Goal: Task Accomplishment & Management: Manage account settings

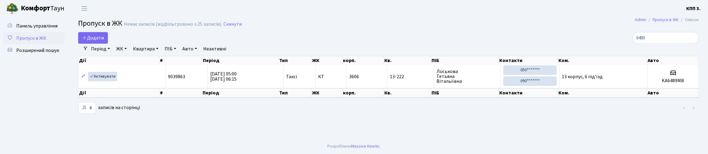
select select "25"
type input "6"
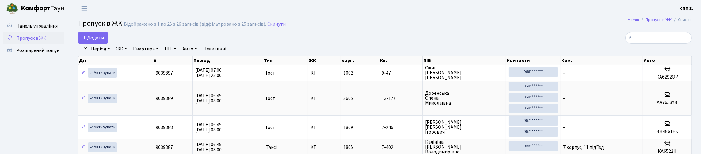
type input "6"
click at [129, 54] on link "ЖК" at bounding box center [122, 49] width 16 height 10
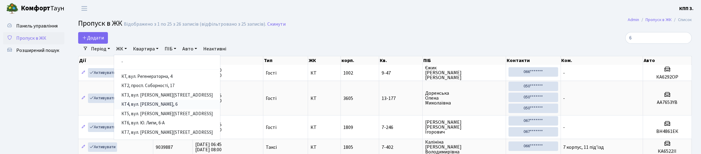
click at [179, 110] on link "КТ4, вул. Юрія Липи, 6" at bounding box center [167, 105] width 106 height 10
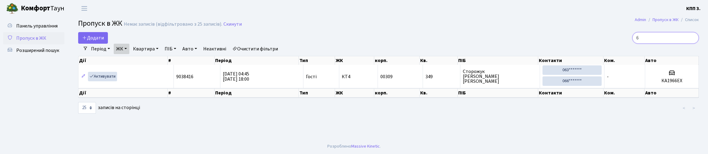
click at [661, 41] on input "6" at bounding box center [665, 38] width 67 height 12
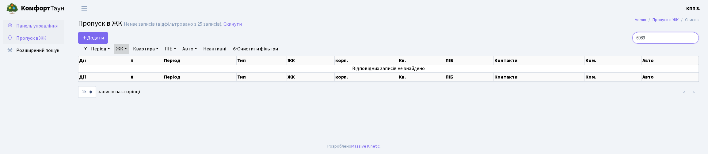
type input "6089"
click at [13, 25] on icon at bounding box center [10, 25] width 6 height 6
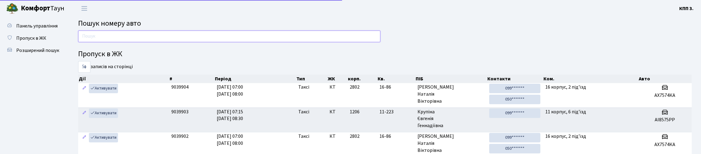
drag, startPoint x: 123, startPoint y: 47, endPoint x: 148, endPoint y: 43, distance: 25.4
click at [126, 42] on input "text" at bounding box center [229, 37] width 302 height 12
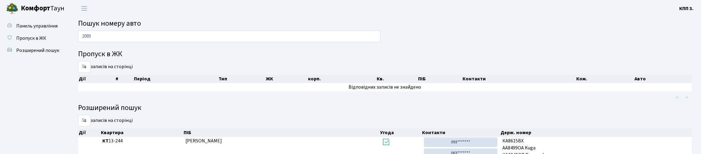
drag, startPoint x: 372, startPoint y: 62, endPoint x: 317, endPoint y: 78, distance: 57.2
click at [317, 73] on div "5 10 25 50 записів на сторінці" at bounding box center [229, 67] width 302 height 12
drag, startPoint x: 194, startPoint y: 30, endPoint x: 192, endPoint y: 47, distance: 17.0
click at [192, 47] on main "Пошук номеру авто 2089 Пропуск в ЖК 5 10 25 50 записів на сторінці Дії # Період…" at bounding box center [385, 142] width 632 height 250
click at [192, 42] on input "2089" at bounding box center [229, 37] width 302 height 12
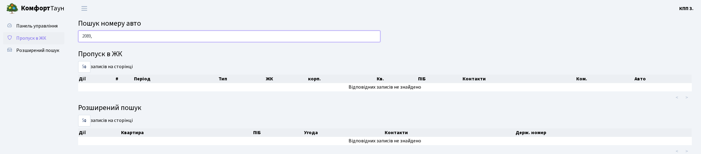
type input "2089,"
click at [43, 44] on link "Пропуск в ЖК" at bounding box center [33, 38] width 61 height 12
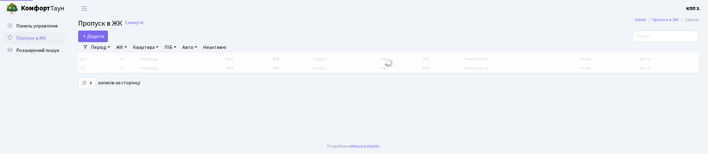
select select "25"
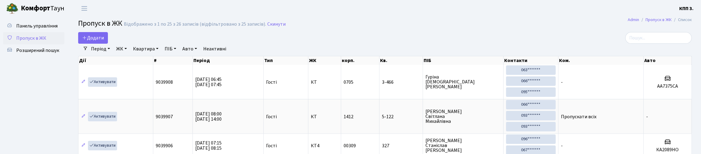
drag, startPoint x: 131, startPoint y: 58, endPoint x: 135, endPoint y: 57, distance: 3.5
click at [129, 54] on link "ЖК" at bounding box center [122, 49] width 16 height 10
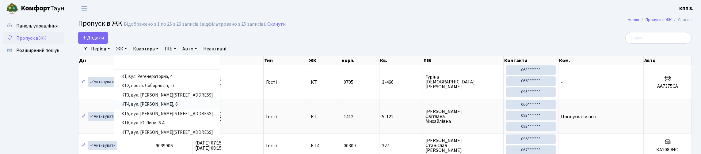
click at [177, 110] on link "КТ4, вул. Юрія Липи, 6" at bounding box center [167, 105] width 106 height 10
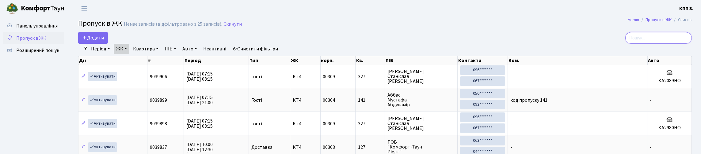
click at [642, 44] on input "search" at bounding box center [658, 38] width 67 height 12
type input "6"
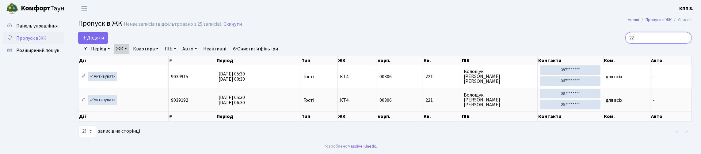
type input "2"
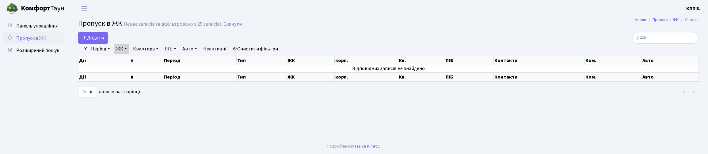
click at [136, 44] on div "Додати" at bounding box center [283, 38] width 411 height 12
click at [129, 54] on link "ЖК" at bounding box center [122, 49] width 16 height 10
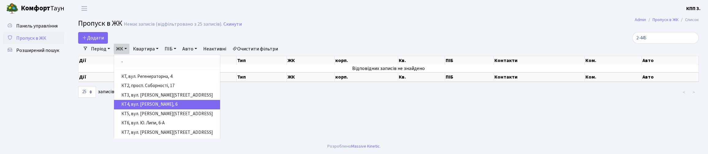
click at [153, 67] on link "-" at bounding box center [167, 63] width 106 height 10
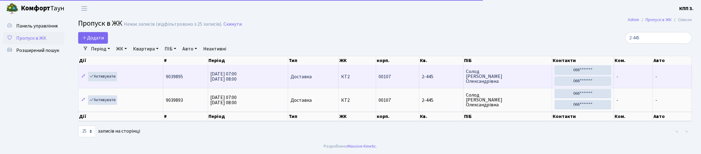
scroll to position [25, 0]
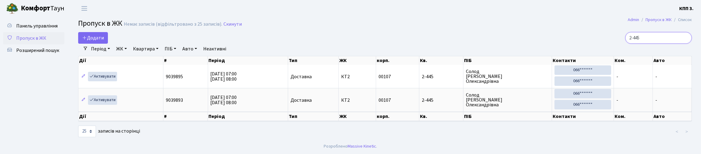
drag, startPoint x: 665, startPoint y: 22, endPoint x: 666, endPoint y: 11, distance: 11.4
click at [665, 32] on input "2-445" at bounding box center [658, 38] width 67 height 12
type input "2"
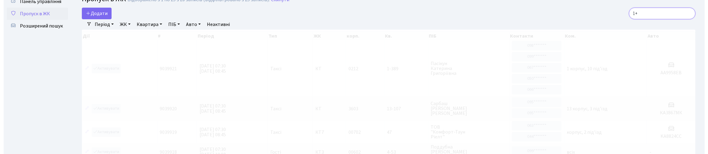
scroll to position [0, 0]
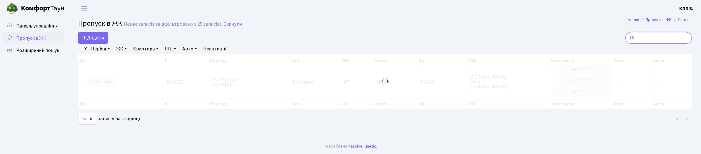
type input "1"
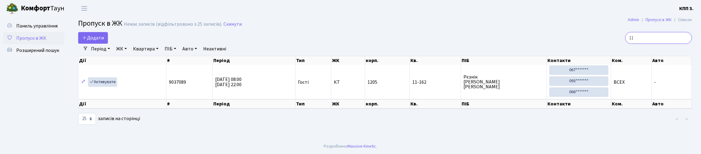
type input "1"
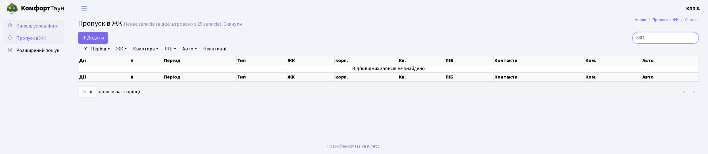
type input "8811"
click at [11, 25] on icon at bounding box center [10, 25] width 6 height 6
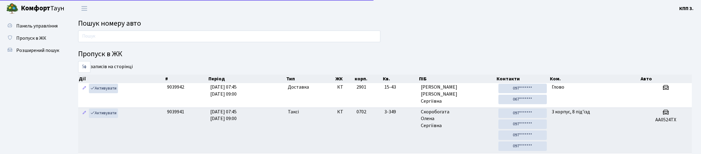
click at [93, 42] on input "text" at bounding box center [229, 37] width 302 height 12
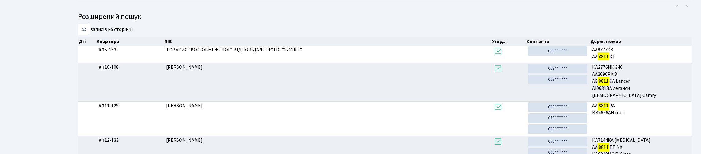
scroll to position [92, 0]
type input "8811"
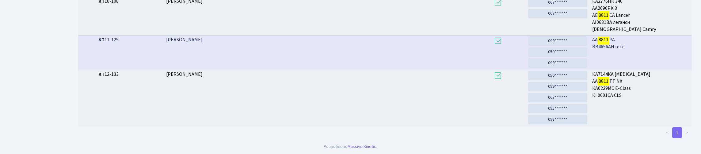
scroll to position [221, 0]
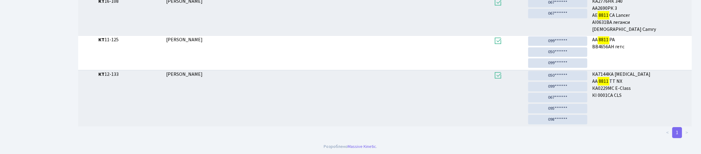
click at [686, 132] on li ">" at bounding box center [687, 133] width 10 height 11
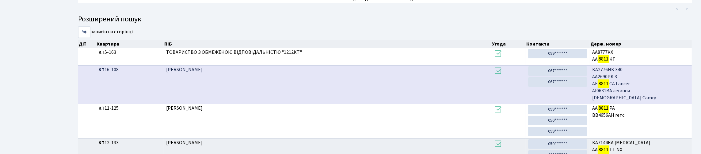
scroll to position [0, 0]
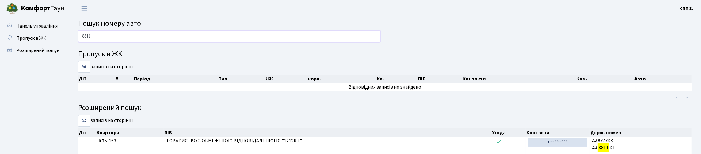
click at [204, 35] on input "8811" at bounding box center [229, 37] width 302 height 12
click at [27, 57] on link "Розширений пошук" at bounding box center [33, 50] width 61 height 12
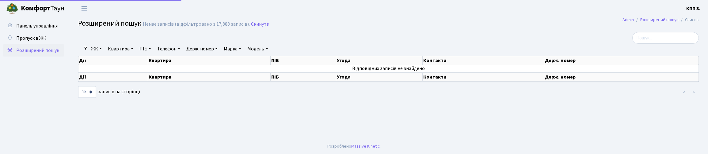
select select "25"
click at [220, 54] on link "Держ. номер" at bounding box center [202, 49] width 36 height 10
type input "8811"
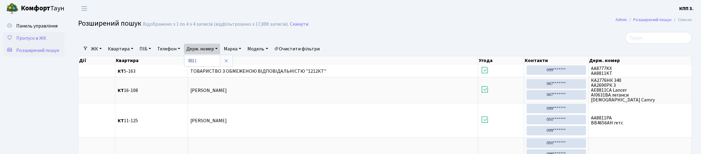
click at [34, 42] on span "Пропуск в ЖК" at bounding box center [31, 38] width 30 height 7
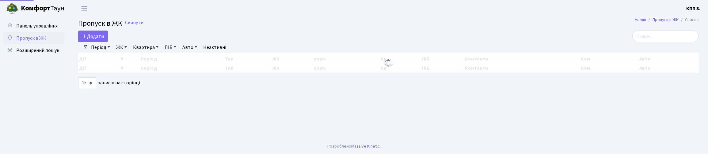
select select "25"
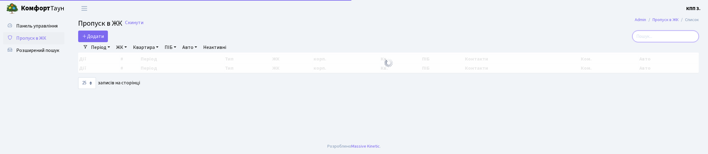
click at [647, 42] on input "search" at bounding box center [665, 37] width 67 height 12
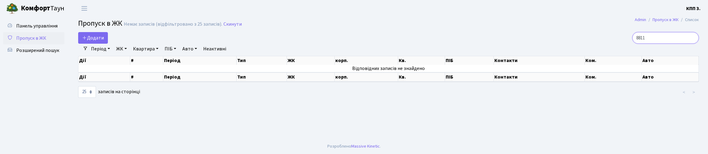
type input "8811"
click at [27, 29] on span "Панель управління" at bounding box center [36, 26] width 41 height 7
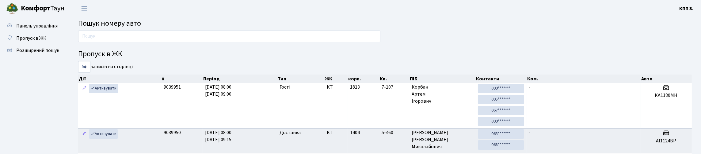
click at [120, 33] on main "Пошук номеру авто Пропуск в ЖК 5 10 25 50 записів на сторінці Дії # Період Тип …" at bounding box center [385, 151] width 632 height 269
click at [116, 45] on div at bounding box center [229, 38] width 311 height 15
click at [109, 42] on input "text" at bounding box center [229, 37] width 302 height 12
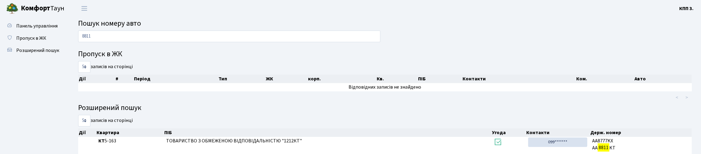
drag, startPoint x: 461, startPoint y: 34, endPoint x: 398, endPoint y: 9, distance: 68.2
click at [144, 45] on div "8811" at bounding box center [229, 38] width 311 height 15
click at [139, 40] on input "8811" at bounding box center [229, 37] width 302 height 12
type input "8"
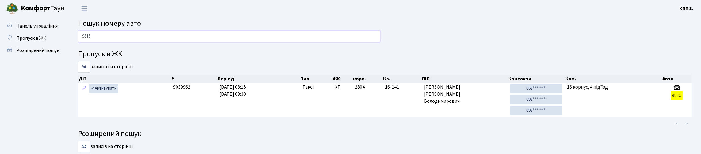
type input "9815"
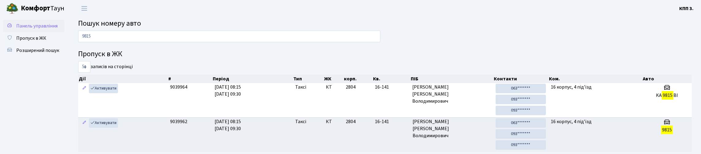
click at [40, 32] on link "Панель управління" at bounding box center [33, 26] width 61 height 12
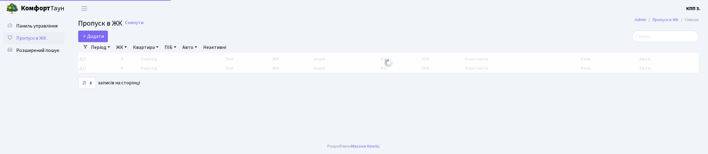
select select "25"
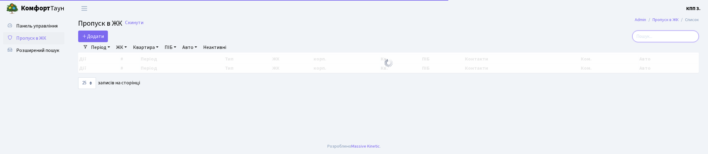
click at [663, 42] on input "search" at bounding box center [665, 37] width 67 height 12
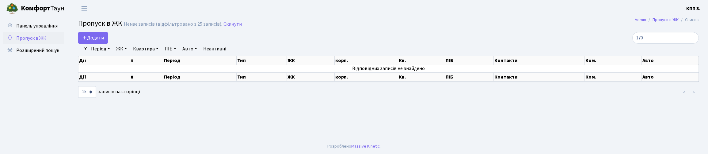
drag, startPoint x: 165, startPoint y: 55, endPoint x: 168, endPoint y: 58, distance: 4.1
click at [161, 54] on link "Квартира" at bounding box center [146, 49] width 30 height 10
click at [129, 54] on link "ЖК" at bounding box center [122, 49] width 16 height 10
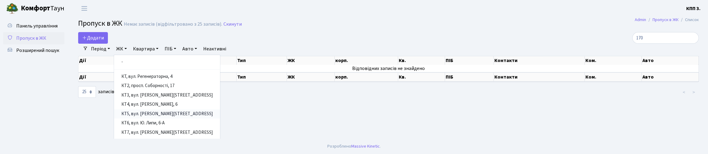
click at [160, 119] on link "КТ5, вул. [PERSON_NAME][STREET_ADDRESS]" at bounding box center [167, 115] width 106 height 10
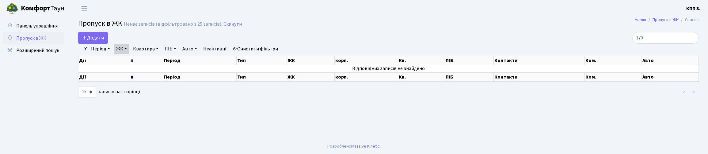
click at [129, 54] on link "ЖК" at bounding box center [122, 49] width 16 height 10
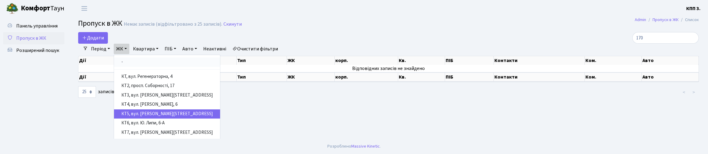
click at [194, 67] on link "-" at bounding box center [167, 63] width 106 height 10
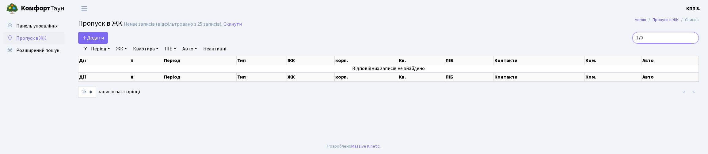
click at [665, 43] on input "170" at bounding box center [665, 38] width 67 height 12
type input "1"
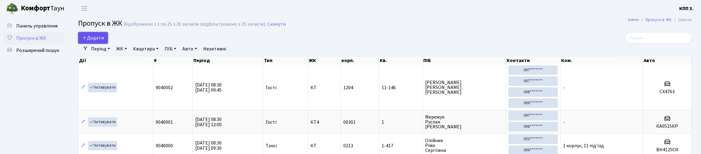
drag, startPoint x: 100, startPoint y: 47, endPoint x: 102, endPoint y: 40, distance: 6.8
click at [100, 41] on span "Додати" at bounding box center [93, 38] width 22 height 7
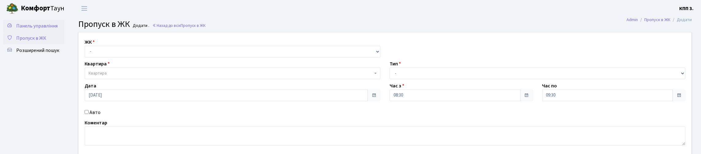
click at [42, 27] on link "Панель управління" at bounding box center [33, 26] width 61 height 12
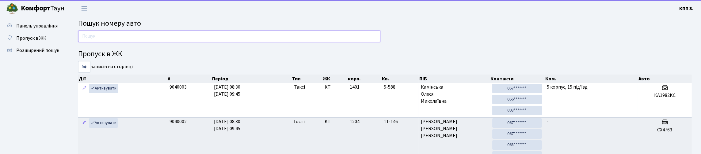
click at [114, 42] on input "text" at bounding box center [229, 37] width 302 height 12
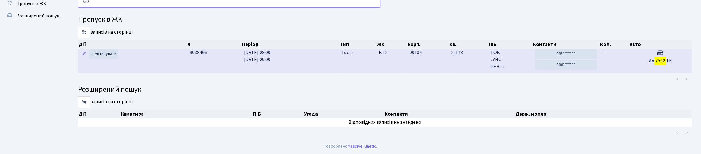
scroll to position [37, 0]
type input "7"
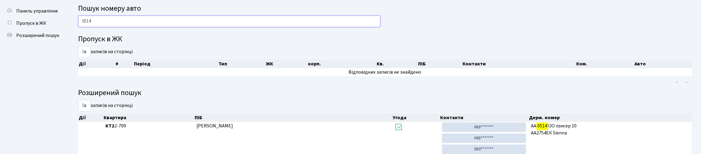
scroll to position [0, 0]
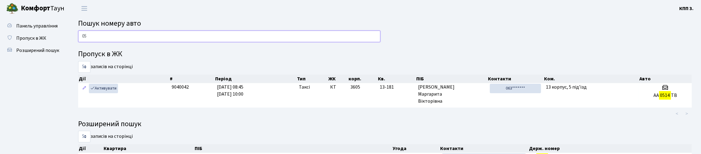
type input "0"
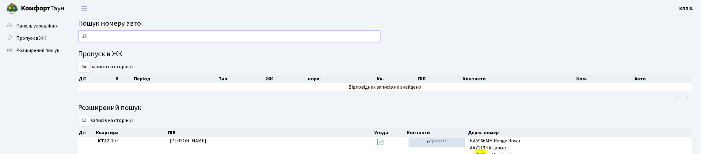
type input "2"
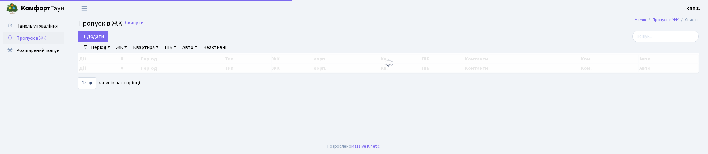
select select "25"
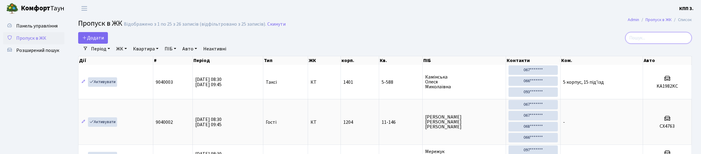
click at [652, 44] on input "search" at bounding box center [658, 38] width 67 height 12
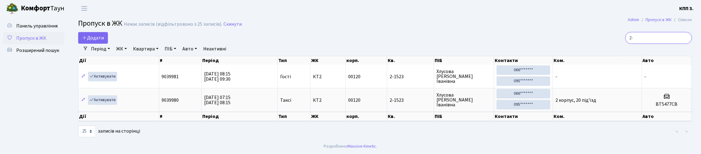
type input "2"
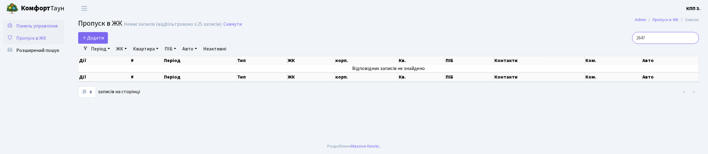
type input "2647"
click at [36, 25] on span "Панель управління" at bounding box center [36, 26] width 41 height 7
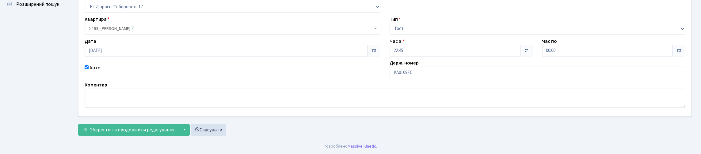
scroll to position [88, 0]
click at [174, 127] on span "Зберегти та продовжити редагування" at bounding box center [132, 130] width 85 height 7
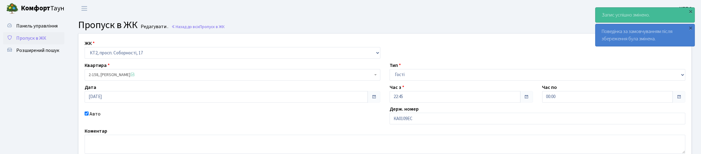
click at [43, 42] on span "Пропуск в ЖК" at bounding box center [31, 38] width 30 height 7
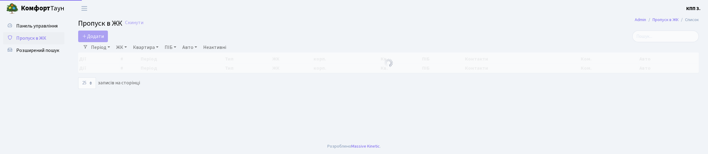
select select "25"
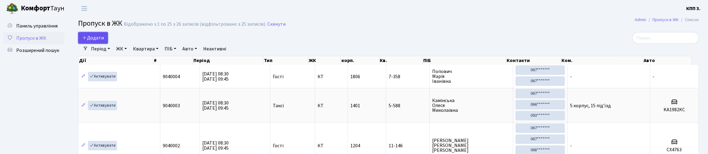
click at [87, 40] on icon at bounding box center [84, 37] width 5 height 5
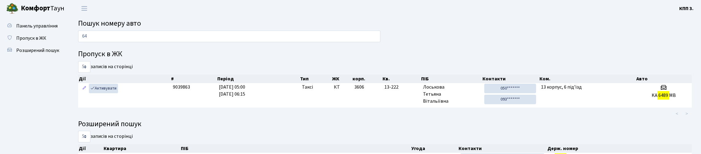
type input "6"
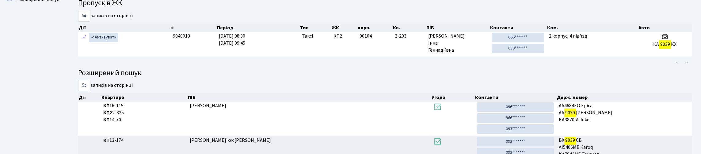
scroll to position [37, 0]
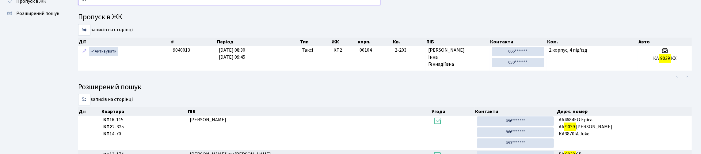
type input "9"
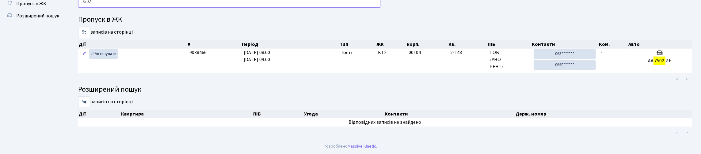
scroll to position [68, 0]
type input "7502"
click at [623, 74] on ul "< >" at bounding box center [515, 79] width 354 height 11
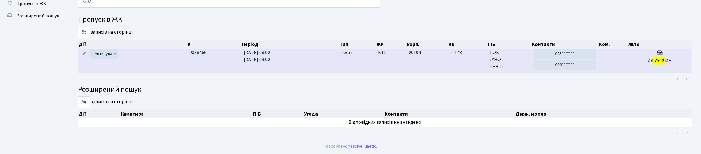
click at [623, 54] on td "-" at bounding box center [612, 61] width 29 height 24
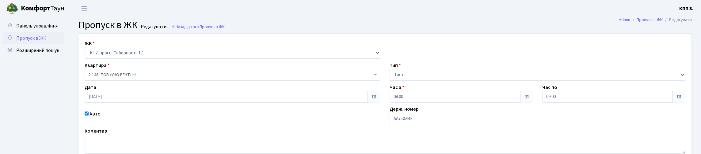
scroll to position [88, 0]
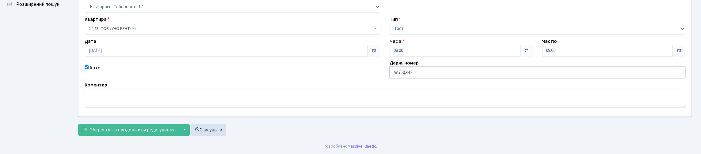
click at [417, 67] on input "АА7502ИЕ" at bounding box center [538, 73] width 296 height 12
type input "АА7502ТЕ"
click at [136, 127] on span "Зберегти та продовжити редагування" at bounding box center [132, 130] width 85 height 7
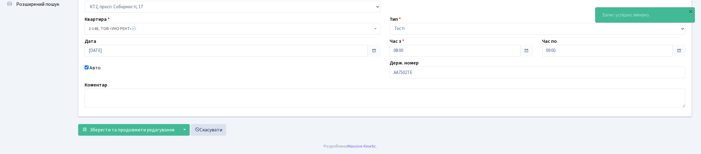
scroll to position [88, 0]
click at [171, 127] on span "Зберегти та продовжити редагування" at bounding box center [132, 130] width 85 height 7
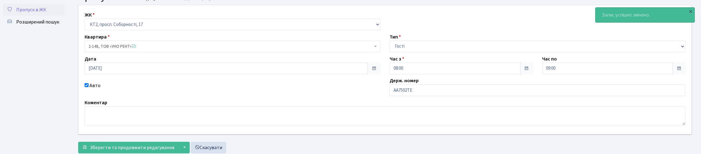
scroll to position [88, 0]
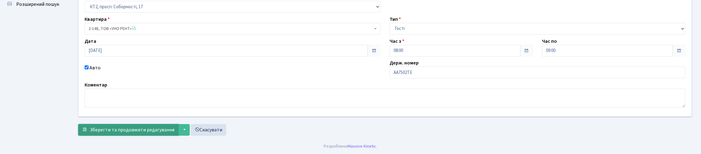
click at [156, 127] on span "Зберегти та продовжити редагування" at bounding box center [132, 130] width 85 height 7
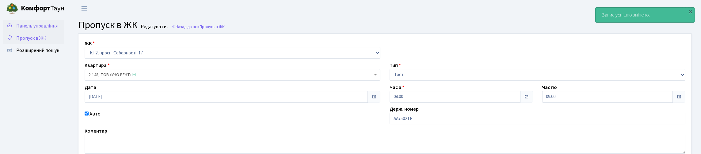
click at [59, 32] on link "Панель управління" at bounding box center [33, 26] width 61 height 12
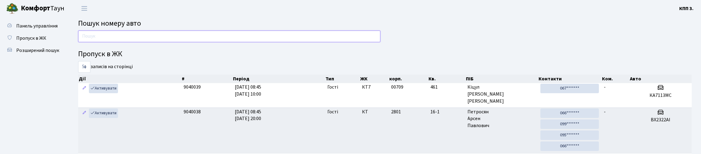
click at [156, 39] on input "text" at bounding box center [229, 37] width 302 height 12
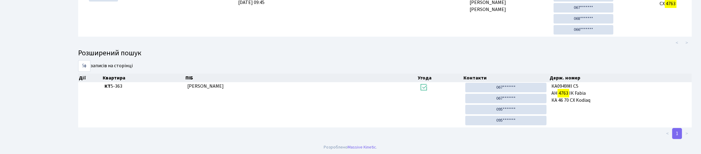
scroll to position [37, 0]
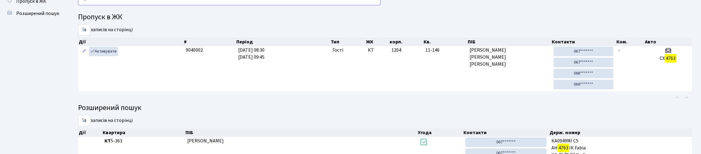
type input "4"
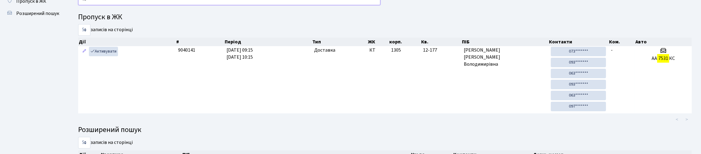
type input "7"
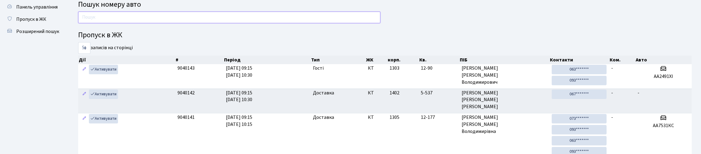
scroll to position [0, 0]
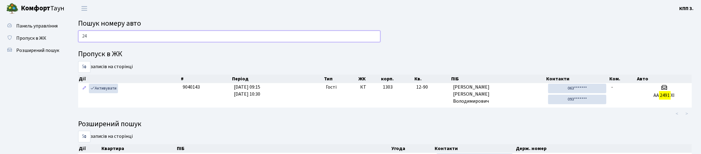
type input "2"
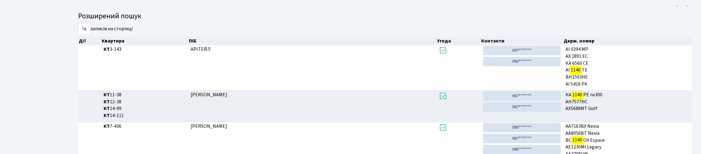
scroll to position [37, 0]
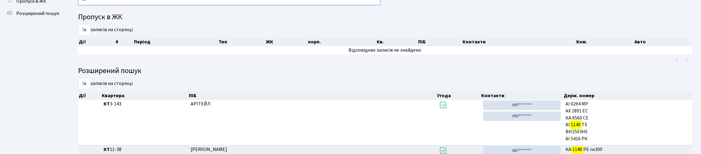
type input "1"
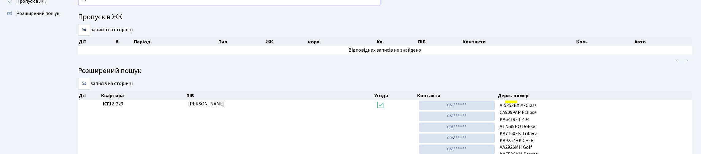
type input "7"
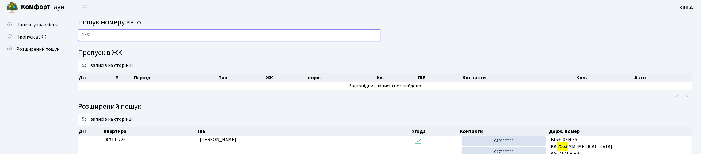
scroll to position [0, 0]
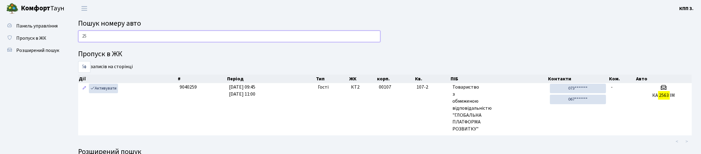
type input "2"
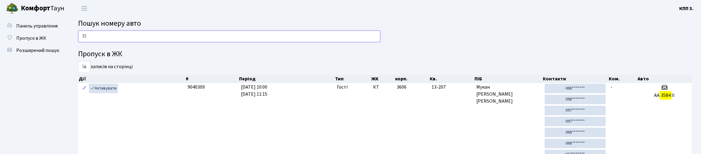
type input "3"
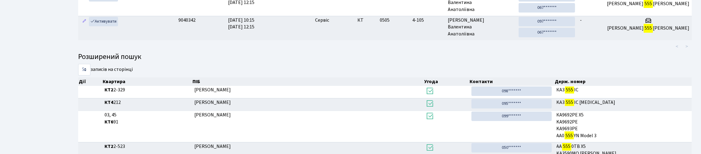
scroll to position [37, 0]
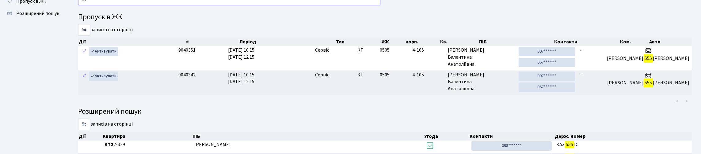
type input "5"
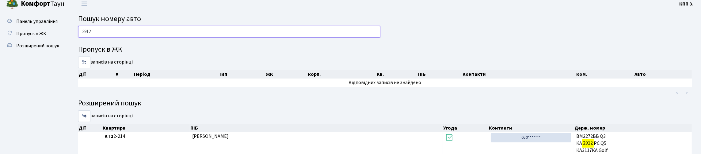
scroll to position [0, 0]
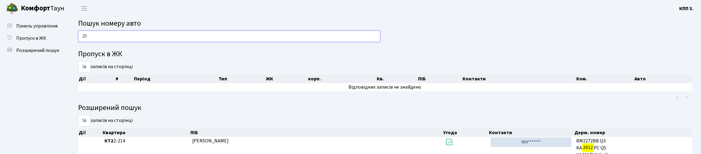
type input "2"
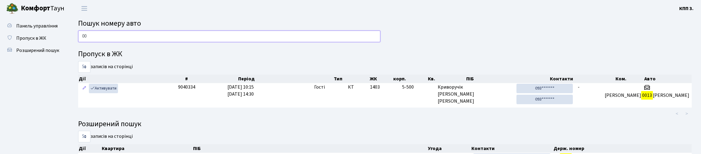
type input "0"
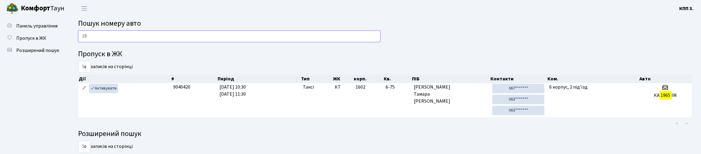
type input "1"
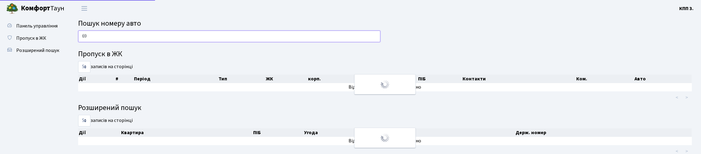
type input "6"
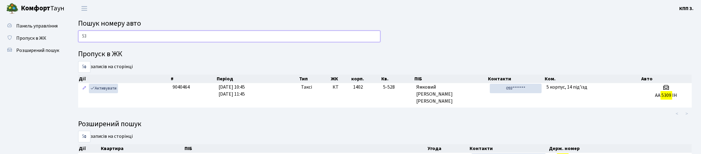
type input "5"
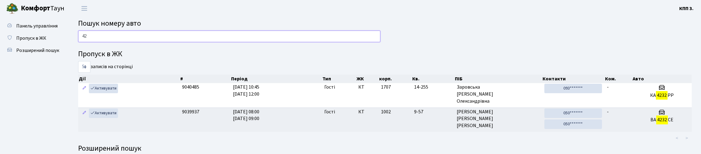
type input "4"
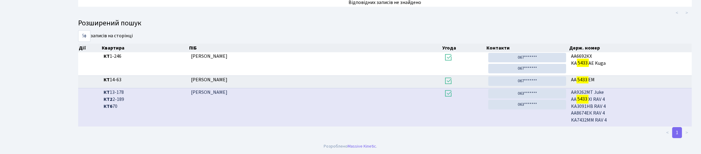
scroll to position [37, 0]
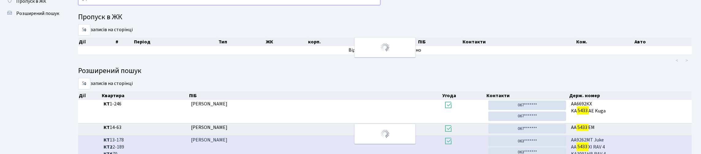
type input "5"
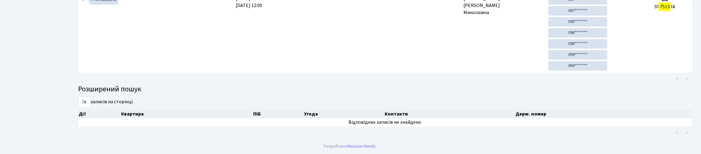
scroll to position [13, 0]
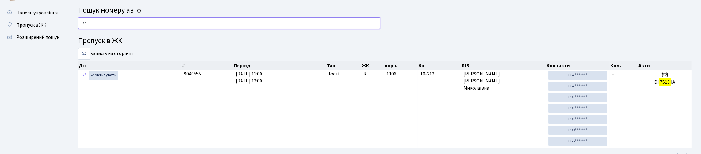
type input "7"
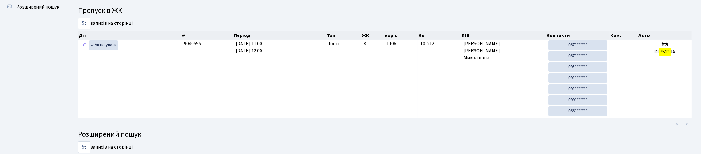
scroll to position [37, 0]
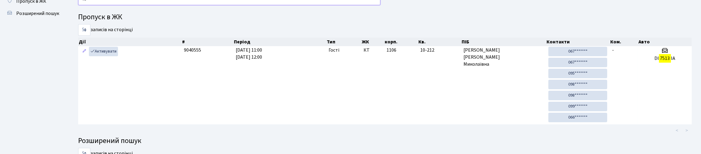
type input "7"
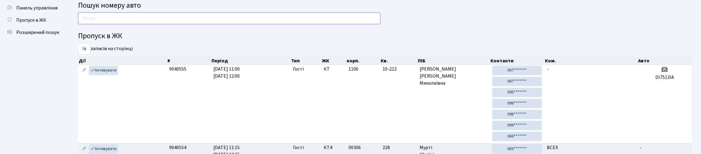
scroll to position [0, 0]
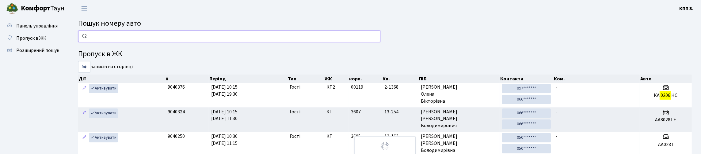
type input "0"
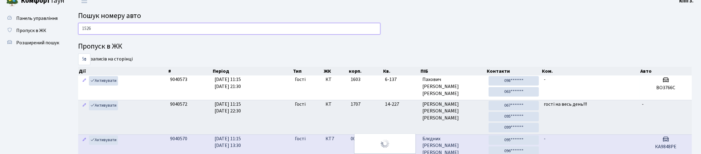
scroll to position [2, 0]
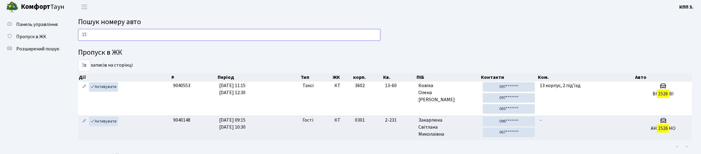
type input "1"
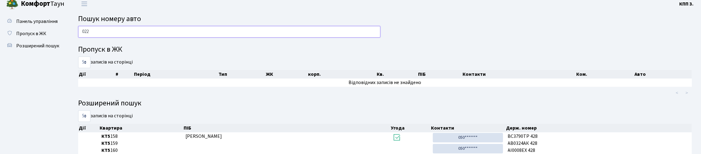
scroll to position [0, 0]
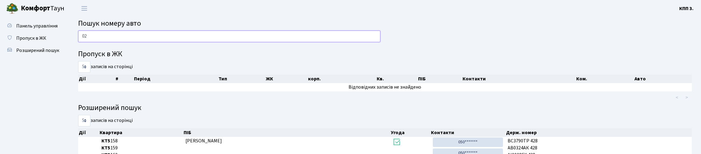
type input "0"
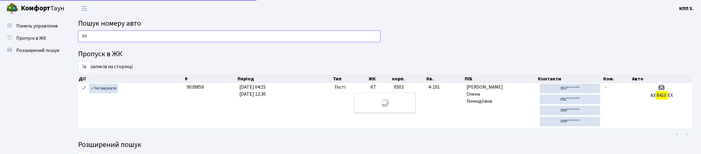
type input "8"
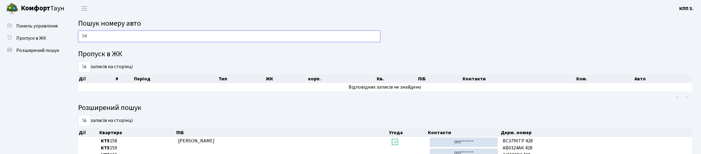
type input "0"
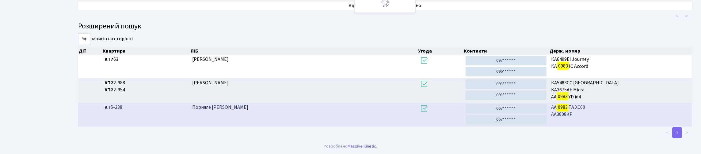
scroll to position [37, 0]
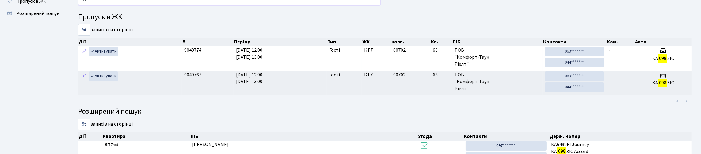
type input "0"
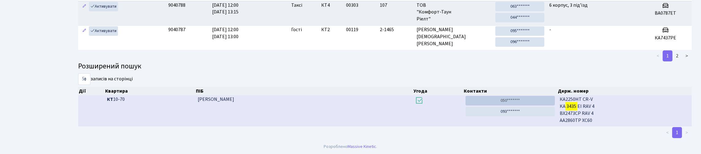
scroll to position [80, 0]
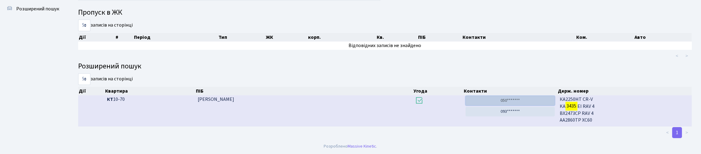
click at [505, 96] on link "050*******" at bounding box center [511, 101] width 90 height 10
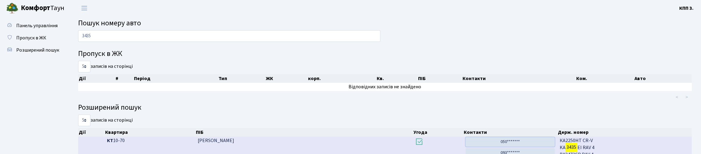
scroll to position [0, 0]
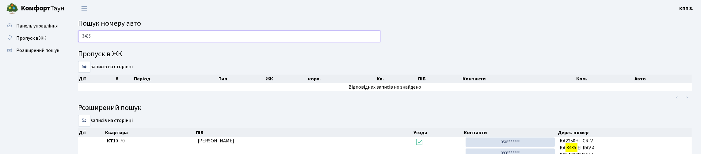
click at [112, 37] on input "3435" at bounding box center [229, 37] width 302 height 12
type input "3"
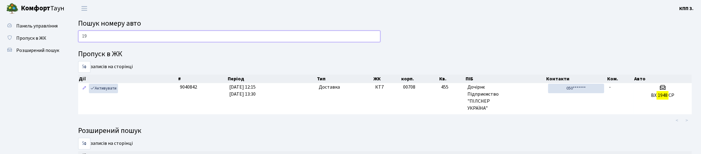
type input "1"
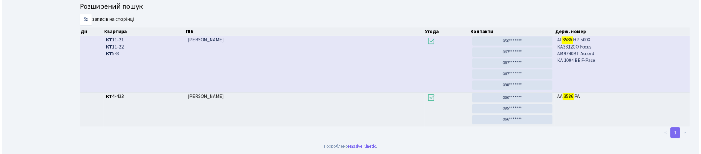
scroll to position [37, 0]
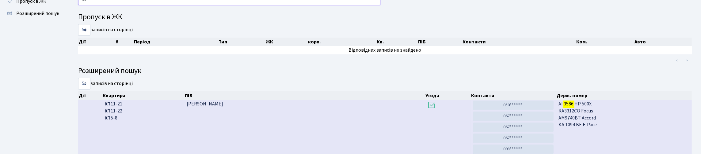
type input "3"
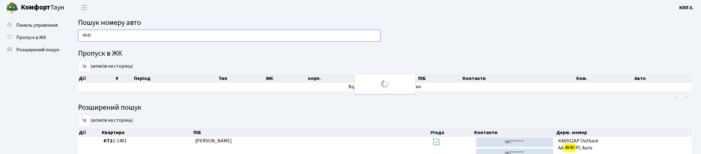
scroll to position [0, 0]
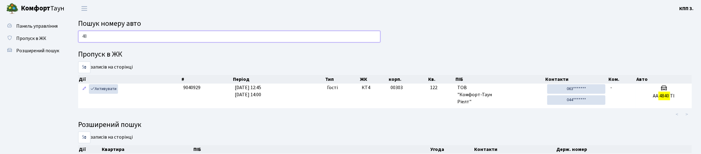
type input "4"
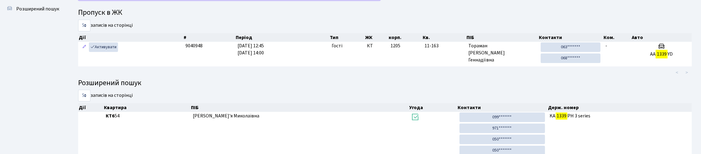
scroll to position [37, 0]
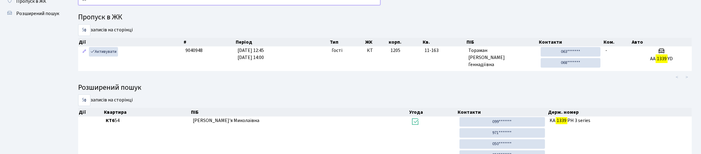
type input "1"
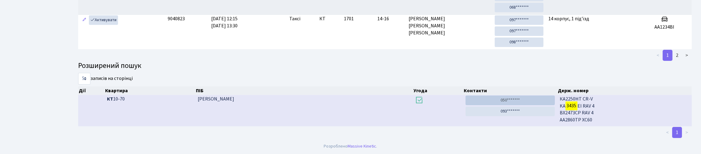
scroll to position [81, 0]
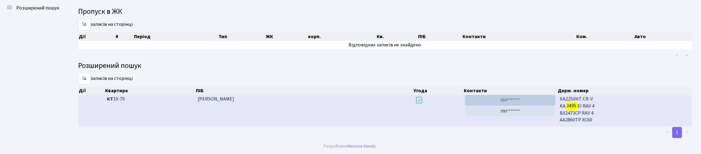
click at [520, 95] on link "050*******" at bounding box center [511, 100] width 90 height 10
click at [501, 106] on link "093*******" at bounding box center [511, 111] width 90 height 10
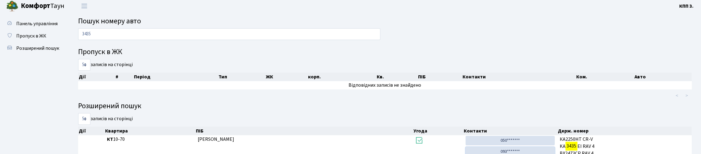
scroll to position [0, 0]
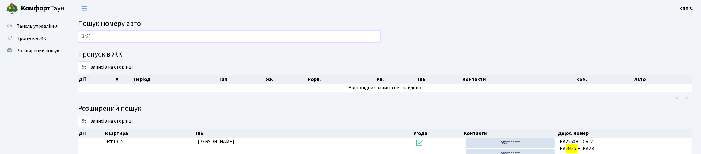
click at [131, 42] on input "3435" at bounding box center [229, 37] width 302 height 12
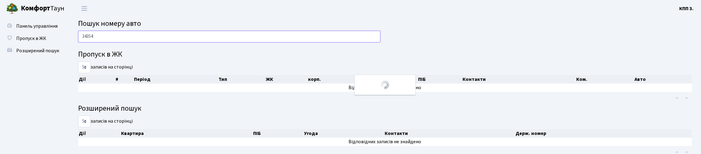
type input "3435"
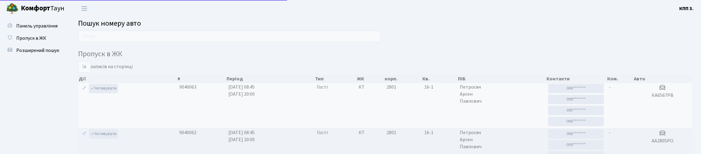
click at [139, 36] on input "text" at bounding box center [229, 37] width 302 height 12
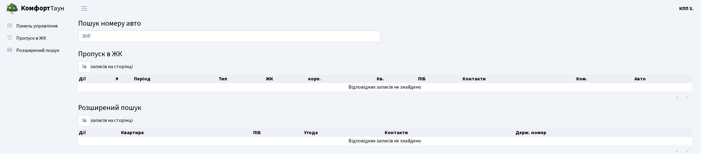
type input "2647"
click at [41, 42] on span "Пропуск в ЖК" at bounding box center [31, 38] width 30 height 7
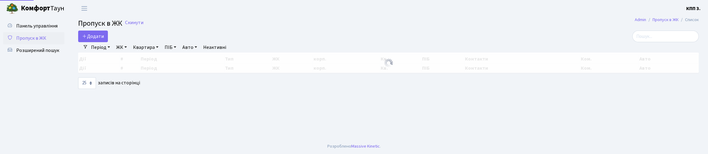
select select "25"
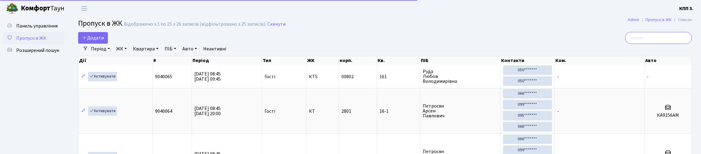
click at [672, 44] on input "search" at bounding box center [658, 38] width 67 height 12
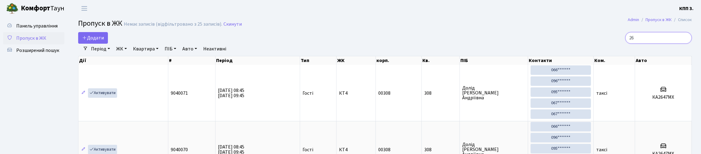
type input "2"
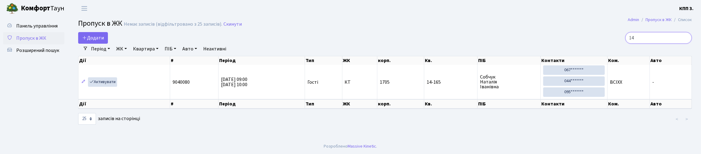
type input "1"
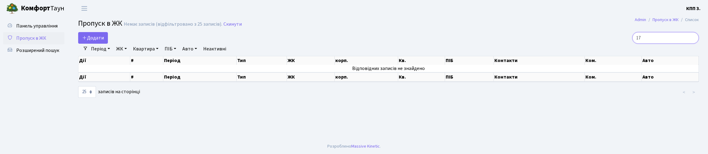
type input "1"
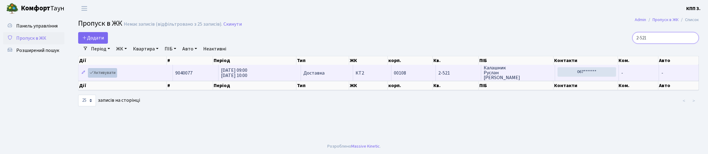
type input "2-521"
click at [110, 78] on link "Активувати" at bounding box center [102, 73] width 29 height 10
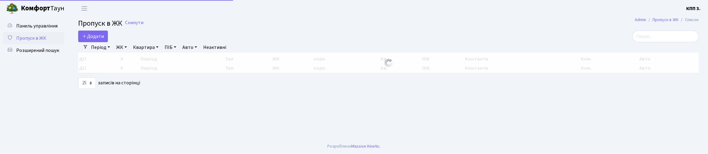
select select "25"
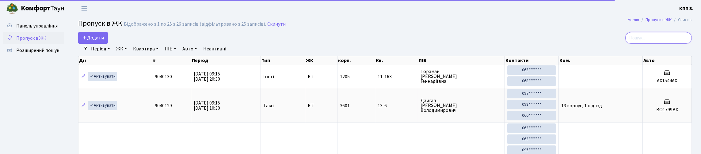
click at [659, 43] on input "search" at bounding box center [658, 38] width 67 height 12
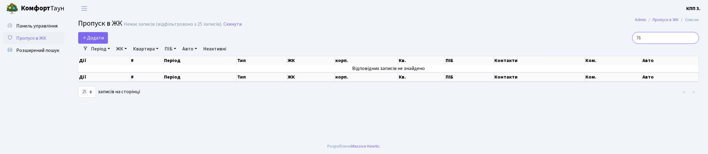
type input "7"
type input "6"
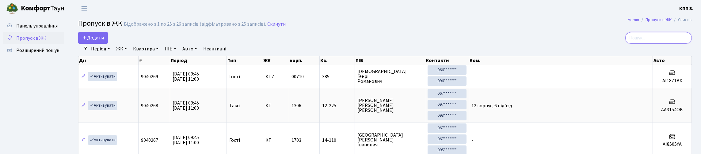
type input "4"
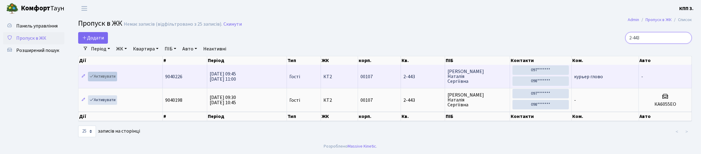
type input "2-443"
click at [110, 82] on link "Активувати" at bounding box center [102, 77] width 29 height 10
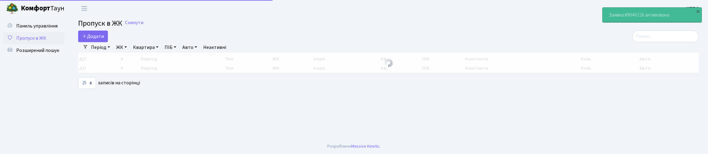
select select "25"
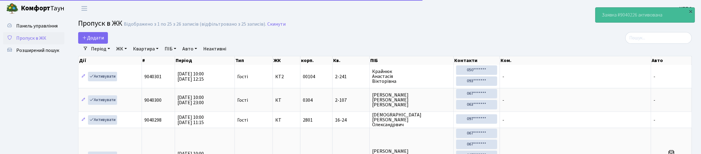
click at [681, 63] on div "Дії # Період Тип ЖК корп. Кв. ПІБ Контакти Ком. Авто" at bounding box center [385, 59] width 614 height 11
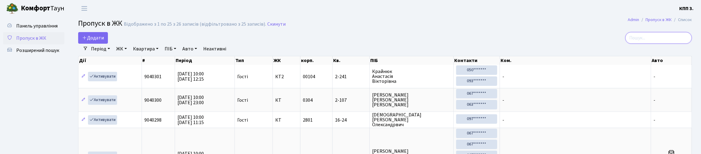
click at [630, 42] on input "search" at bounding box center [658, 38] width 67 height 12
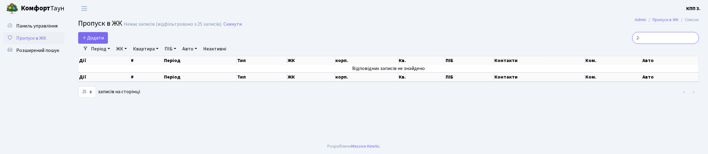
type input "2"
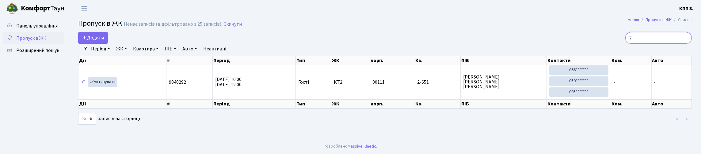
type input "2"
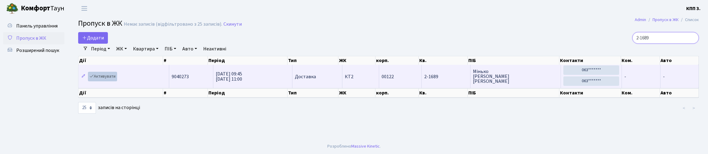
type input "2-1689"
click at [108, 82] on link "Активувати" at bounding box center [102, 77] width 29 height 10
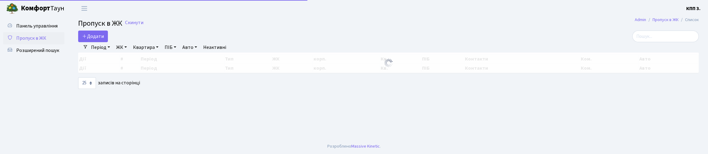
select select "25"
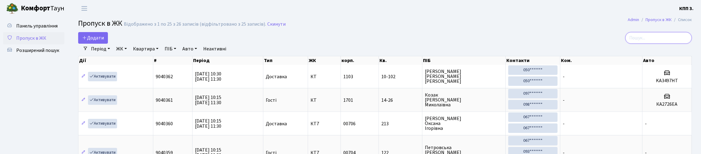
click at [658, 44] on input "search" at bounding box center [658, 38] width 67 height 12
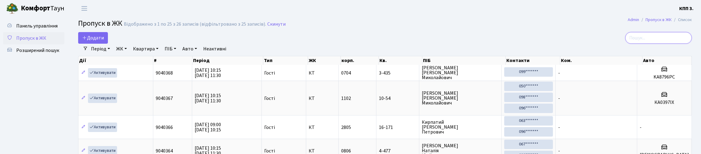
type input "6"
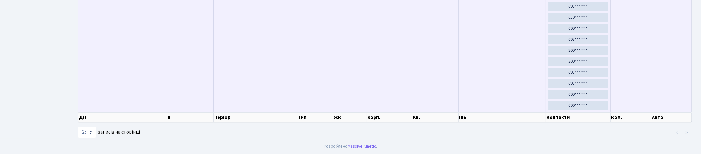
scroll to position [40, 0]
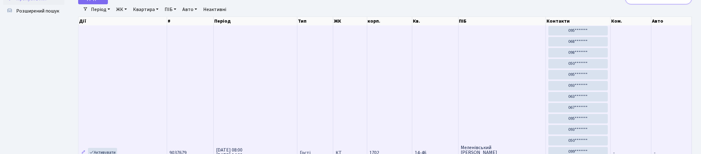
type input "1"
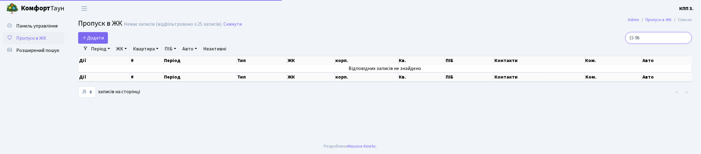
scroll to position [0, 0]
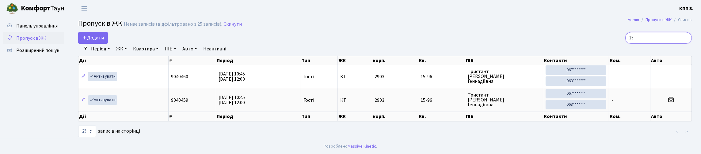
type input "1"
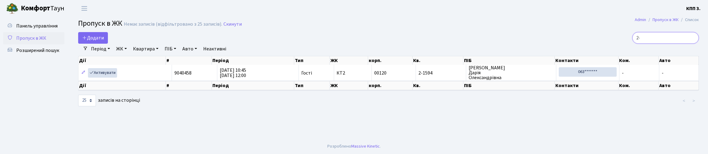
type input "2"
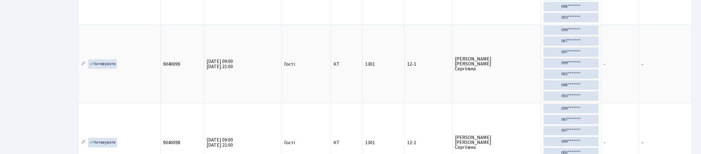
scroll to position [40, 0]
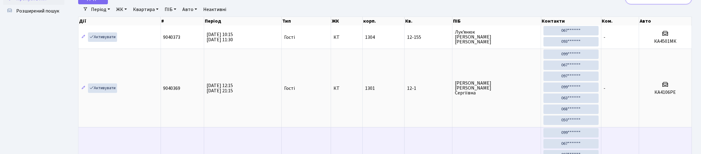
type input "1"
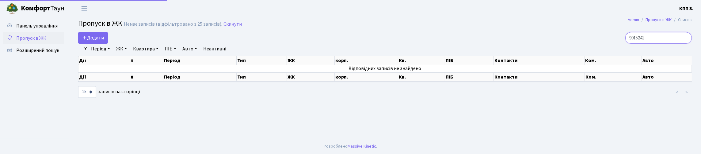
scroll to position [0, 0]
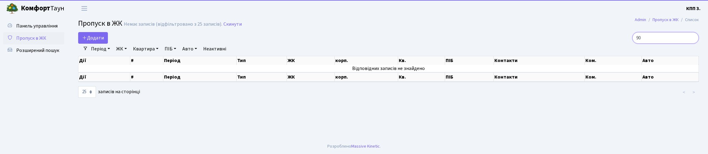
type input "9"
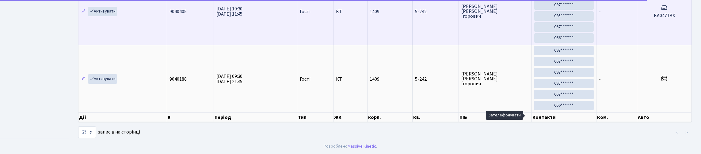
scroll to position [40, 0]
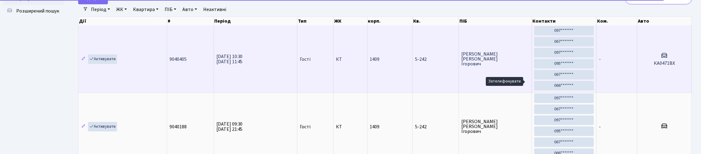
type input "5"
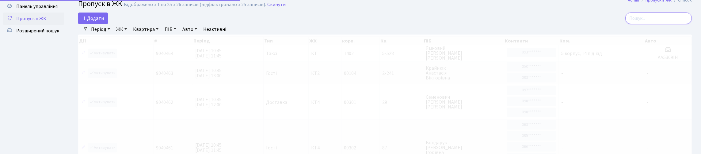
scroll to position [0, 0]
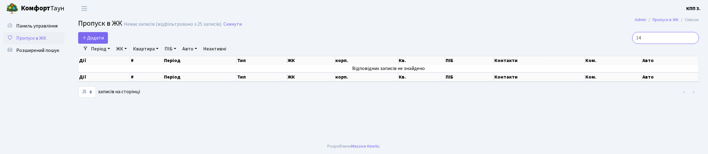
type input "1"
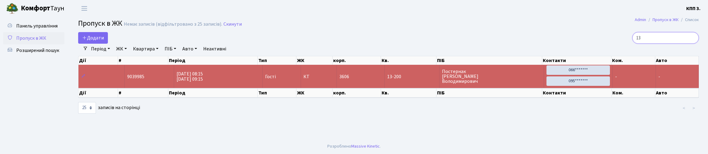
type input "1"
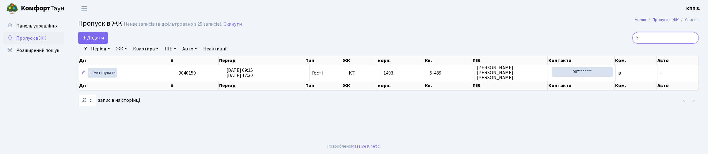
type input "5"
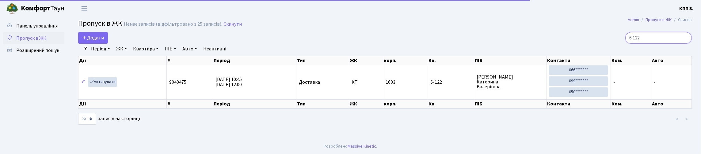
scroll to position [10, 0]
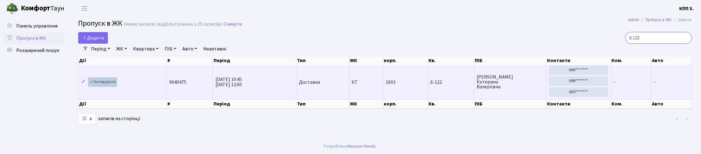
type input "6-122"
click at [108, 86] on link "Активувати" at bounding box center [102, 83] width 29 height 10
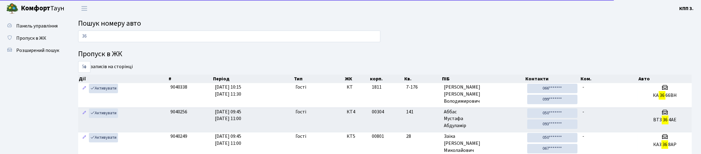
type input "3"
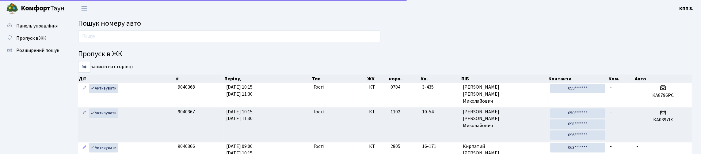
type input "4"
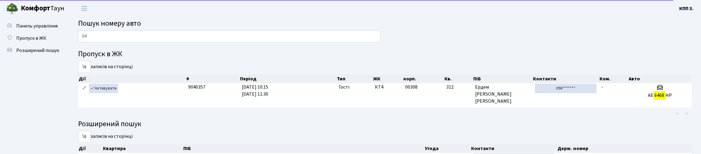
type input "6"
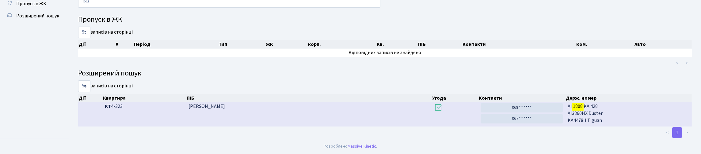
scroll to position [37, 0]
type input "1"
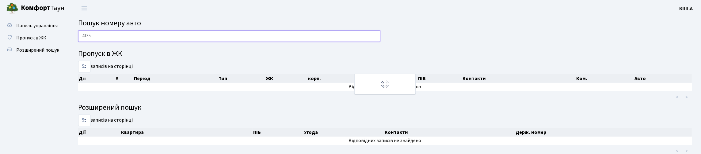
scroll to position [0, 0]
type input "4"
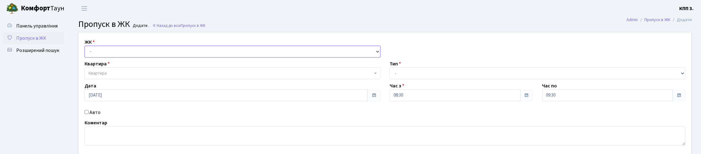
click at [204, 58] on select "- КТ, вул. Регенераторна, 4 КТ2, просп. [STREET_ADDRESS] [STREET_ADDRESS] [PERS…" at bounding box center [233, 52] width 296 height 12
select select "271"
click at [86, 53] on select "- КТ, вул. Регенераторна, 4 КТ2, просп. [STREET_ADDRESS] [STREET_ADDRESS] [PERS…" at bounding box center [233, 52] width 296 height 12
select select
click at [191, 77] on span "Квартира" at bounding box center [231, 73] width 284 height 6
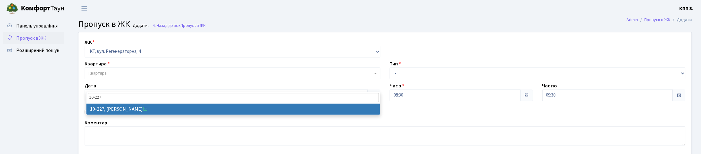
type input "10-227"
select select "6796"
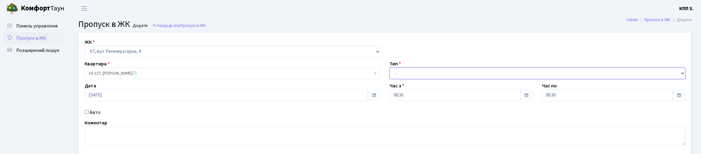
click at [418, 79] on select "- Доставка Таксі Гості Сервіс" at bounding box center [538, 74] width 296 height 12
select select "3"
click at [390, 79] on select "- Доставка Таксі Гості Сервіс" at bounding box center [538, 74] width 296 height 12
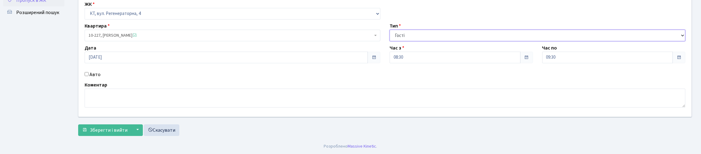
scroll to position [78, 0]
click at [126, 128] on span "Зберегти і вийти" at bounding box center [109, 130] width 38 height 7
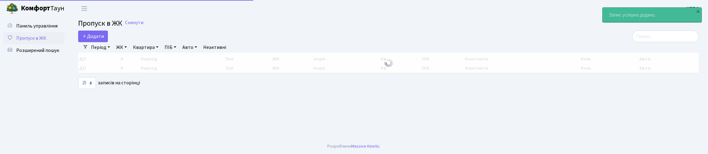
select select "25"
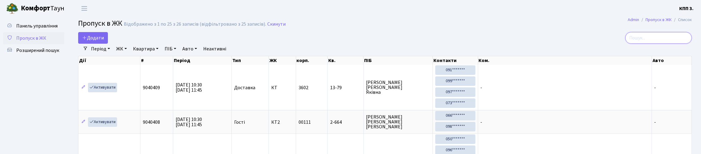
click at [626, 44] on input "search" at bounding box center [658, 38] width 67 height 12
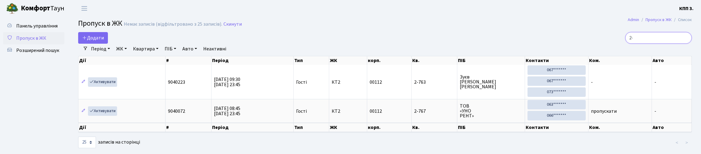
type input "2"
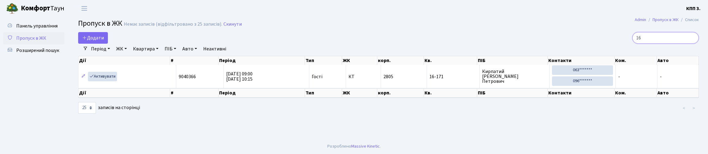
type input "1"
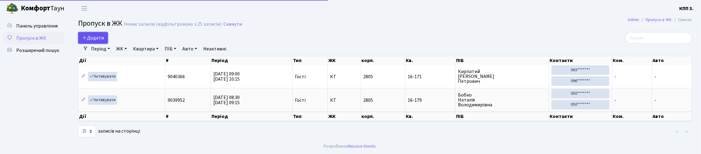
click at [101, 44] on link "Додати" at bounding box center [93, 38] width 30 height 12
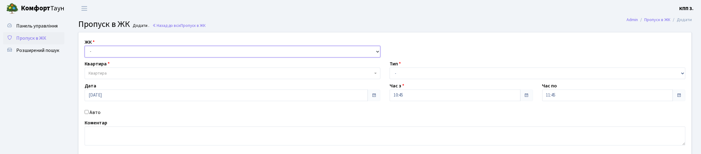
click at [153, 58] on select "- КТ, вул. Регенераторна, 4 КТ2, просп. [STREET_ADDRESS] [STREET_ADDRESS] [PERS…" at bounding box center [233, 52] width 296 height 12
click at [150, 58] on select "- КТ, вул. Регенераторна, 4 КТ2, просп. [STREET_ADDRESS] [STREET_ADDRESS] [PERS…" at bounding box center [233, 52] width 296 height 12
click at [148, 51] on div "ЖК - КТ, вул. Регенераторна, 4 КТ2, просп. [STREET_ADDRESS] [STREET_ADDRESS] [P…" at bounding box center [232, 48] width 305 height 19
click at [146, 58] on select "- КТ, вул. Регенераторна, 4 КТ2, просп. [STREET_ADDRESS] [STREET_ADDRESS] [PERS…" at bounding box center [233, 52] width 296 height 12
select select "271"
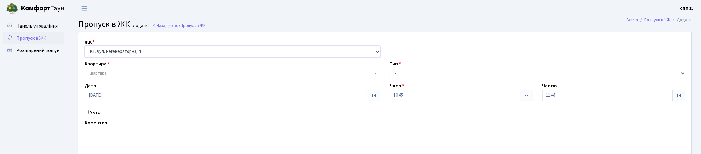
click at [86, 53] on select "- КТ, вул. Регенераторна, 4 КТ2, просп. [STREET_ADDRESS] [STREET_ADDRESS] [PERS…" at bounding box center [233, 52] width 296 height 12
select select
click at [138, 77] on span "Квартира" at bounding box center [231, 73] width 284 height 6
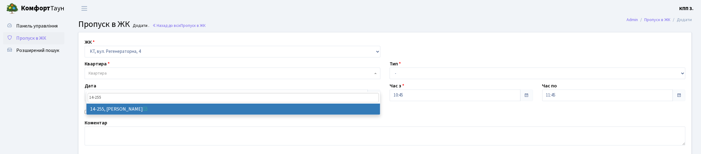
type input "14-255"
select select "7632"
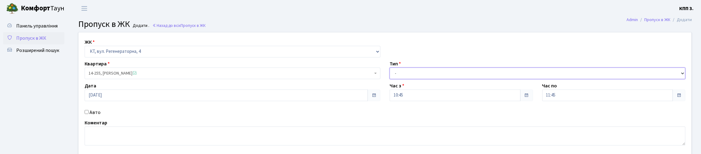
click at [439, 79] on select "- Доставка Таксі Гості Сервіс" at bounding box center [538, 74] width 296 height 12
select select "3"
click at [390, 79] on select "- Доставка Таксі Гості Сервіс" at bounding box center [538, 74] width 296 height 12
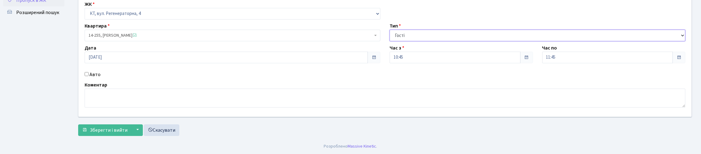
scroll to position [78, 0]
click at [89, 72] on input "Авто" at bounding box center [87, 74] width 4 height 4
checkbox input "true"
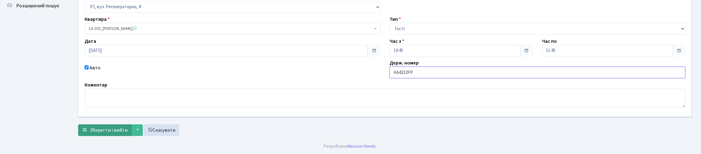
type input "КА4232РР"
click at [119, 136] on button "Зберегти і вийти" at bounding box center [104, 131] width 53 height 12
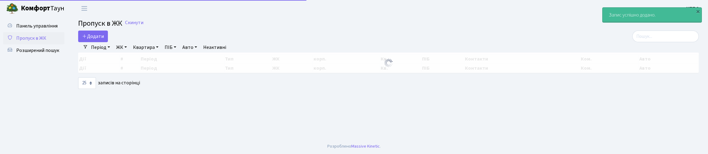
select select "25"
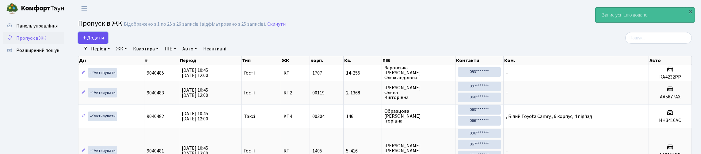
click at [102, 41] on span "Додати" at bounding box center [93, 38] width 22 height 7
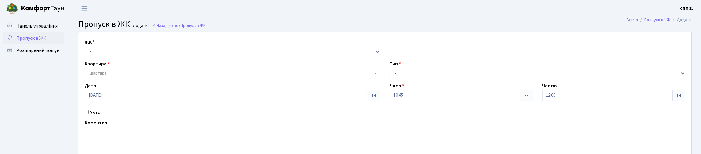
click at [29, 42] on span "Пропуск в ЖК" at bounding box center [31, 38] width 30 height 7
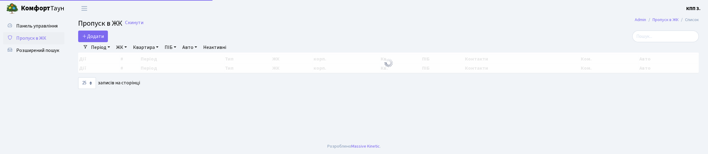
select select "25"
click at [632, 42] on input "search" at bounding box center [665, 37] width 67 height 12
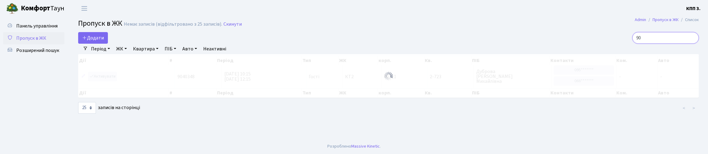
type input "9"
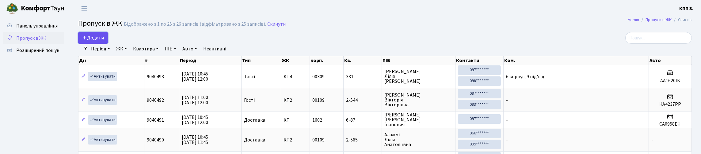
click at [104, 41] on span "Додати" at bounding box center [93, 38] width 22 height 7
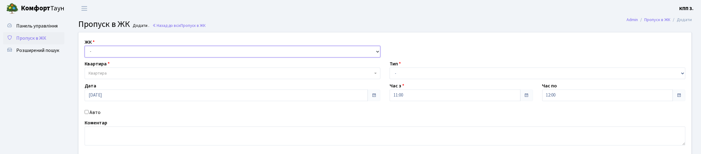
click at [161, 58] on select "- КТ, вул. Регенераторна, 4 КТ2, просп. Соборності, 17 КТ3, вул. Березнева, 16 …" at bounding box center [233, 52] width 296 height 12
select select "271"
click at [86, 53] on select "- КТ, вул. Регенераторна, 4 КТ2, просп. Соборності, 17 КТ3, вул. Березнева, 16 …" at bounding box center [233, 52] width 296 height 12
select select
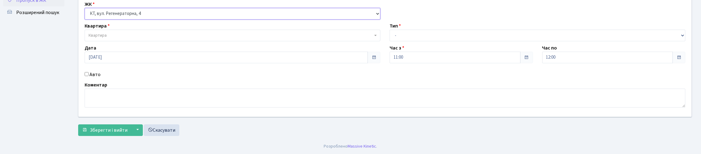
scroll to position [61, 0]
click at [89, 74] on input "Авто" at bounding box center [87, 74] width 4 height 4
checkbox input "true"
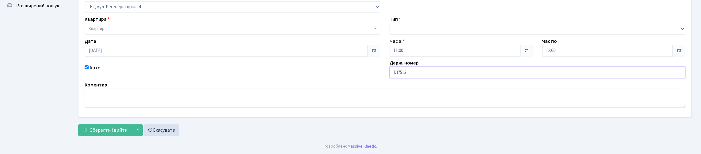
type input "DІ7513ІА"
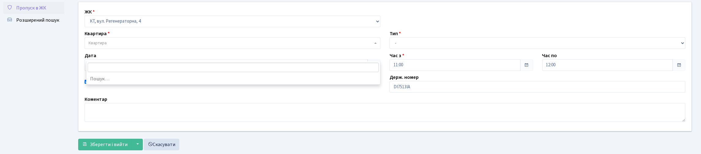
click at [151, 46] on span "Квартира" at bounding box center [231, 43] width 284 height 6
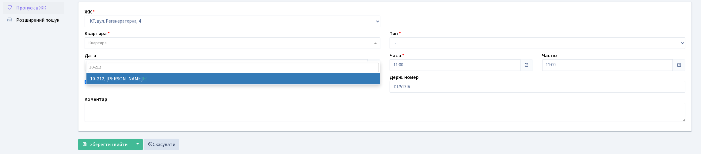
type input "10-212"
select select "6781"
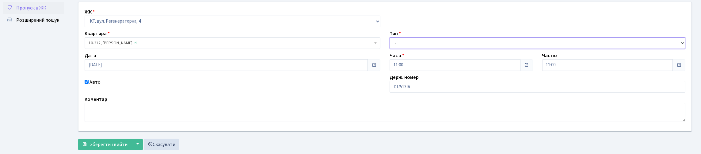
click at [429, 49] on select "- Доставка Таксі Гості Сервіс" at bounding box center [538, 43] width 296 height 12
select select "3"
click at [390, 49] on select "- Доставка Таксі Гості Сервіс" at bounding box center [538, 43] width 296 height 12
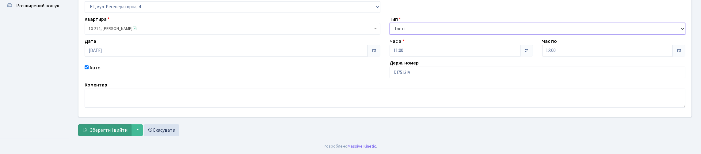
scroll to position [86, 0]
click at [129, 125] on button "Зберегти і вийти" at bounding box center [104, 131] width 53 height 12
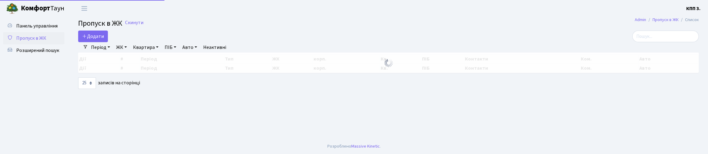
select select "25"
click at [636, 40] on input "search" at bounding box center [665, 37] width 67 height 12
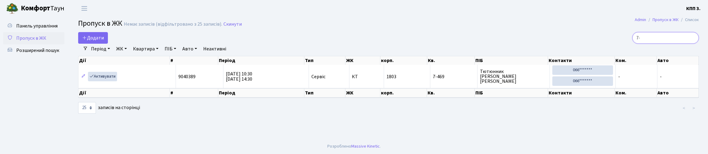
type input "7"
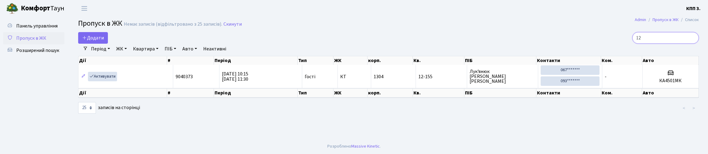
type input "1"
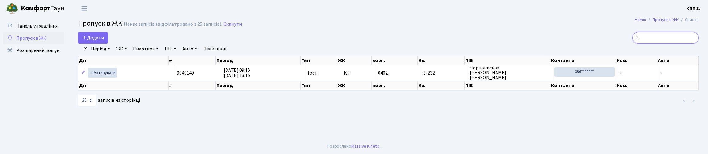
type input "3"
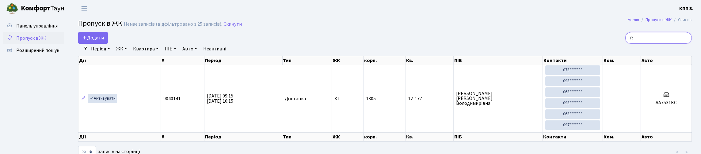
type input "7"
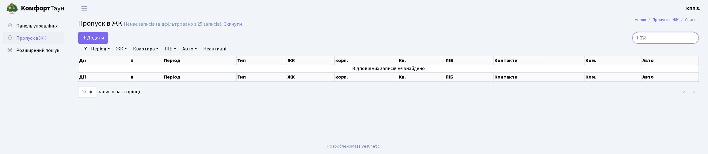
type input "1-228"
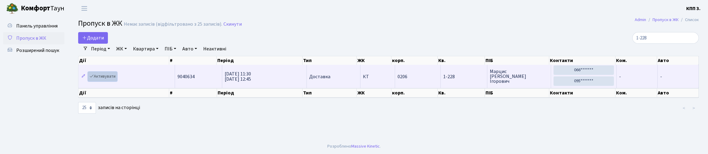
click at [117, 82] on link "Активувати" at bounding box center [102, 77] width 29 height 10
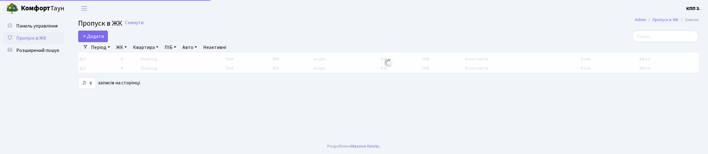
select select "25"
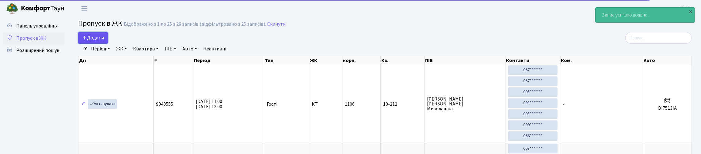
click at [103, 41] on span "Додати" at bounding box center [93, 38] width 22 height 7
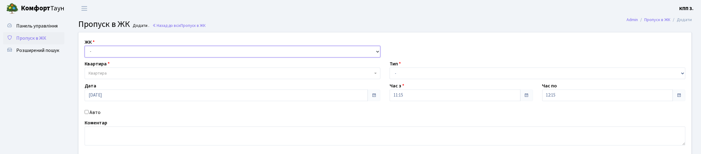
click at [150, 56] on select "- КТ, вул. Регенераторна, 4 КТ2, просп. [STREET_ADDRESS] [STREET_ADDRESS] [PERS…" at bounding box center [233, 52] width 296 height 12
select select "271"
click at [86, 53] on select "- КТ, вул. Регенераторна, 4 КТ2, просп. [STREET_ADDRESS] [STREET_ADDRESS] [PERS…" at bounding box center [233, 52] width 296 height 12
select select
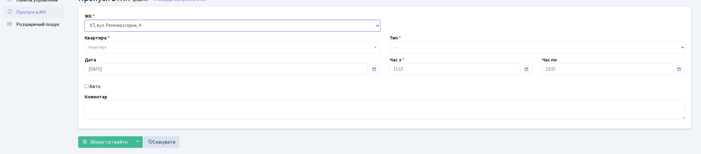
scroll to position [61, 0]
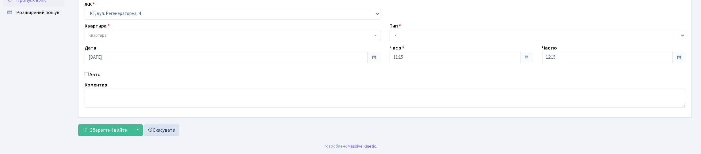
click at [87, 74] on input "Авто" at bounding box center [87, 74] width 4 height 4
checkbox input "true"
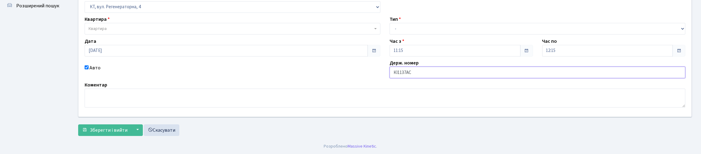
type input "КІ1137АС"
click at [429, 23] on select "- Доставка Таксі Гості Сервіс" at bounding box center [538, 29] width 296 height 12
click at [390, 23] on select "- Доставка Таксі Гості Сервіс" at bounding box center [538, 29] width 296 height 12
click at [410, 34] on div "ЖК - КТ, вул. Регенераторна, 4 КТ2, просп. Соборності, 17 КТ3, вул. Березнева, …" at bounding box center [385, 52] width 622 height 129
click at [417, 30] on select "- Доставка Таксі Гості Сервіс" at bounding box center [538, 29] width 296 height 12
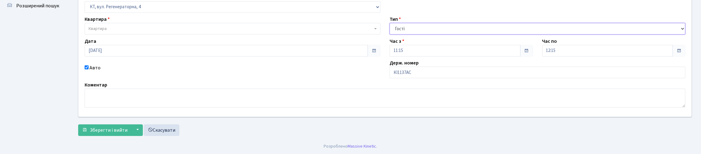
select select "2"
click at [390, 23] on select "- Доставка Таксі Гості Сервіс" at bounding box center [538, 29] width 296 height 12
click at [84, 18] on div "Квартира Квартира" at bounding box center [232, 25] width 305 height 19
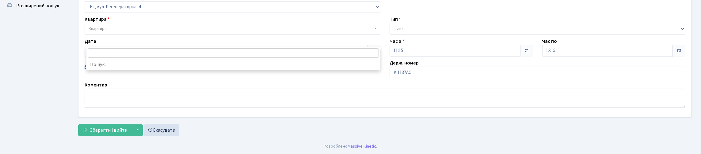
click at [89, 23] on span "Квартира" at bounding box center [233, 29] width 296 height 12
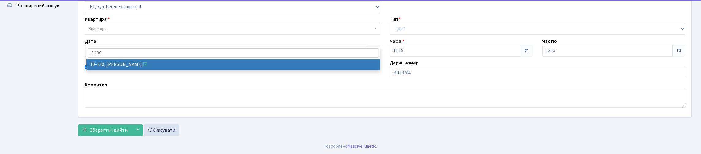
type input "10-130"
select select "6699"
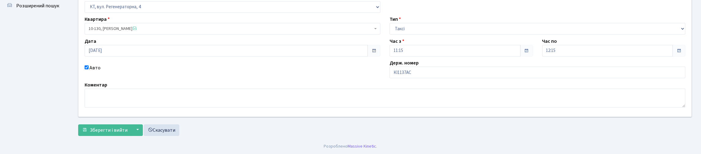
scroll to position [86, 0]
click at [120, 127] on span "Зберегти і вийти" at bounding box center [109, 130] width 38 height 7
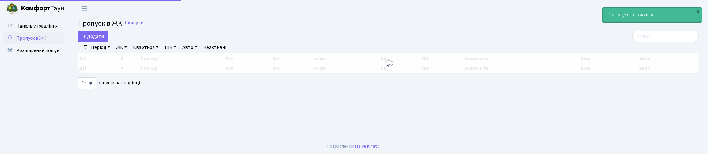
select select "25"
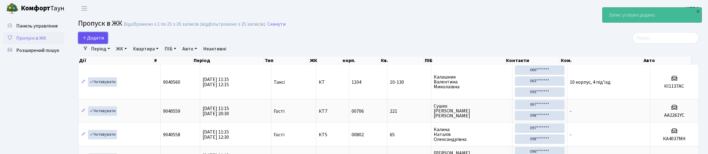
click at [98, 38] on link "Додати" at bounding box center [93, 38] width 30 height 12
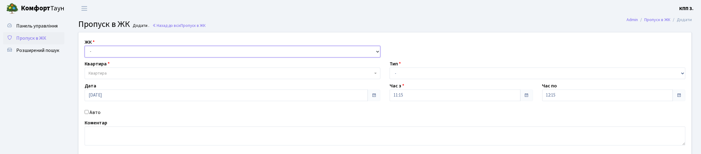
click at [98, 58] on select "- КТ, вул. Регенераторна, 4 КТ2, просп. [STREET_ADDRESS] [STREET_ADDRESS] [PERS…" at bounding box center [233, 52] width 296 height 12
select select "271"
click at [86, 53] on select "- КТ, вул. Регенераторна, 4 КТ2, просп. [STREET_ADDRESS] [STREET_ADDRESS] [PERS…" at bounding box center [233, 52] width 296 height 12
select select
click at [112, 77] on span "Квартира" at bounding box center [231, 73] width 284 height 6
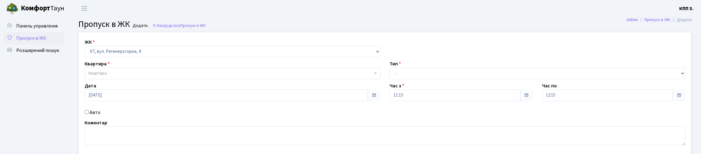
click at [88, 114] on input "Авто" at bounding box center [87, 112] width 4 height 4
checkbox input "true"
type input "АА1575МТ"
click at [413, 79] on select "- Доставка Таксі Гості Сервіс" at bounding box center [538, 74] width 296 height 12
select select "1"
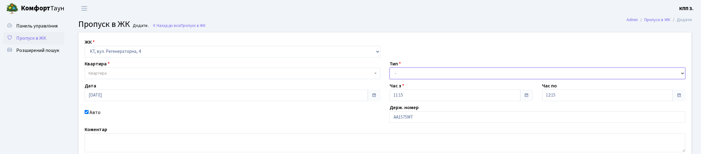
click at [390, 79] on select "- Доставка Таксі Гості Сервіс" at bounding box center [538, 74] width 296 height 12
click at [137, 77] on span "Квартира" at bounding box center [231, 73] width 284 height 6
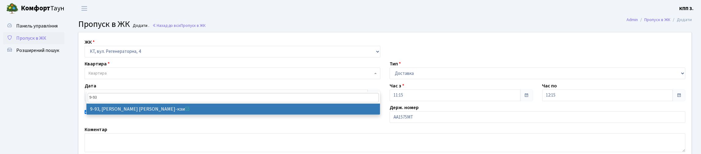
type input "9-93"
select select "6443"
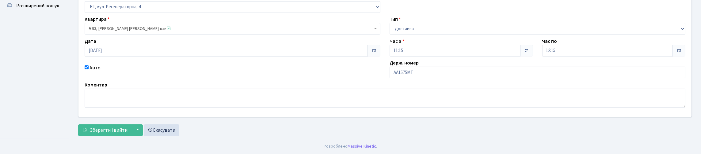
scroll to position [86, 0]
click at [103, 125] on button "Зберегти і вийти" at bounding box center [104, 131] width 53 height 12
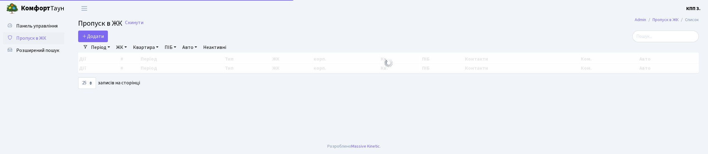
select select "25"
click at [641, 36] on input "search" at bounding box center [665, 37] width 67 height 12
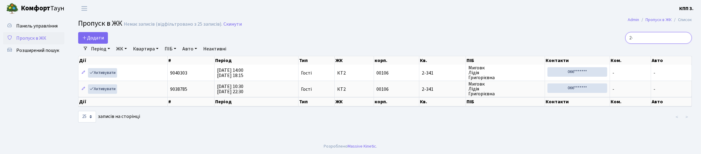
type input "2"
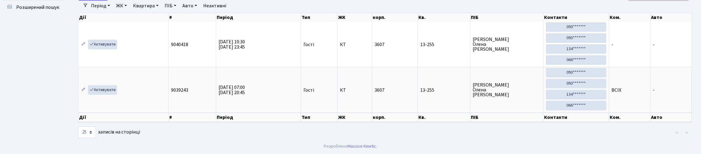
scroll to position [40, 0]
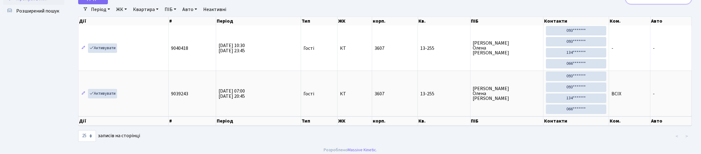
type input "1"
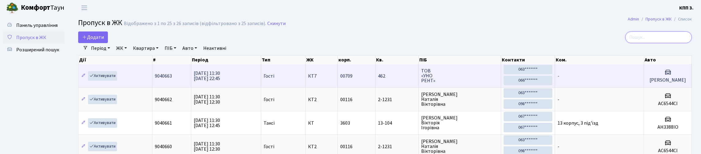
scroll to position [0, 0]
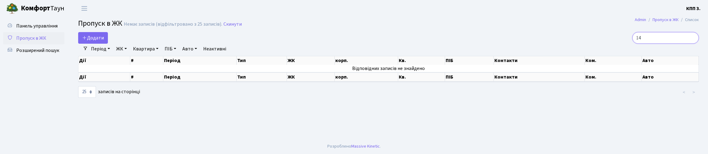
type input "1"
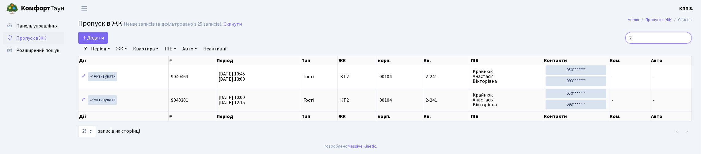
type input "2"
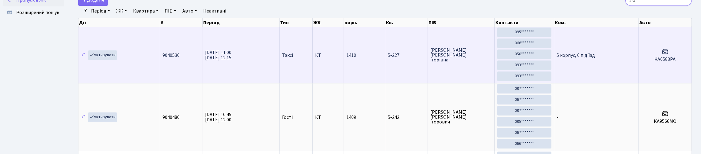
scroll to position [36, 0]
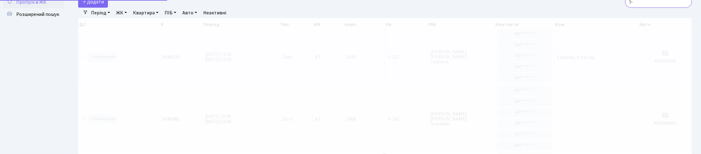
type input "5"
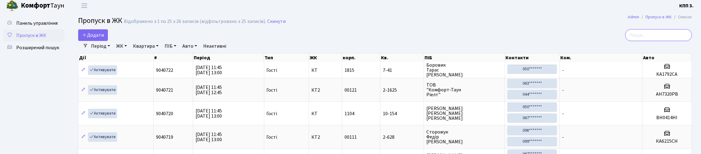
scroll to position [0, 0]
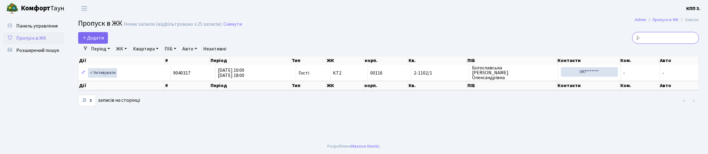
type input "2"
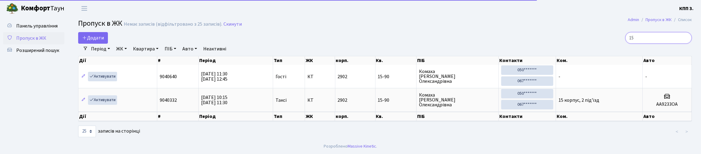
type input "1"
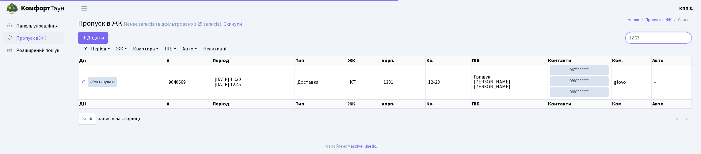
scroll to position [10, 0]
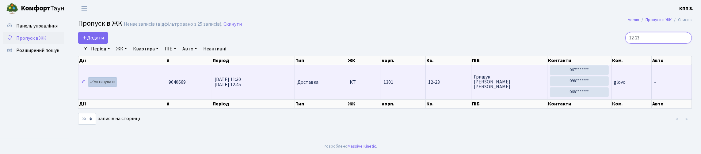
type input "12-23"
click at [116, 86] on link "Активувати" at bounding box center [102, 83] width 29 height 10
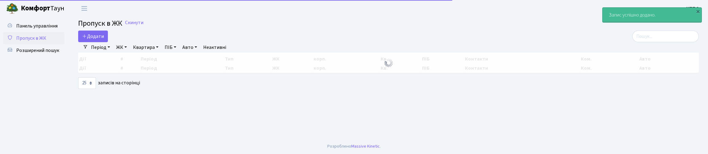
select select "25"
click at [105, 26] on span "Пропуск в ЖК" at bounding box center [100, 23] width 44 height 11
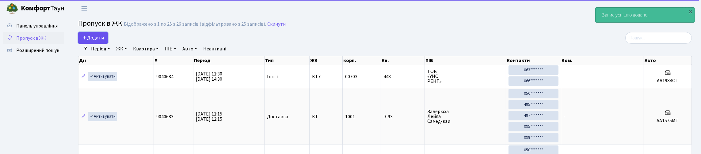
click at [95, 41] on span "Додати" at bounding box center [93, 38] width 22 height 7
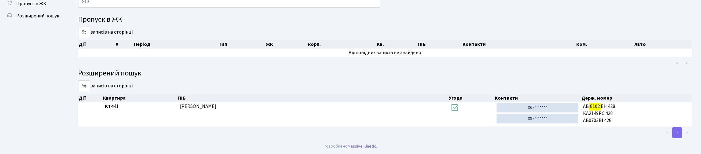
scroll to position [37, 0]
type input "8"
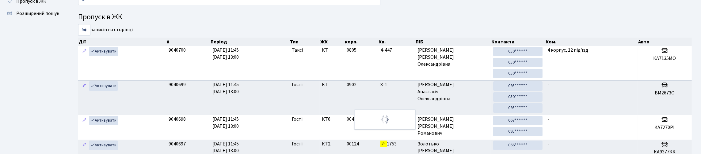
type input "2"
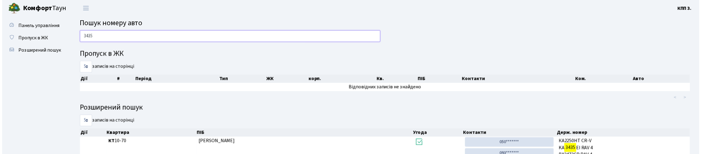
scroll to position [0, 0]
type input "3"
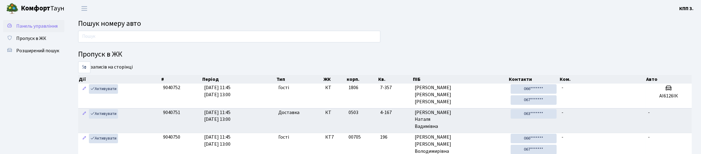
click at [36, 29] on span "Панель управління" at bounding box center [36, 26] width 41 height 7
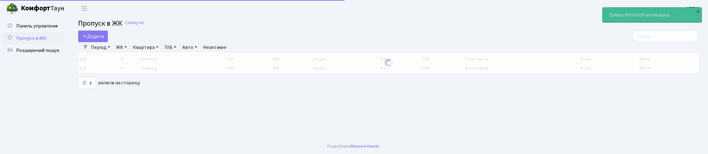
select select "25"
click at [636, 42] on input "search" at bounding box center [665, 37] width 67 height 12
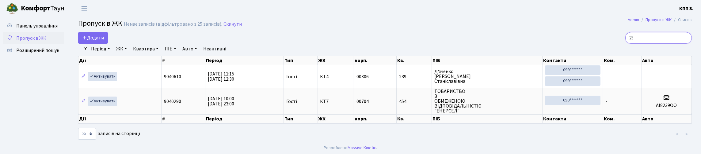
type input "2"
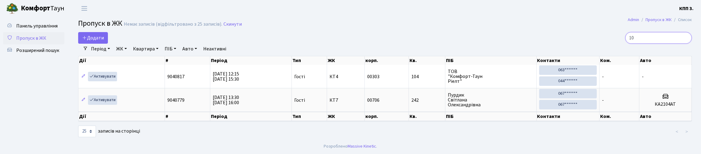
type input "1"
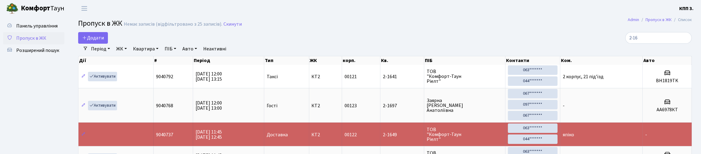
click at [129, 54] on link "ЖК" at bounding box center [122, 49] width 16 height 10
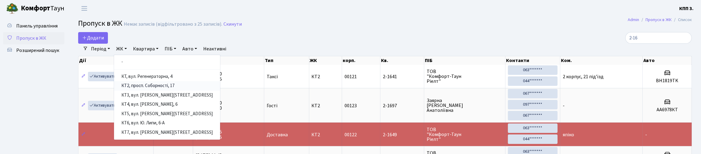
click at [170, 91] on link "КТ2, просп. Соборності, 17" at bounding box center [167, 87] width 106 height 10
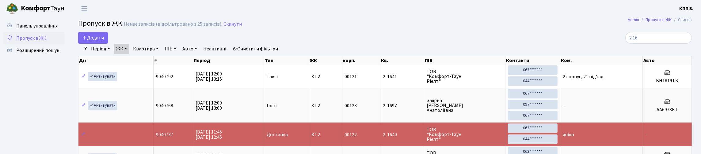
click at [129, 53] on link "ЖК" at bounding box center [122, 49] width 16 height 10
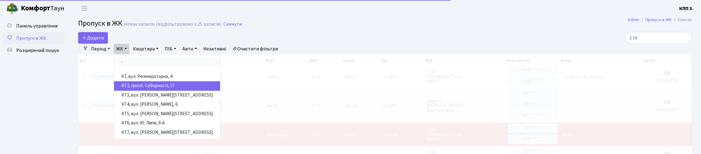
click at [139, 67] on link "-" at bounding box center [167, 63] width 106 height 10
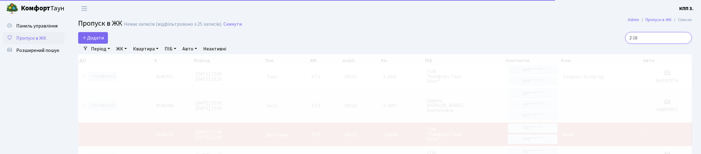
drag, startPoint x: 634, startPoint y: 48, endPoint x: 632, endPoint y: 52, distance: 4.3
click at [634, 44] on input "2-16" at bounding box center [658, 38] width 67 height 12
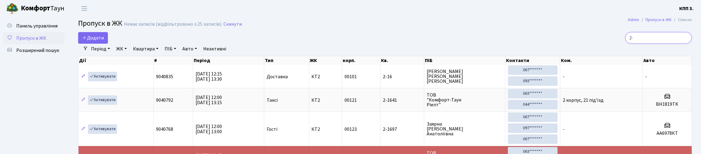
type input "2"
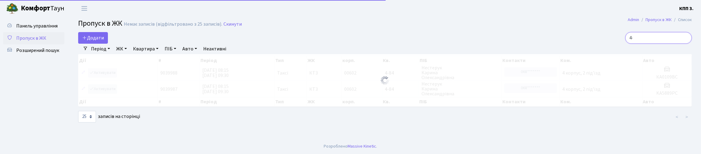
type input "4"
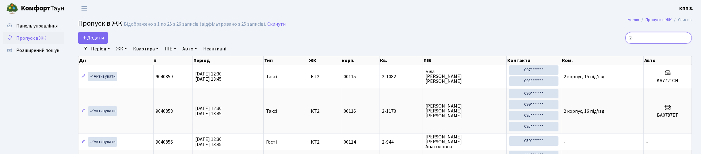
type input "2"
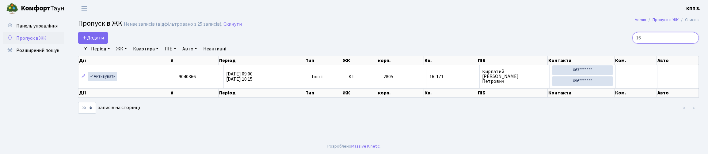
type input "1"
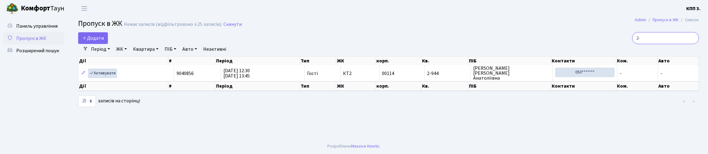
type input "2"
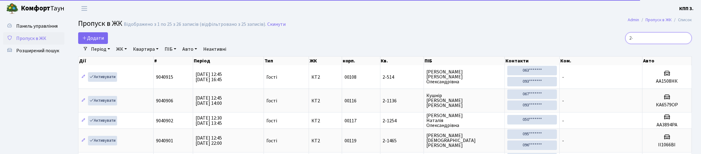
type input "2"
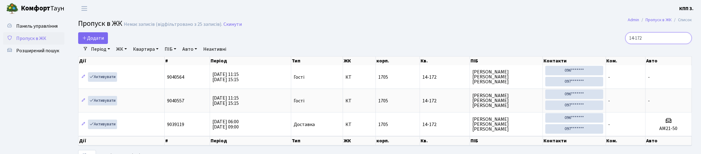
click at [640, 42] on input "14-172" at bounding box center [658, 38] width 67 height 12
type input "1"
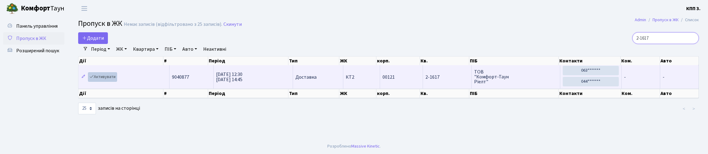
type input "2-1617"
click at [108, 82] on link "Активувати" at bounding box center [102, 77] width 29 height 10
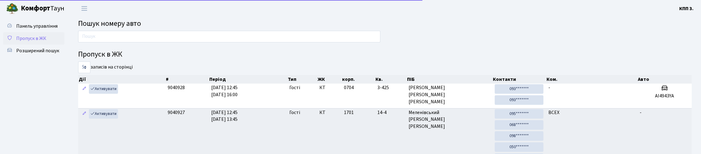
drag, startPoint x: 0, startPoint y: 0, endPoint x: 45, endPoint y: 48, distance: 65.5
click at [45, 42] on span "Пропуск в ЖК" at bounding box center [31, 38] width 30 height 7
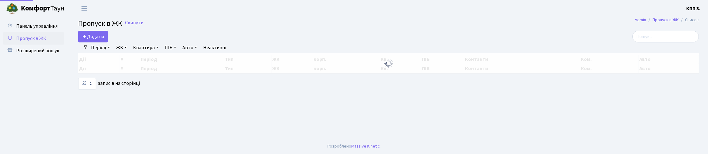
select select "25"
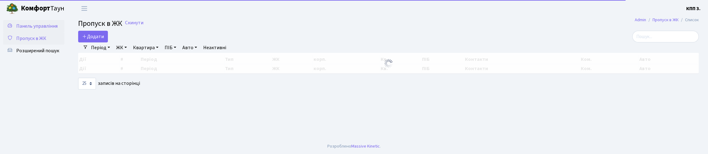
click at [24, 25] on span "Панель управління" at bounding box center [36, 26] width 41 height 7
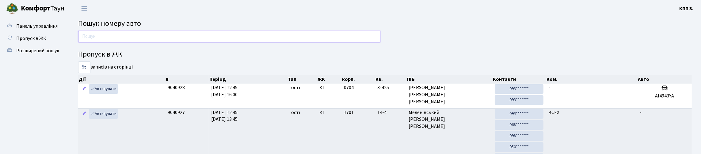
click at [92, 42] on input "text" at bounding box center [229, 37] width 302 height 12
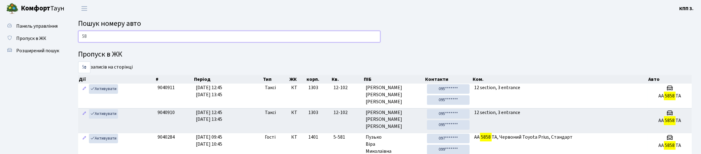
type input "5"
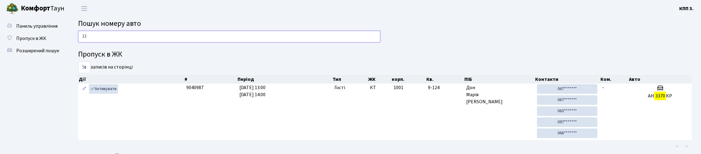
type input "3"
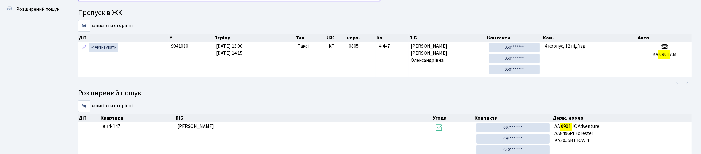
scroll to position [30, 0]
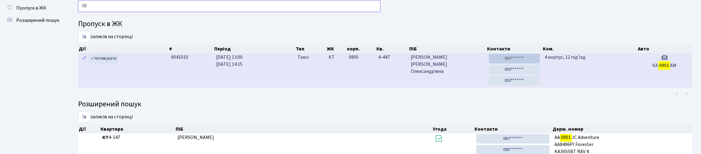
type input "0"
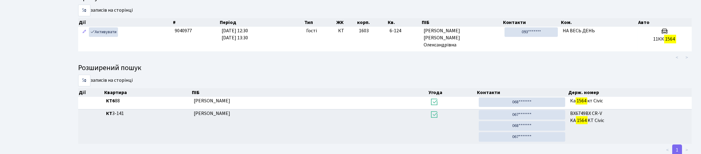
scroll to position [37, 0]
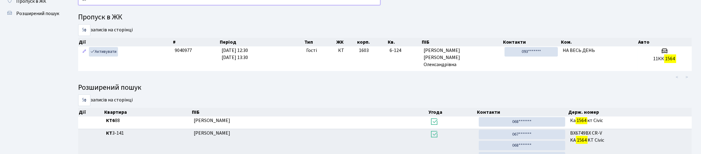
type input "1"
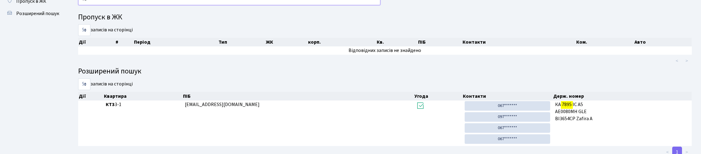
type input "7"
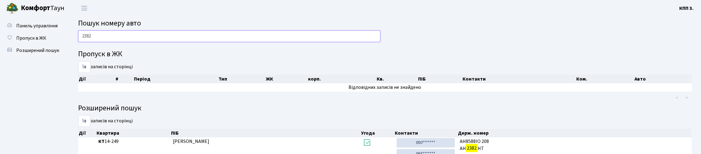
scroll to position [0, 0]
type input "2"
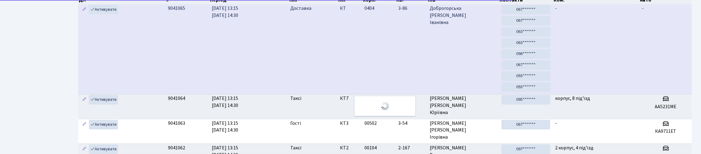
scroll to position [184, 0]
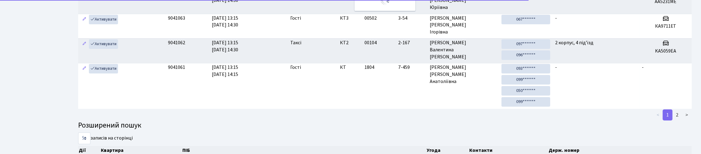
type input "2457"
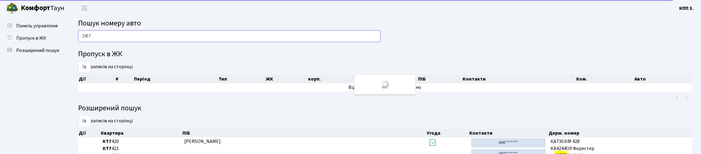
scroll to position [0, 0]
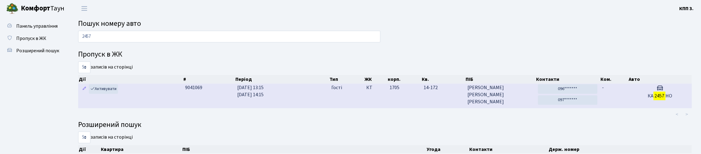
click at [626, 107] on td "-" at bounding box center [614, 95] width 28 height 24
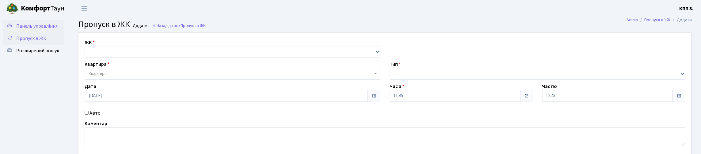
click at [38, 23] on span "Панель управління" at bounding box center [36, 26] width 41 height 7
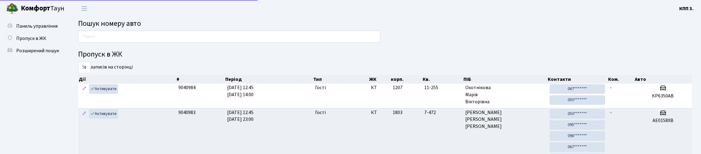
click at [151, 42] on input "text" at bounding box center [229, 37] width 302 height 12
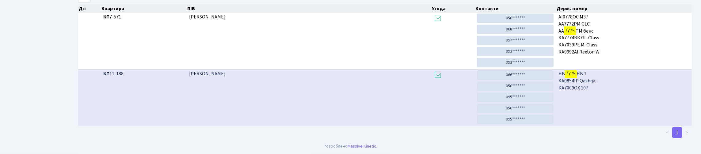
scroll to position [37, 0]
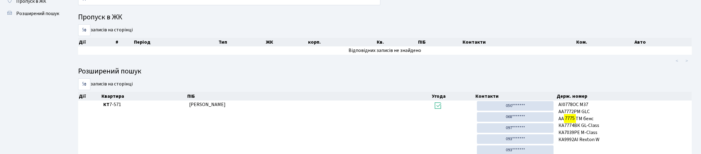
type input "7"
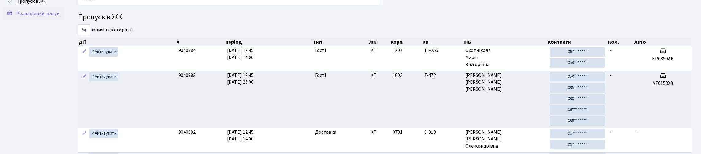
click at [37, 17] on span "Розширений пошук" at bounding box center [37, 13] width 43 height 7
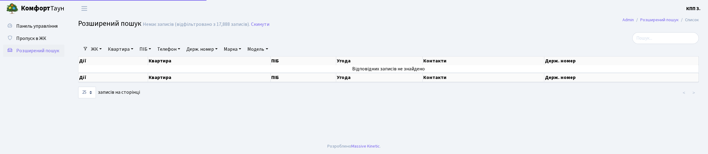
select select "25"
click at [129, 54] on link "Квартира" at bounding box center [120, 49] width 30 height 10
type input "9-124"
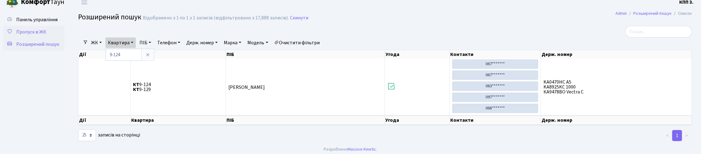
click at [25, 35] on span "Пропуск в ЖК" at bounding box center [31, 32] width 30 height 7
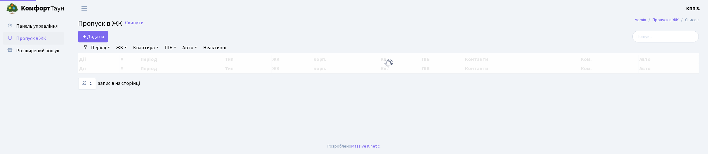
select select "25"
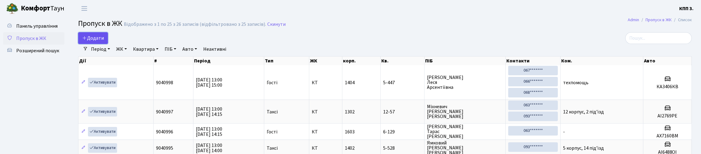
click at [98, 41] on span "Додати" at bounding box center [93, 38] width 22 height 7
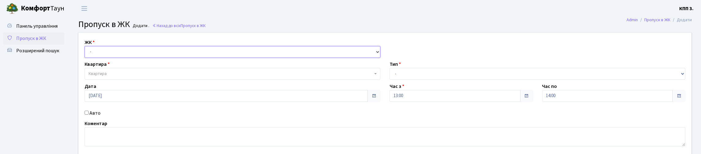
click at [132, 58] on select "- КТ, вул. Регенераторна, 4 КТ2, просп. Соборності, 17 КТ3, вул. Березнева, 16 …" at bounding box center [233, 52] width 296 height 12
select select "271"
click at [86, 53] on select "- КТ, вул. Регенераторна, 4 КТ2, просп. Соборності, 17 КТ3, вул. Березнева, 16 …" at bounding box center [233, 52] width 296 height 12
select select
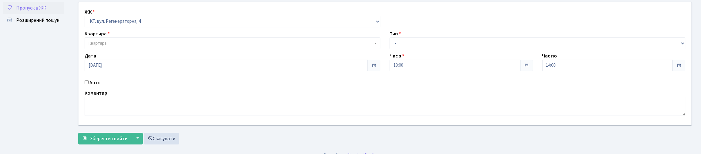
click at [96, 46] on span "Квартира" at bounding box center [98, 43] width 18 height 6
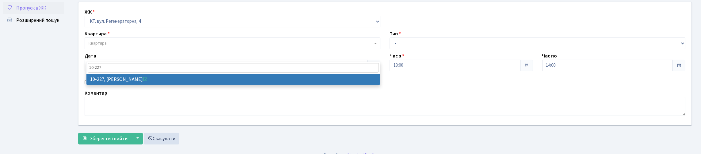
type input "10-227"
select select "6796"
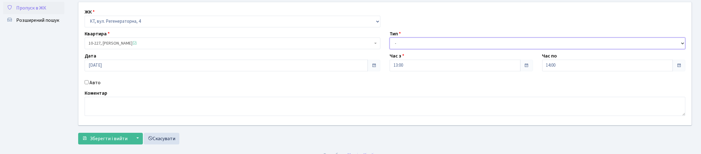
click at [458, 49] on select "- Доставка Таксі Гості Сервіс" at bounding box center [538, 43] width 296 height 12
select select "3"
click at [390, 49] on select "- Доставка Таксі Гості Сервіс" at bounding box center [538, 43] width 296 height 12
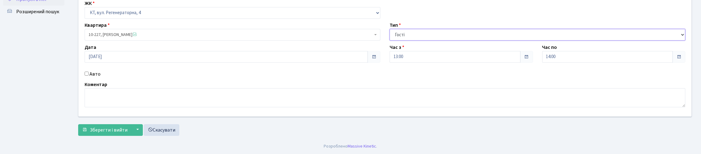
scroll to position [78, 0]
click at [128, 126] on span "Зберегти і вийти" at bounding box center [109, 129] width 38 height 7
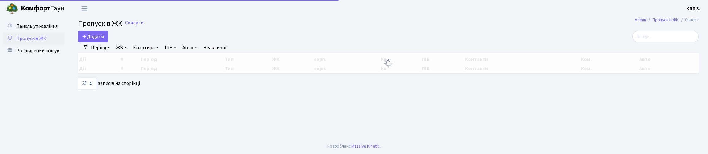
select select "25"
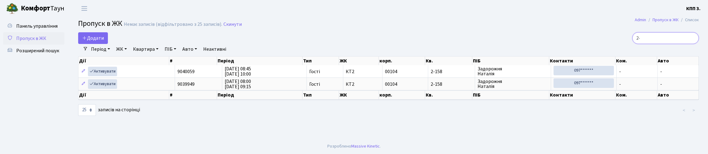
type input "2"
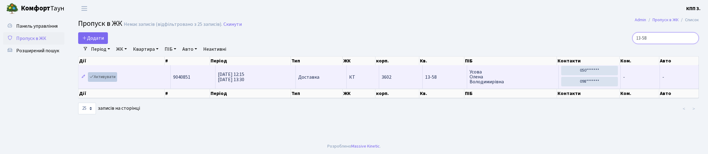
type input "13-58"
click at [102, 82] on link "Активувати" at bounding box center [102, 77] width 29 height 10
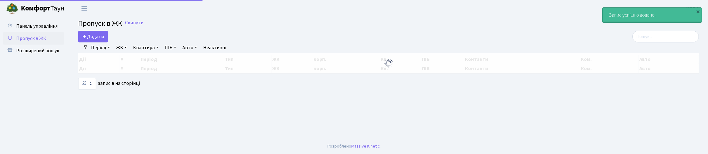
select select "25"
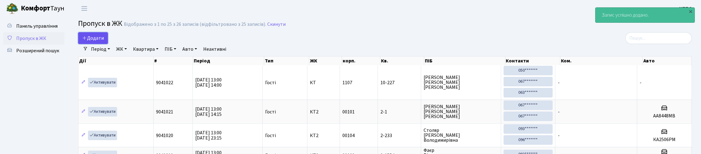
click at [103, 41] on span "Додати" at bounding box center [93, 38] width 22 height 7
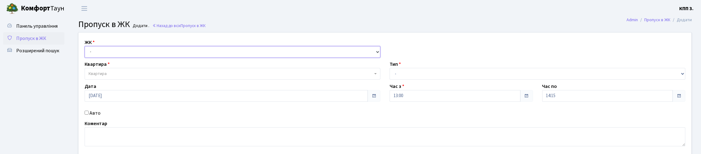
click at [143, 58] on select "- КТ, вул. Регенераторна, 4 КТ2, просп. [STREET_ADDRESS] [STREET_ADDRESS] [PERS…" at bounding box center [233, 52] width 296 height 12
select select "271"
click at [86, 53] on select "- КТ, вул. Регенераторна, 4 КТ2, просп. [STREET_ADDRESS] [STREET_ADDRESS] [PERS…" at bounding box center [233, 52] width 296 height 12
select select
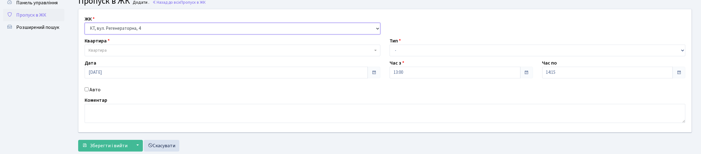
scroll to position [61, 0]
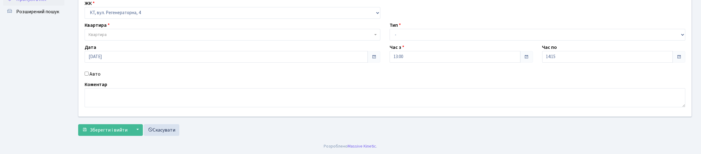
click at [88, 74] on input "Авто" at bounding box center [87, 73] width 4 height 4
checkbox input "true"
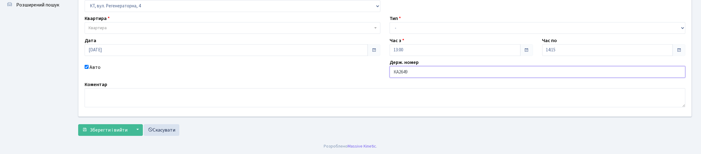
type input "КА2649ІО"
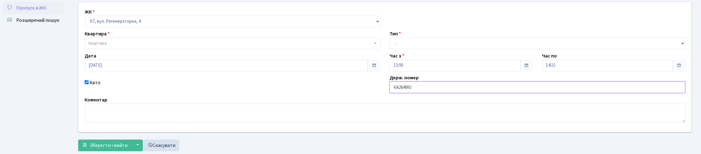
scroll to position [0, 0]
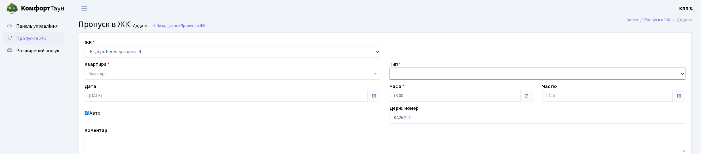
click at [433, 79] on select "- Доставка Таксі Гості Сервіс" at bounding box center [538, 74] width 296 height 12
select select "3"
click at [390, 79] on select "- Доставка Таксі Гості Сервіс" at bounding box center [538, 74] width 296 height 12
click at [131, 77] on span "Квартира" at bounding box center [231, 73] width 284 height 6
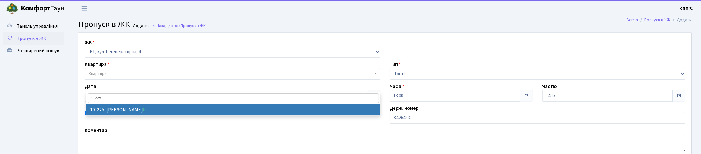
type input "10-225"
select select "6794"
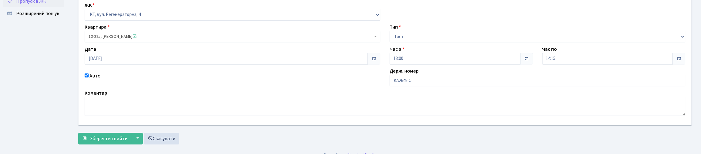
scroll to position [87, 0]
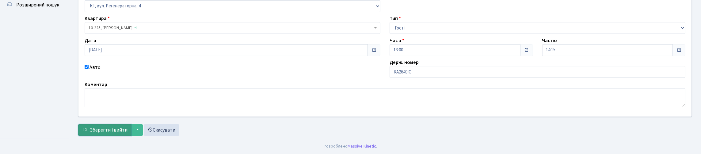
click at [126, 127] on span "Зберегти і вийти" at bounding box center [109, 129] width 38 height 7
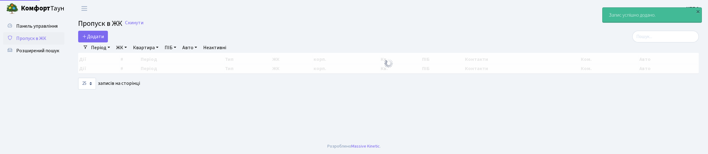
select select "25"
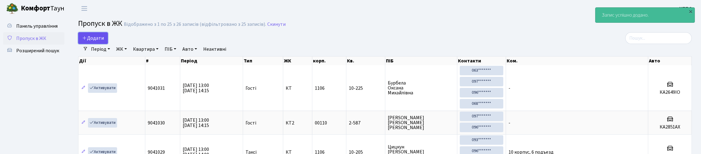
click at [98, 41] on span "Додати" at bounding box center [93, 38] width 22 height 7
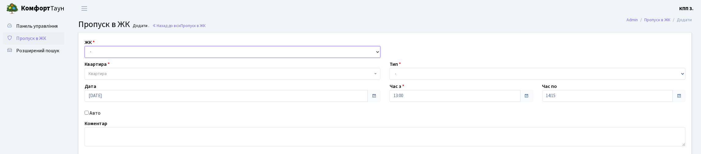
click at [192, 58] on select "- КТ, вул. Регенераторна, 4 КТ2, просп. [STREET_ADDRESS] [STREET_ADDRESS] [PERS…" at bounding box center [233, 52] width 296 height 12
select select "271"
click at [86, 53] on select "- КТ, вул. Регенераторна, 4 КТ2, просп. [STREET_ADDRESS] [STREET_ADDRESS] [PERS…" at bounding box center [233, 52] width 296 height 12
select select
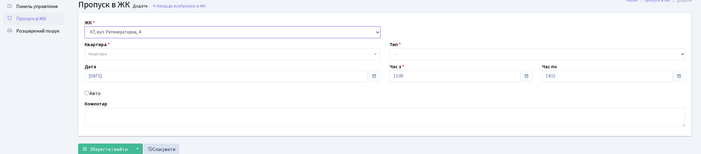
scroll to position [30, 0]
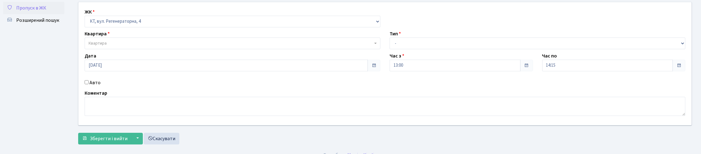
click at [168, 46] on span "Квартира" at bounding box center [231, 43] width 284 height 6
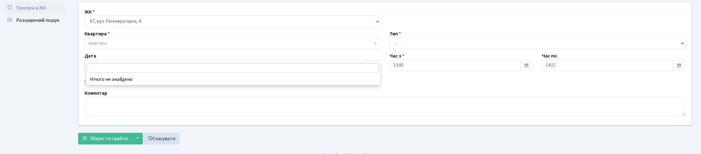
click at [88, 84] on input "Авто" at bounding box center [87, 82] width 4 height 4
checkbox input "true"
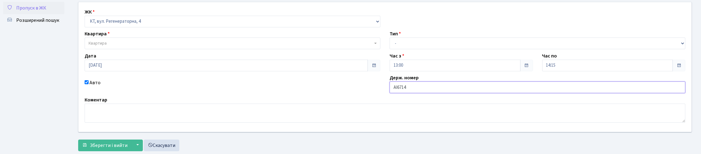
type input "АІ6714РН"
drag, startPoint x: 419, startPoint y: 52, endPoint x: 423, endPoint y: 61, distance: 9.2
click at [419, 49] on select "- Доставка Таксі Гості Сервіс" at bounding box center [538, 43] width 296 height 12
select select "1"
click at [390, 49] on select "- Доставка Таксі Гості Сервіс" at bounding box center [538, 43] width 296 height 12
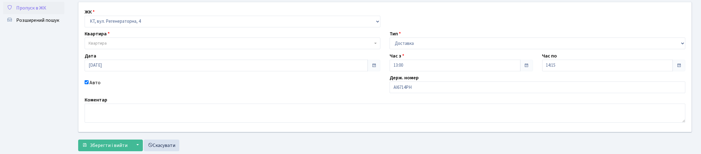
click at [216, 46] on span "Квартира" at bounding box center [231, 43] width 284 height 6
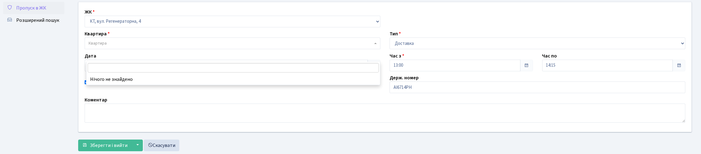
type input "*"
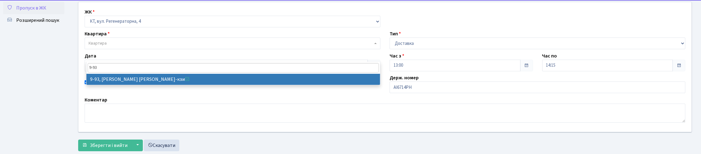
type input "9-93"
select select "6443"
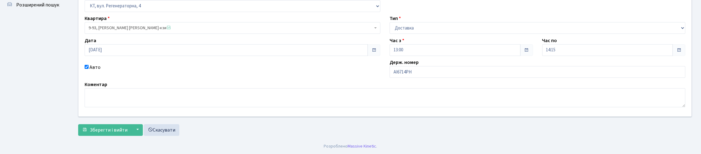
scroll to position [87, 0]
click at [128, 126] on span "Зберегти і вийти" at bounding box center [109, 129] width 38 height 7
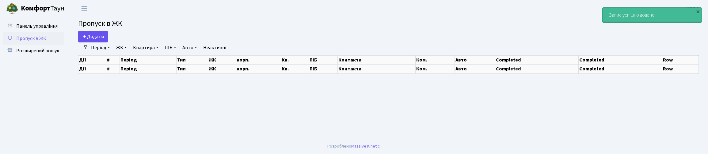
select select "25"
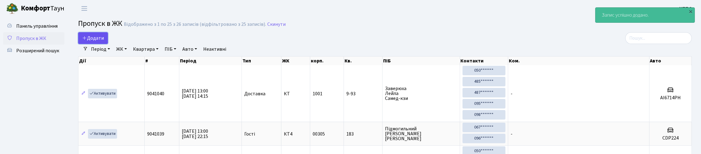
click at [104, 41] on span "Додати" at bounding box center [93, 38] width 22 height 7
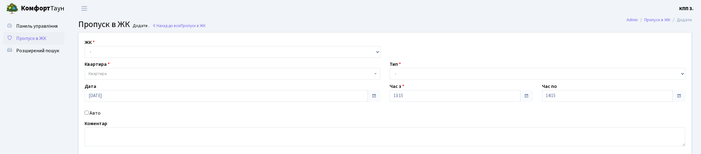
click at [87, 114] on input "Авто" at bounding box center [87, 112] width 4 height 4
checkbox input "true"
type input "АА0872JВ"
drag, startPoint x: 426, startPoint y: 85, endPoint x: 426, endPoint y: 94, distance: 9.2
click at [426, 79] on select "- Доставка Таксі Гості Сервіс" at bounding box center [538, 74] width 296 height 12
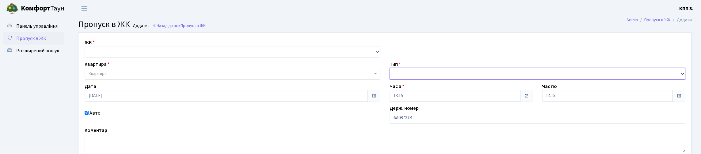
select select "1"
click at [390, 79] on select "- Доставка Таксі Гості Сервіс" at bounding box center [538, 74] width 296 height 12
click at [169, 56] on select "- КТ, вул. Регенераторна, 4 КТ2, просп. Соборності, 17 КТ3, вул. Березнева, 16 …" at bounding box center [233, 52] width 296 height 12
select select "271"
click at [86, 53] on select "- КТ, вул. Регенераторна, 4 КТ2, просп. Соборності, 17 КТ3, вул. Березнева, 16 …" at bounding box center [233, 52] width 296 height 12
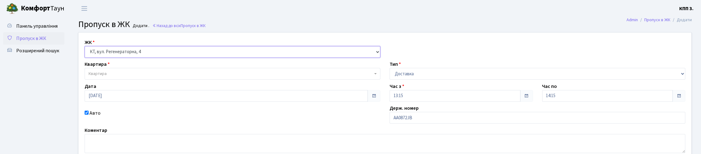
select select
click at [158, 77] on span "Квартира" at bounding box center [231, 73] width 284 height 6
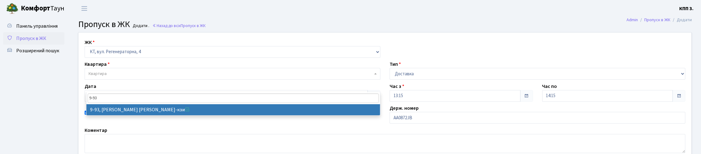
type input "9-93"
select select "6443"
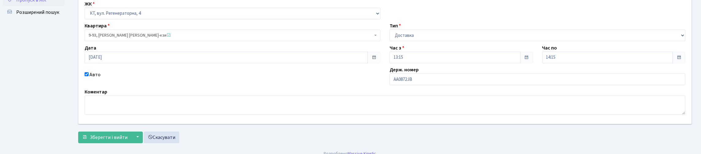
scroll to position [87, 0]
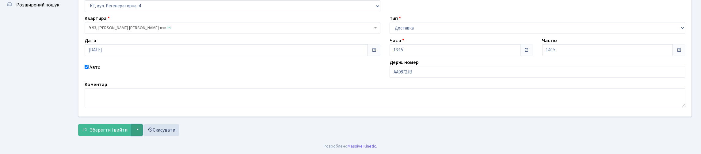
click at [143, 124] on button "▼" at bounding box center [137, 130] width 12 height 12
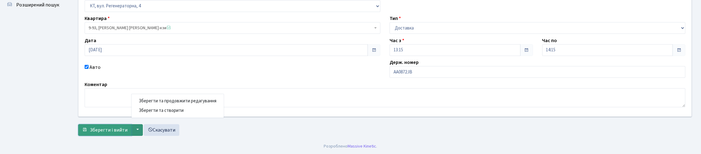
click at [128, 126] on span "Зберегти і вийти" at bounding box center [109, 129] width 38 height 7
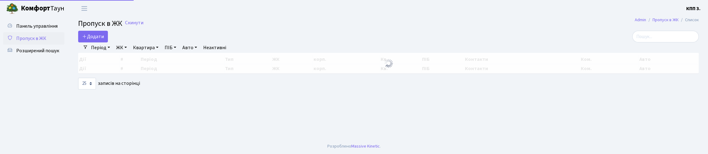
select select "25"
click at [638, 37] on input "search" at bounding box center [658, 37] width 67 height 12
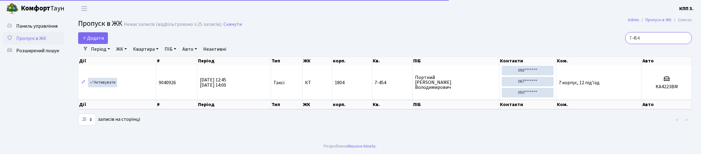
drag, startPoint x: 622, startPoint y: 43, endPoint x: 647, endPoint y: 40, distance: 24.7
click at [647, 40] on input "7-454" at bounding box center [658, 38] width 67 height 12
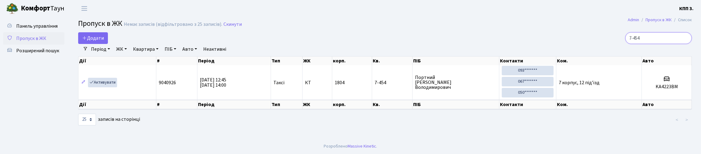
drag, startPoint x: 626, startPoint y: 44, endPoint x: 643, endPoint y: 45, distance: 16.9
click at [643, 44] on input "7-454" at bounding box center [658, 38] width 67 height 12
click at [568, 28] on h2 "Пропуск в ЖК Немає записів (відфільтровано з 25 записів). Скинути" at bounding box center [385, 24] width 614 height 10
click at [670, 44] on input "7-454" at bounding box center [658, 38] width 67 height 12
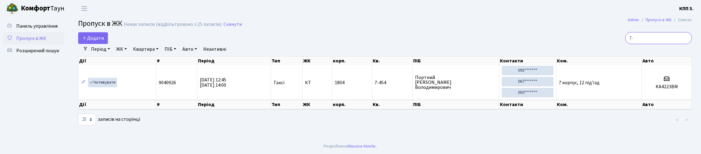
type input "7"
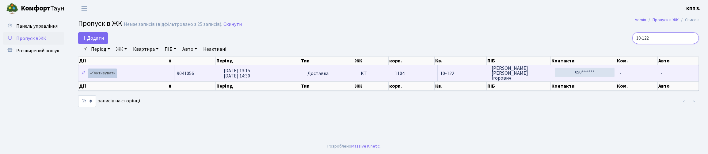
type input "10-122"
click at [112, 78] on link "Активувати" at bounding box center [102, 73] width 29 height 10
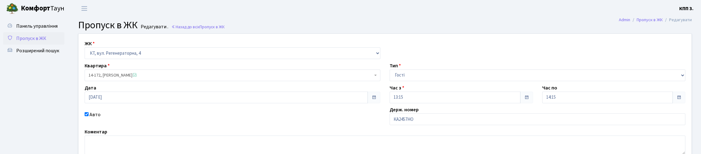
scroll to position [61, 0]
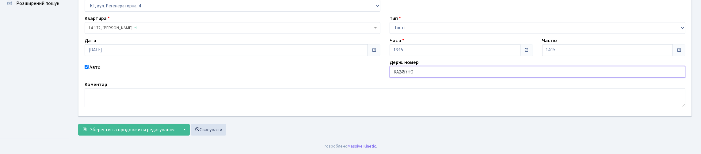
click at [461, 78] on input "КА2457НО" at bounding box center [538, 72] width 296 height 12
type input "КА2457НР"
click at [119, 130] on span "Зберегти та продовжити редагування" at bounding box center [132, 129] width 85 height 7
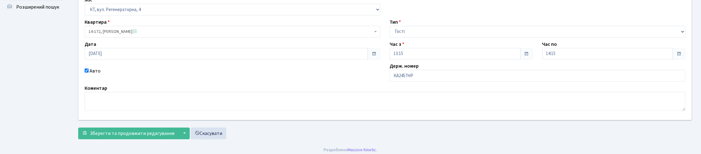
scroll to position [89, 0]
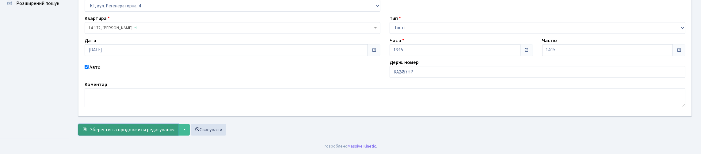
click at [150, 126] on span "Зберегти та продовжити редагування" at bounding box center [132, 129] width 85 height 7
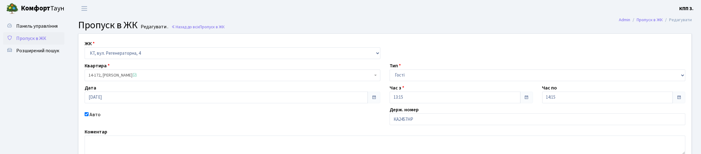
scroll to position [89, 0]
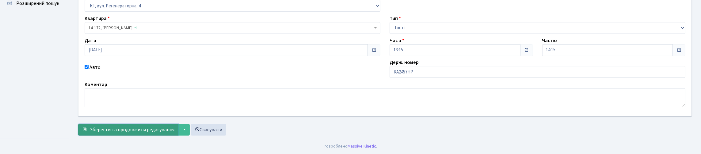
click at [109, 126] on span "Зберегти та продовжити редагування" at bounding box center [132, 129] width 85 height 7
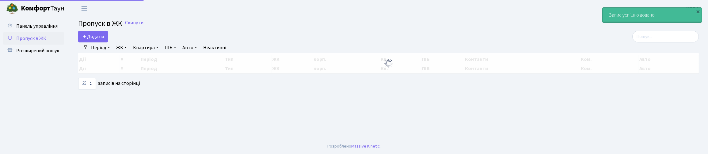
select select "25"
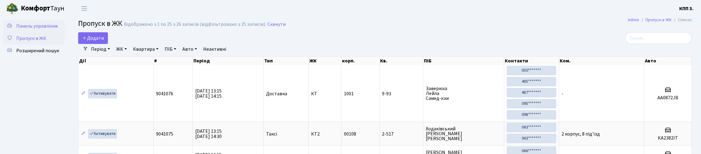
click at [27, 29] on span "Панель управління" at bounding box center [36, 26] width 41 height 7
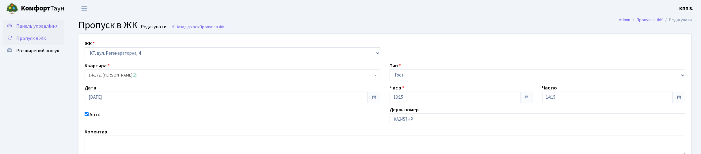
click at [30, 29] on span "Панель управління" at bounding box center [36, 26] width 41 height 7
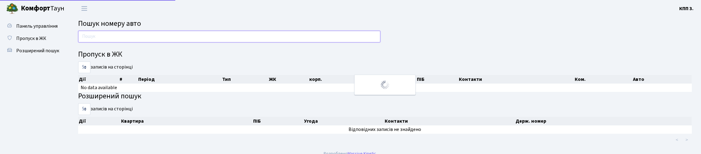
drag, startPoint x: 0, startPoint y: 0, endPoint x: 105, endPoint y: 40, distance: 112.6
click at [105, 40] on input "text" at bounding box center [229, 37] width 302 height 12
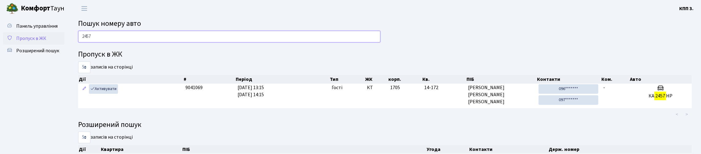
type input "2457"
click at [43, 42] on span "Пропуск в ЖК" at bounding box center [31, 38] width 30 height 7
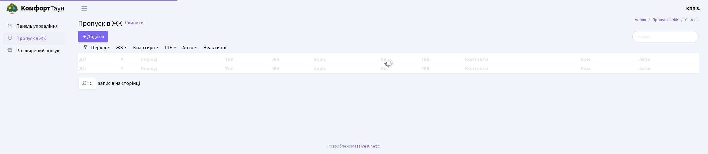
select select "25"
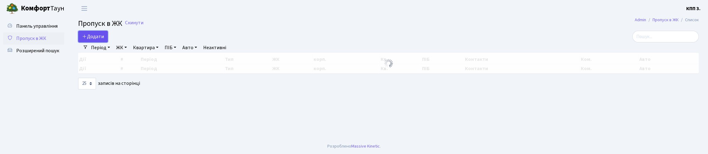
click at [104, 40] on span "Додати" at bounding box center [93, 36] width 22 height 7
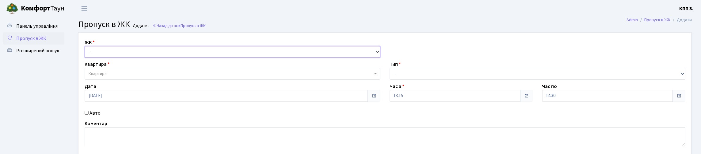
click at [128, 58] on select "- КТ, вул. Регенераторна, 4 КТ2, просп. Соборності, 17 КТ3, вул. Березнева, 16 …" at bounding box center [233, 52] width 296 height 12
select select "302"
click at [86, 53] on select "- КТ, вул. Регенераторна, 4 КТ2, просп. Соборності, 17 КТ3, вул. Березнева, 16 …" at bounding box center [233, 52] width 296 height 12
select select
drag, startPoint x: 165, startPoint y: 59, endPoint x: 162, endPoint y: 66, distance: 7.8
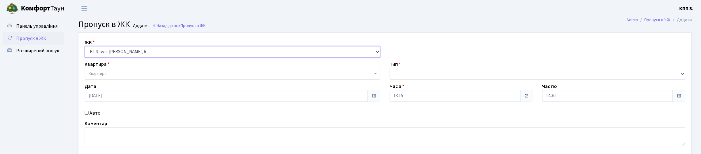
click at [165, 58] on select "- КТ, вул. Регенераторна, 4 КТ2, просп. Соборності, 17 КТ3, вул. Березнева, 16 …" at bounding box center [233, 52] width 296 height 12
select select "304"
click at [86, 53] on select "- КТ, вул. Регенераторна, 4 КТ2, просп. Соборності, 17 КТ3, вул. Березнева, 16 …" at bounding box center [233, 52] width 296 height 12
select select
click at [154, 92] on body "Комфорт Таун КПП 3. Мій обліковий запис Вийти Панель управління Пропуск в ЖК Ро…" at bounding box center [350, 96] width 701 height 192
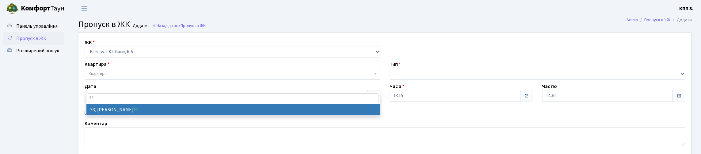
type input "33"
select select "17125"
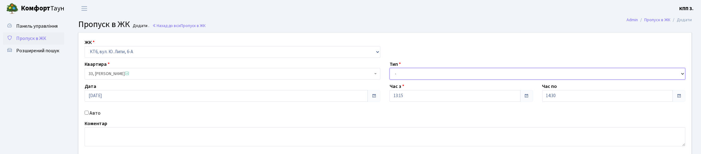
click at [424, 79] on select "- Доставка Таксі Гості Сервіс" at bounding box center [538, 74] width 296 height 12
select select "1"
click at [390, 79] on select "- Доставка Таксі Гості Сервіс" at bounding box center [538, 74] width 296 height 12
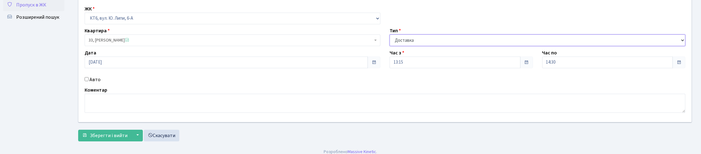
scroll to position [78, 0]
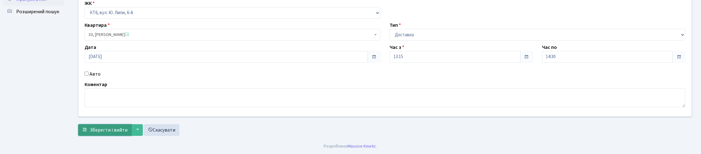
click at [100, 128] on span "Зберегти і вийти" at bounding box center [109, 129] width 38 height 7
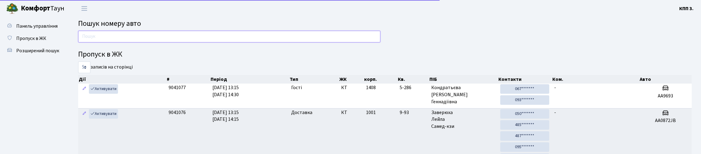
click at [119, 42] on input "text" at bounding box center [229, 37] width 302 height 12
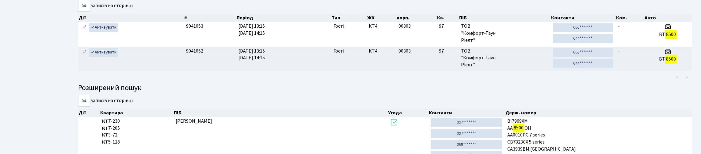
scroll to position [37, 0]
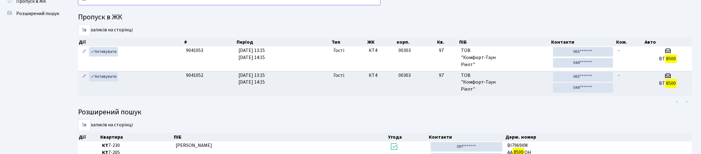
type input "8"
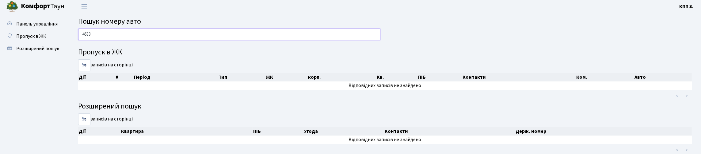
scroll to position [0, 0]
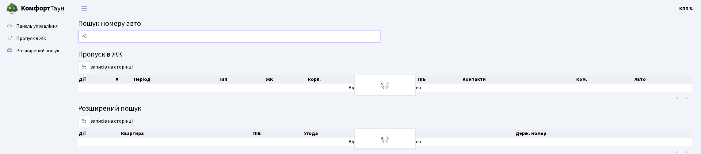
type input "4"
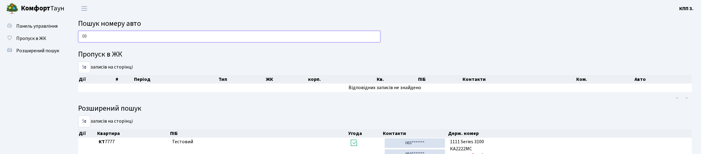
type input "0"
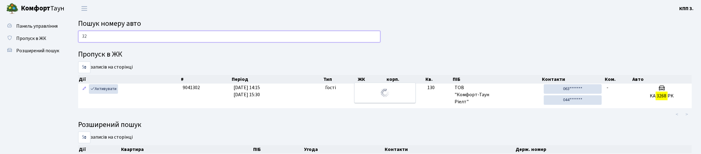
type input "3"
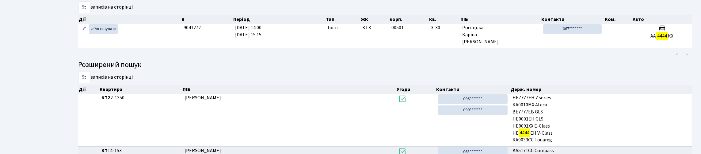
scroll to position [38, 0]
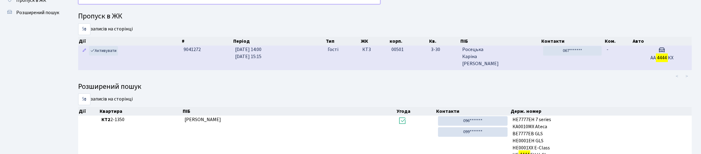
type input "4444"
click at [630, 70] on td "-" at bounding box center [618, 57] width 28 height 24
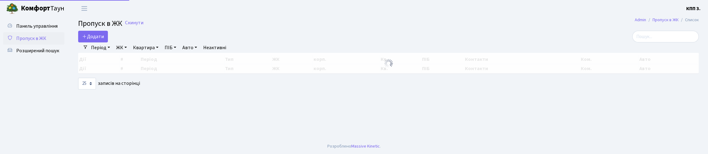
select select "25"
click at [643, 40] on input "search" at bounding box center [665, 37] width 67 height 12
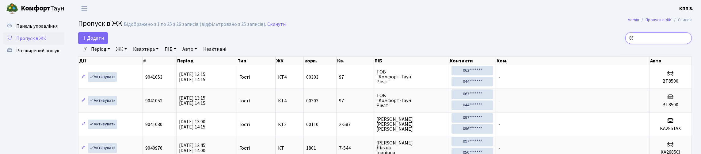
type input "8"
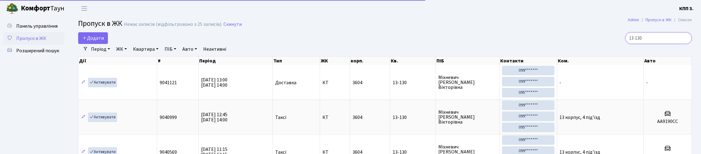
scroll to position [30, 0]
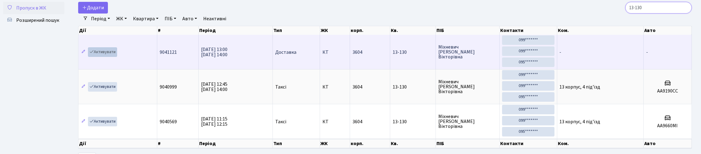
type input "13-130"
click at [117, 57] on link "Активувати" at bounding box center [102, 52] width 29 height 10
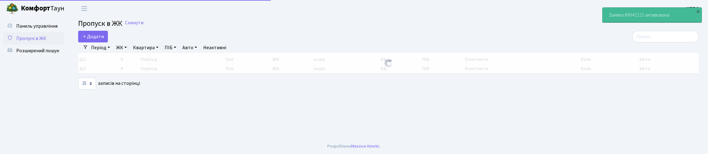
select select "25"
click at [642, 42] on input "search" at bounding box center [665, 37] width 67 height 12
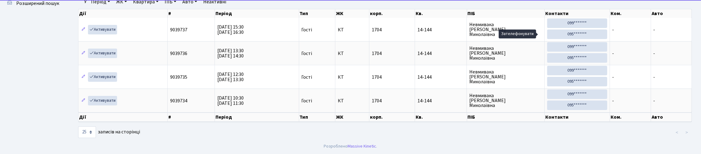
scroll to position [40, 0]
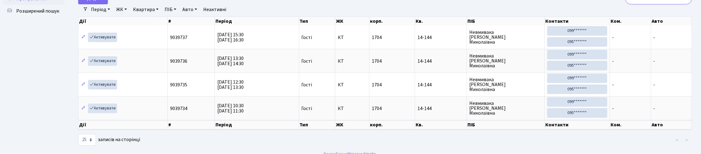
type input "1"
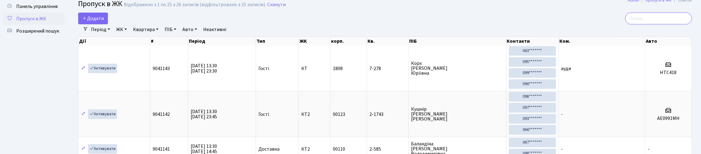
scroll to position [0, 0]
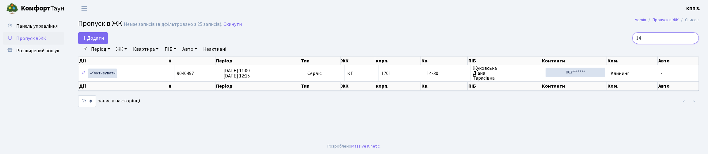
type input "1"
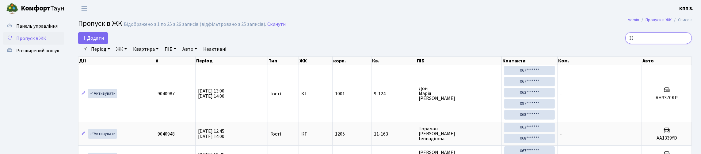
type input "33"
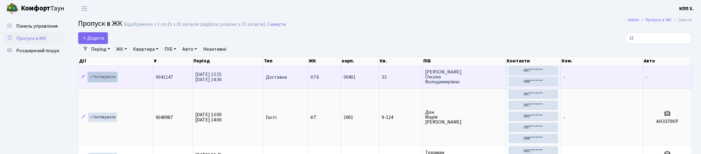
click at [111, 82] on link "Активувати" at bounding box center [102, 77] width 29 height 10
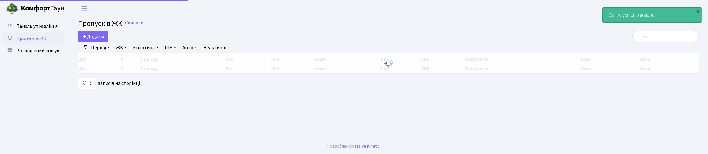
select select "25"
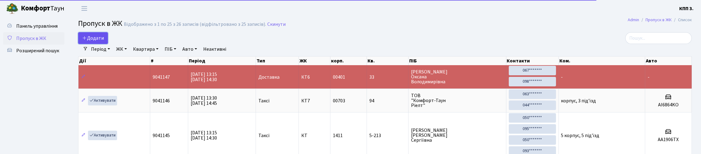
click at [92, 44] on link "Додати" at bounding box center [93, 38] width 30 height 12
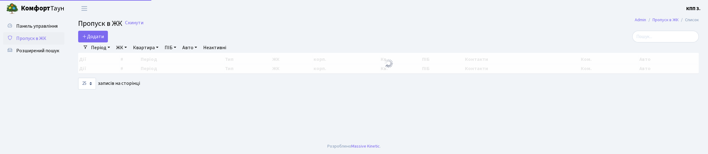
select select "25"
click at [646, 42] on input "search" at bounding box center [665, 37] width 67 height 12
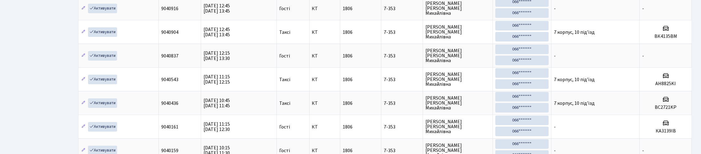
scroll to position [40, 0]
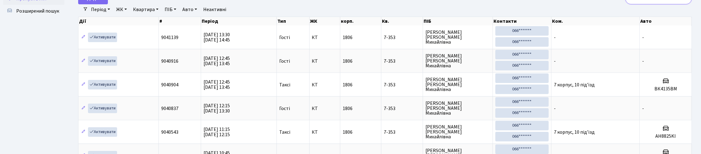
type input "7"
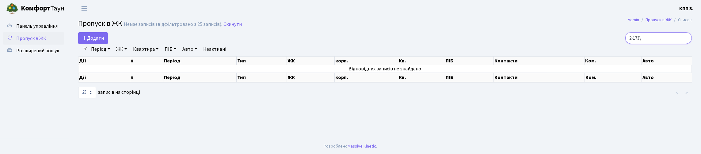
scroll to position [0, 0]
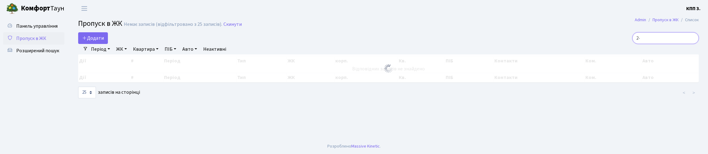
type input "2"
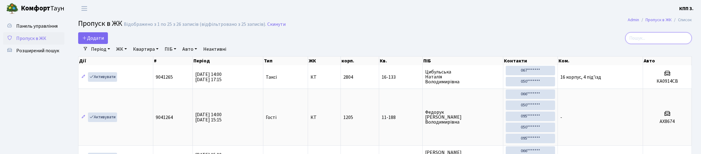
type input "4"
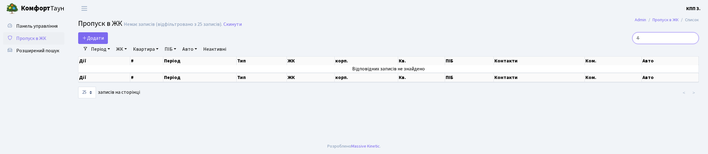
type input "4"
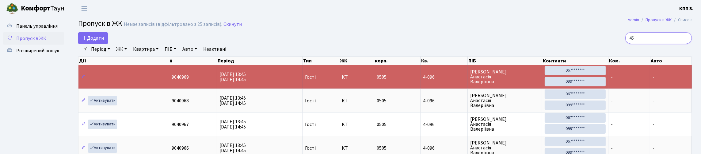
type input "6"
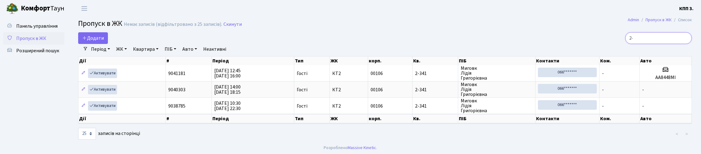
type input "2"
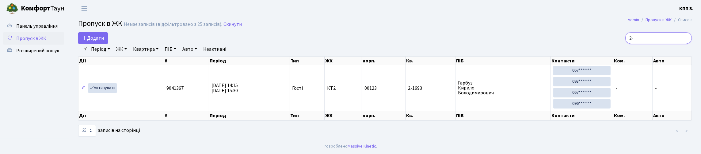
type input "2"
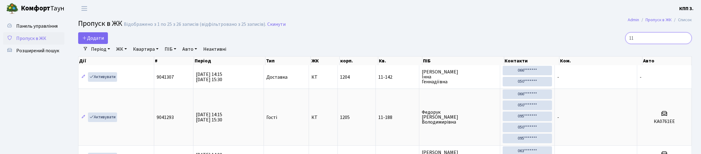
type input "1"
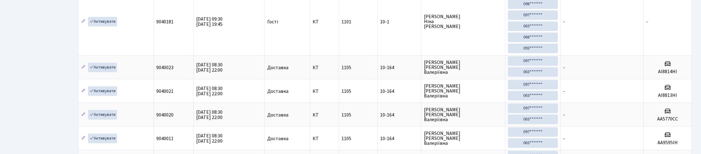
scroll to position [40, 0]
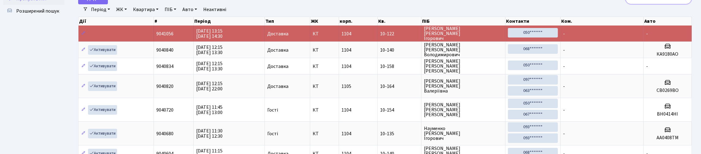
type input "1"
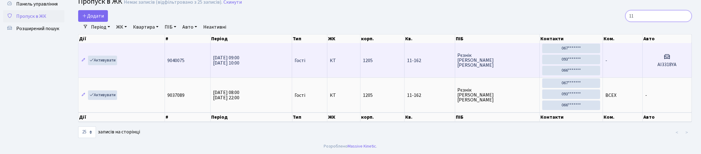
type input "1"
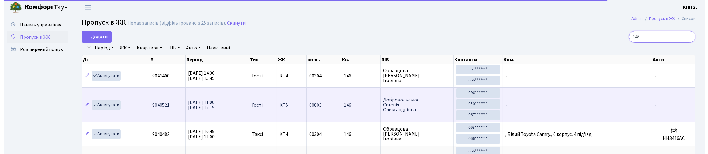
scroll to position [0, 0]
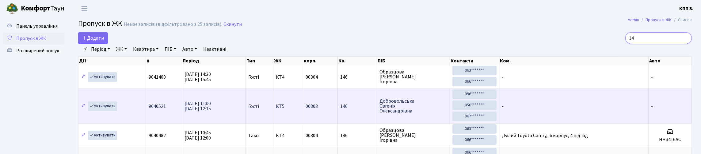
type input "1"
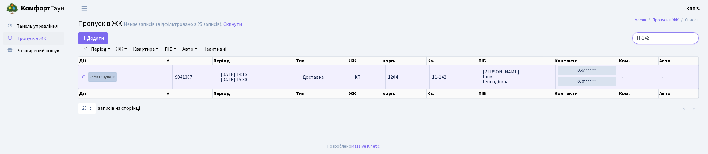
type input "11-142"
click at [117, 82] on link "Активувати" at bounding box center [102, 77] width 29 height 10
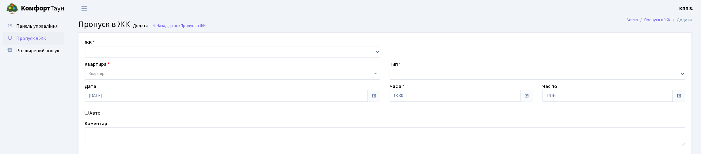
click at [95, 46] on label "ЖК" at bounding box center [90, 42] width 10 height 7
click at [53, 54] on span "Розширений пошук" at bounding box center [37, 50] width 43 height 7
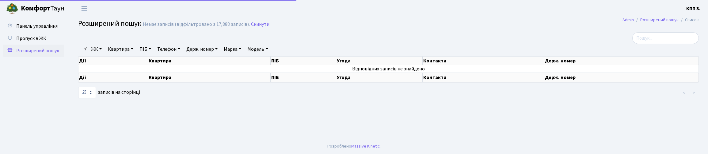
select select "25"
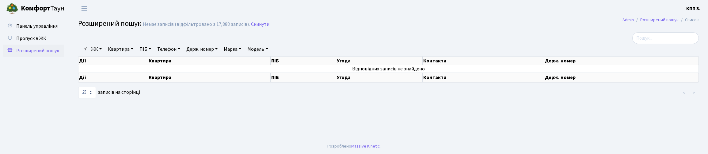
click at [128, 54] on link "Квартира" at bounding box center [120, 49] width 30 height 10
type input "2-1506"
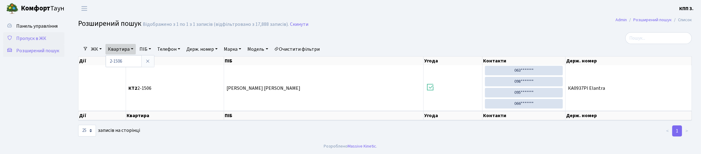
click at [46, 42] on span "Пропуск в ЖК" at bounding box center [31, 38] width 30 height 7
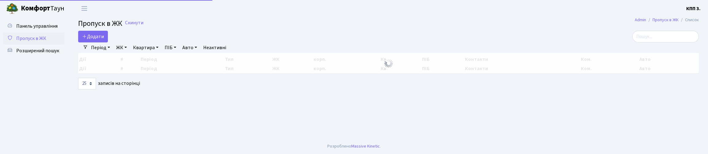
select select "25"
click at [104, 40] on span "Додати" at bounding box center [93, 36] width 22 height 7
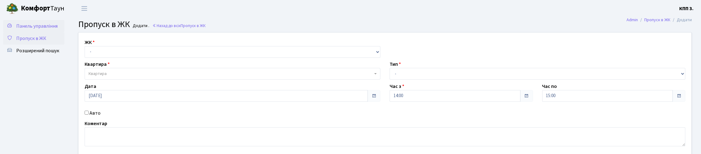
click at [32, 29] on span "Панель управління" at bounding box center [36, 26] width 41 height 7
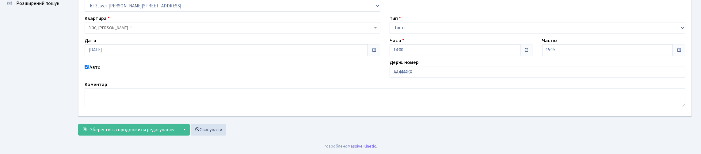
scroll to position [89, 0]
click at [453, 66] on input "АА4444КХ" at bounding box center [538, 72] width 296 height 12
type input "АА4444ХН"
click at [130, 126] on span "Зберегти та продовжити редагування" at bounding box center [132, 129] width 85 height 7
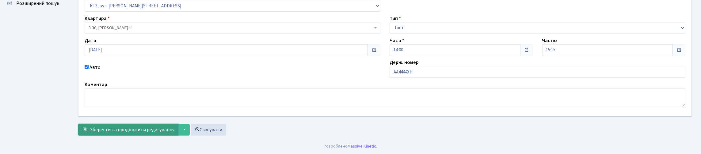
click at [115, 128] on span "Зберегти та продовжити редагування" at bounding box center [132, 129] width 85 height 7
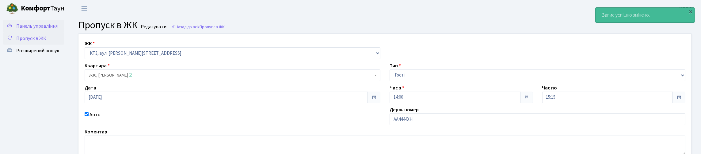
click at [38, 32] on link "Панель управління" at bounding box center [33, 26] width 61 height 12
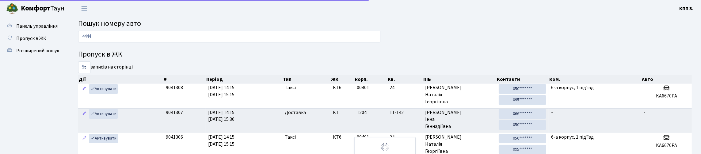
type input "4444"
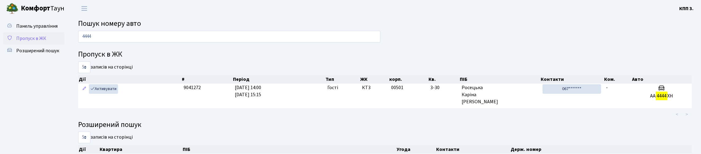
click at [46, 42] on span "Пропуск в ЖК" at bounding box center [31, 38] width 30 height 7
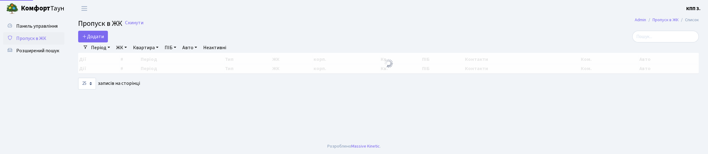
select select "25"
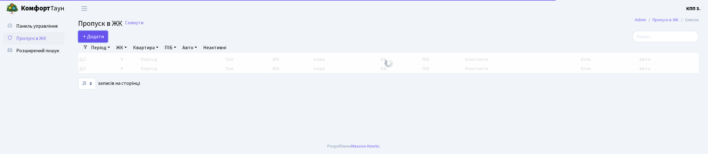
click at [104, 39] on span "Додати" at bounding box center [93, 36] width 22 height 7
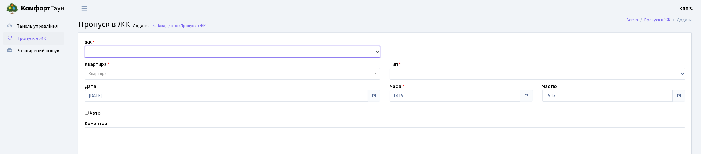
click at [106, 58] on select "- КТ, вул. Регенераторна, 4 КТ2, просп. [STREET_ADDRESS] [STREET_ADDRESS] [PERS…" at bounding box center [233, 52] width 296 height 12
select select "271"
click at [86, 53] on select "- КТ, вул. Регенераторна, 4 КТ2, просп. [STREET_ADDRESS] [STREET_ADDRESS] [PERS…" at bounding box center [233, 52] width 296 height 12
select select
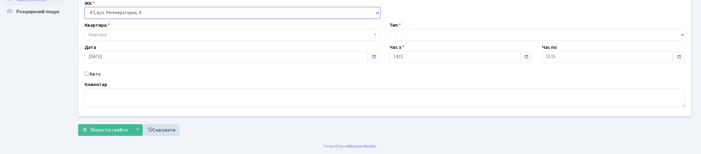
scroll to position [61, 0]
click at [87, 74] on input "Авто" at bounding box center [87, 73] width 4 height 4
checkbox input "true"
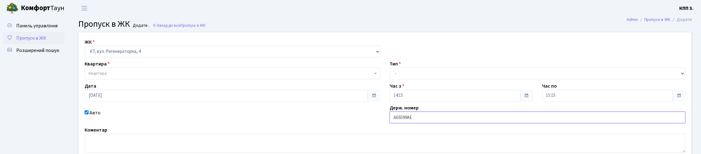
scroll to position [0, 0]
type input "АЕ6599АЕ"
click at [432, 79] on select "- Доставка Таксі Гості Сервіс" at bounding box center [538, 74] width 296 height 12
click at [390, 79] on select "- Доставка Таксі Гості Сервіс" at bounding box center [538, 74] width 296 height 12
click at [453, 79] on select "- Доставка Таксі Гості Сервіс" at bounding box center [538, 74] width 296 height 12
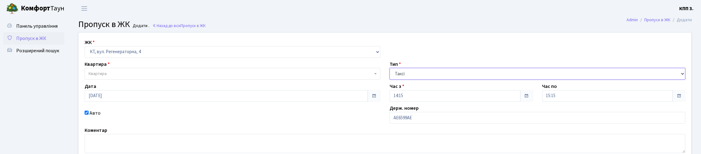
select select "3"
click at [390, 79] on select "- Доставка Таксі Гості Сервіс" at bounding box center [538, 74] width 296 height 12
click at [186, 77] on span "Квартира" at bounding box center [231, 73] width 284 height 6
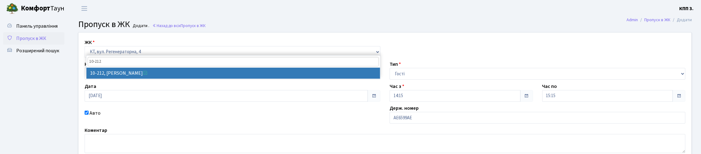
type input "10-212"
select select "6781"
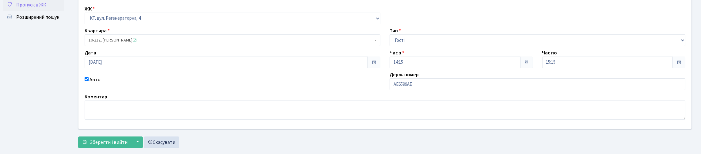
scroll to position [87, 0]
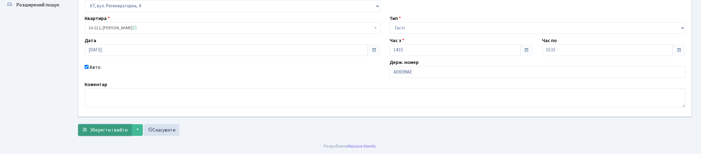
click at [128, 126] on span "Зберегти і вийти" at bounding box center [109, 129] width 38 height 7
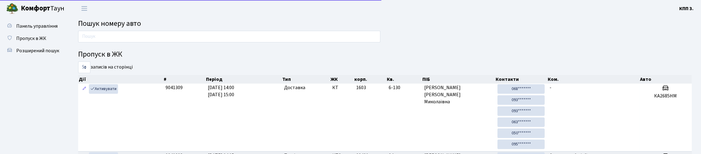
click at [161, 45] on div at bounding box center [229, 38] width 311 height 15
click at [159, 42] on input "text" at bounding box center [229, 37] width 302 height 12
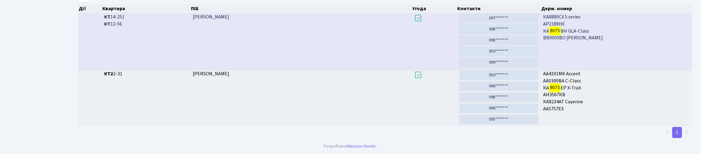
scroll to position [37, 0]
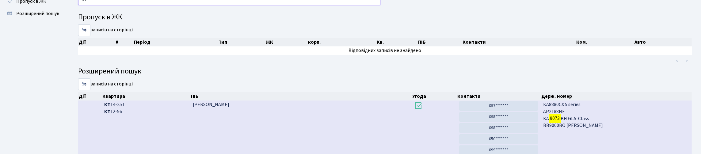
type input "9"
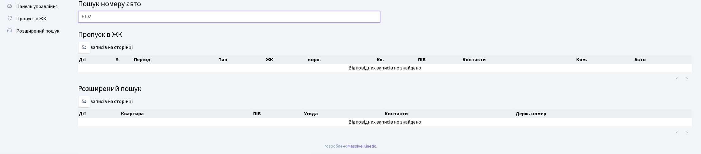
scroll to position [0, 0]
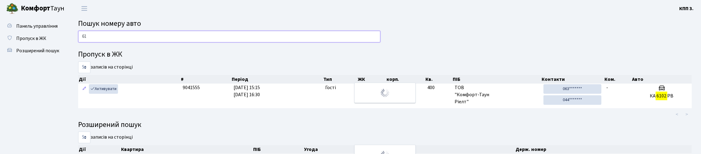
type input "6"
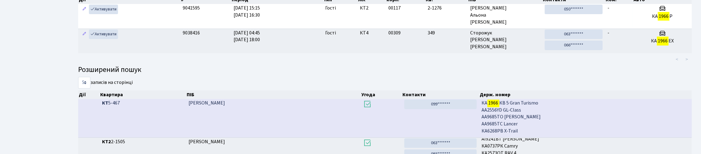
scroll to position [53, 0]
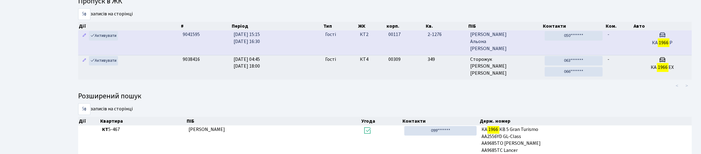
type input "1966"
click at [619, 55] on td "-" at bounding box center [619, 42] width 28 height 24
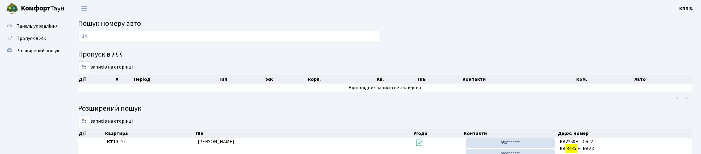
type input "3"
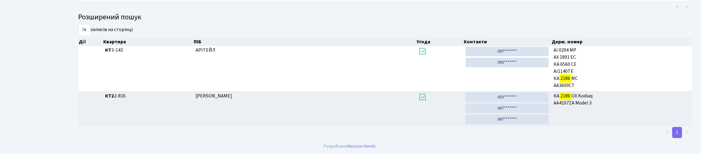
scroll to position [37, 0]
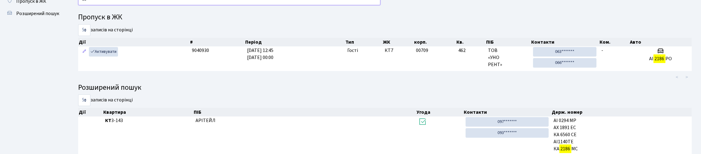
type input "2"
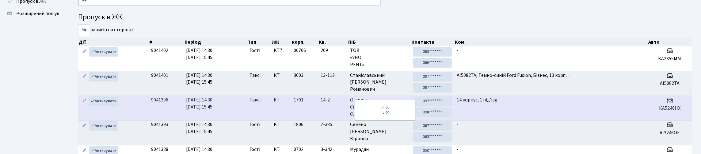
type input "2"
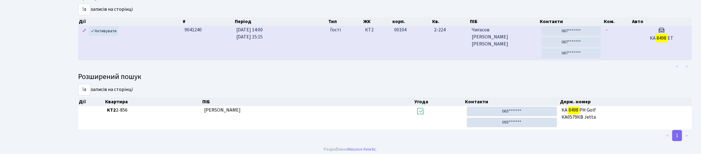
scroll to position [40, 0]
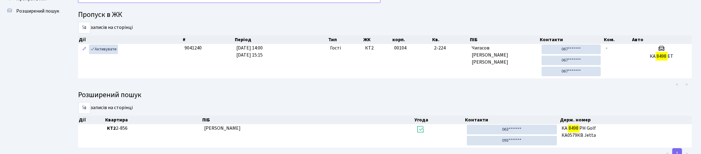
type input "8498"
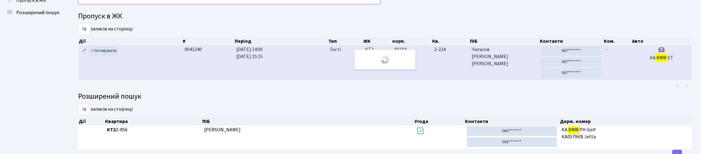
scroll to position [61, 0]
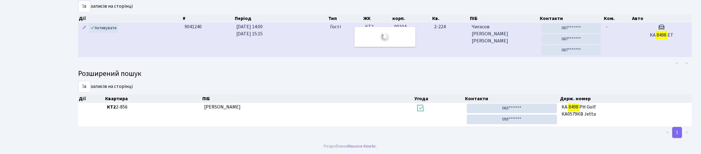
click at [632, 56] on td "КА 8498 ЕТ" at bounding box center [661, 40] width 60 height 34
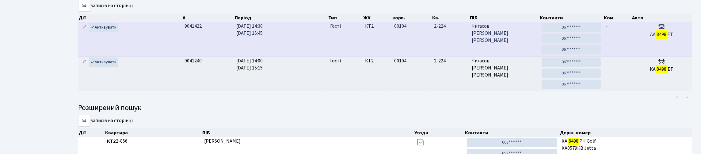
click at [621, 56] on td "-" at bounding box center [617, 39] width 28 height 34
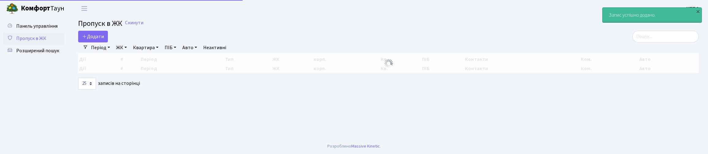
select select "25"
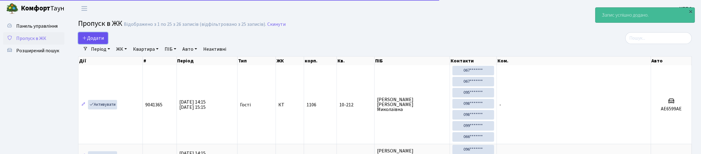
click at [90, 41] on span "Додати" at bounding box center [93, 38] width 22 height 7
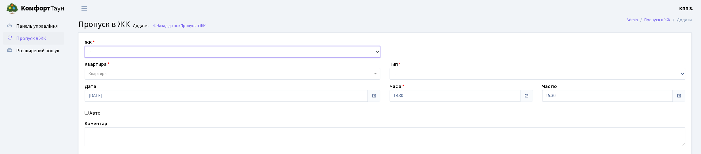
click at [151, 58] on select "- КТ, вул. Регенераторна, 4 КТ2, просп. [STREET_ADDRESS] [STREET_ADDRESS] [PERS…" at bounding box center [233, 52] width 296 height 12
select select "295"
click at [86, 53] on select "- КТ, вул. Регенераторна, 4 КТ2, просп. [STREET_ADDRESS] [STREET_ADDRESS] [PERS…" at bounding box center [233, 52] width 296 height 12
select select
click at [143, 77] on span "Квартира" at bounding box center [231, 73] width 284 height 6
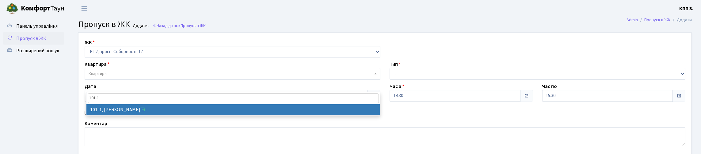
type input "101-1"
select select "16302"
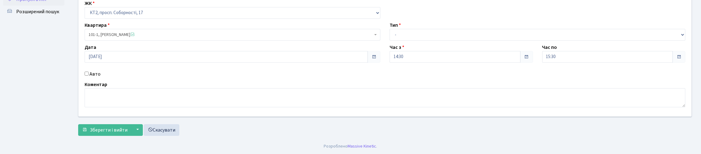
scroll to position [78, 0]
drag, startPoint x: 88, startPoint y: 58, endPoint x: 135, endPoint y: 66, distance: 47.3
click at [89, 71] on input "Авто" at bounding box center [87, 73] width 4 height 4
checkbox input "true"
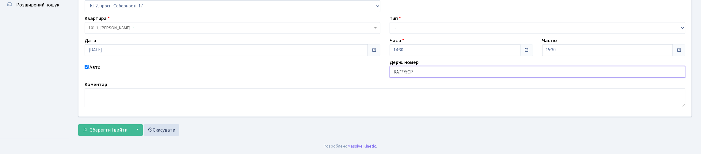
type input "КА7775СР"
click at [411, 22] on select "- Доставка Таксі Гості Сервіс" at bounding box center [538, 28] width 296 height 12
select select "3"
click at [390, 22] on select "- Доставка Таксі Гості Сервіс" at bounding box center [538, 28] width 296 height 12
click at [114, 133] on span "Зберегти і вийти" at bounding box center [109, 129] width 38 height 7
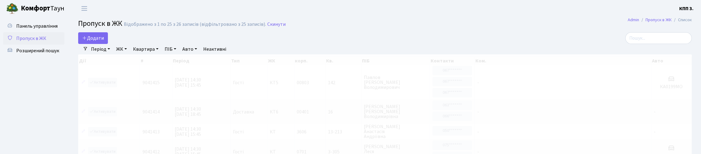
select select "25"
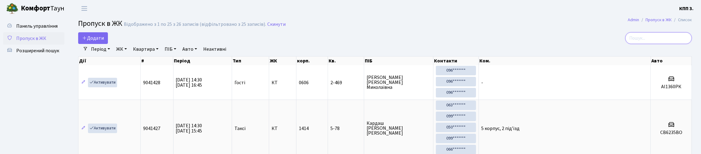
click at [635, 41] on input "search" at bounding box center [658, 38] width 67 height 12
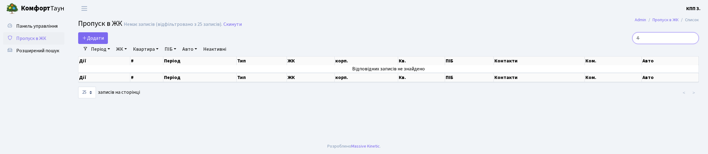
type input "4"
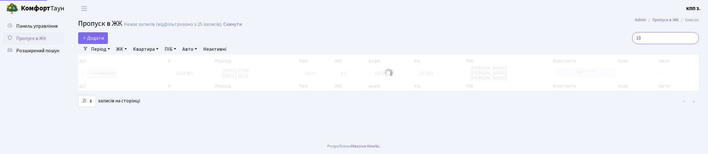
type input "1"
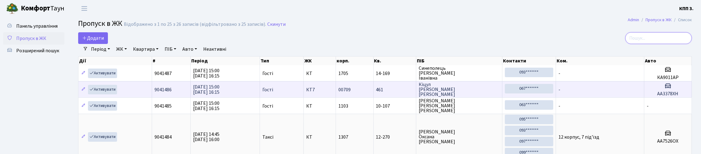
type input "2"
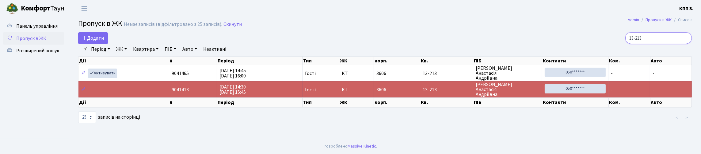
scroll to position [9, 0]
type input "1"
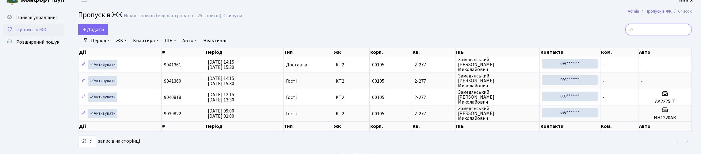
type input "2"
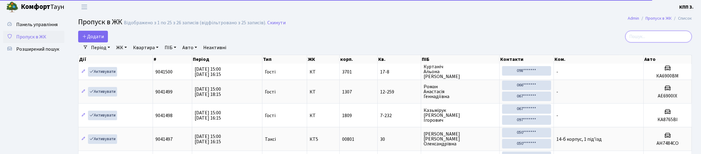
scroll to position [0, 0]
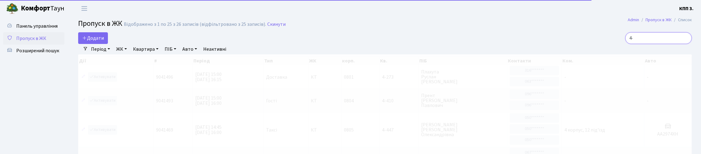
type input "4"
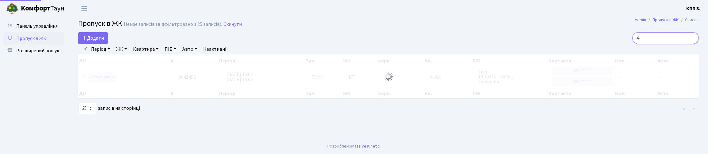
type input "4"
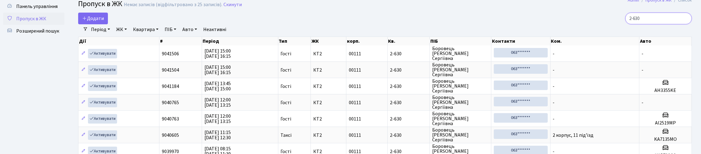
scroll to position [30, 0]
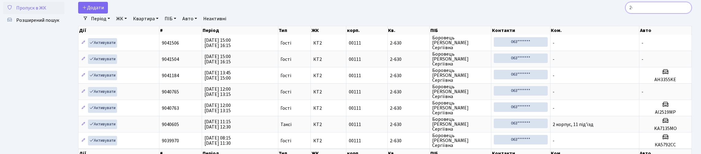
type input "2"
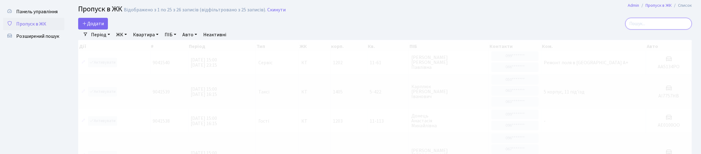
scroll to position [0, 0]
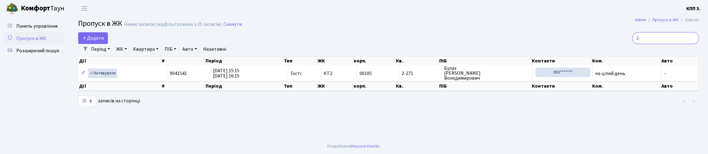
type input "2"
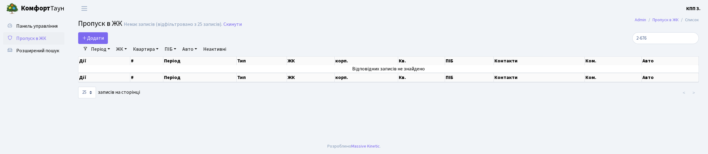
click at [128, 54] on link "ЖК" at bounding box center [122, 49] width 16 height 10
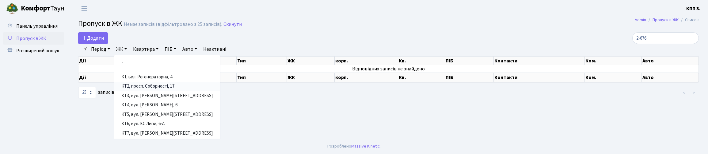
click at [146, 91] on link "КТ2, просп. Соборності, 17" at bounding box center [167, 87] width 106 height 10
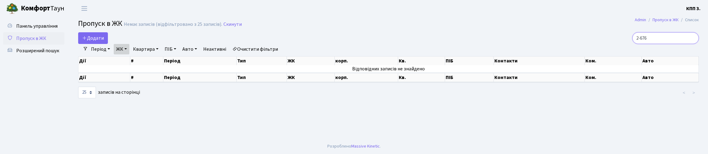
click at [657, 44] on input "2-676" at bounding box center [665, 38] width 67 height 12
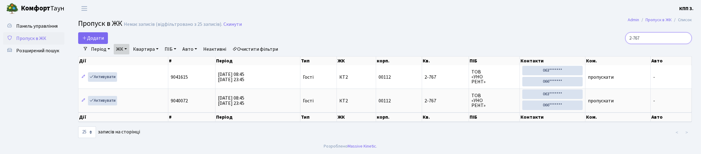
type input "2-767"
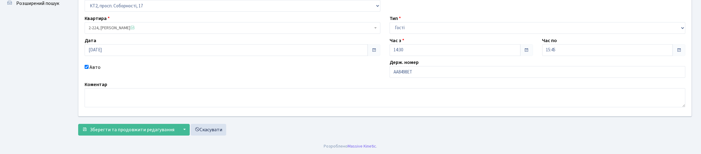
scroll to position [89, 0]
click at [172, 127] on span "Зберегти та продовжити редагування" at bounding box center [132, 129] width 85 height 7
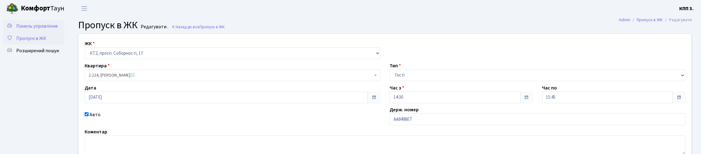
click at [10, 28] on icon at bounding box center [10, 25] width 6 height 6
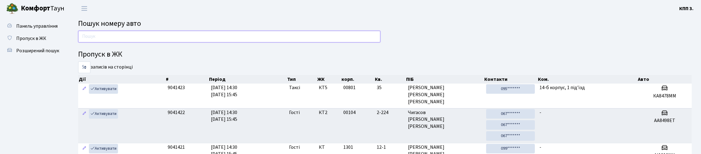
click at [208, 42] on input "text" at bounding box center [229, 37] width 302 height 12
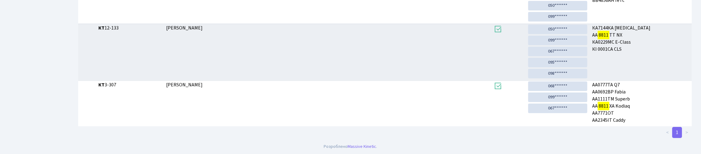
scroll to position [37, 0]
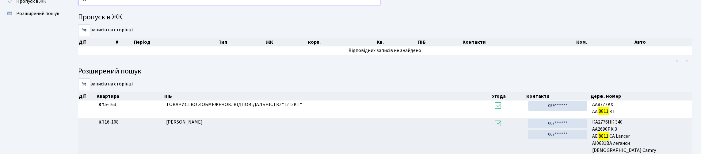
type input "8"
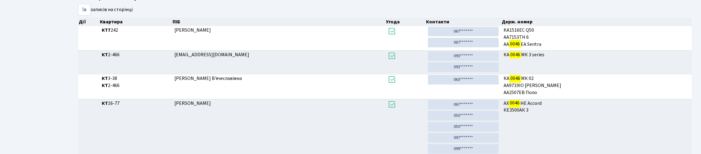
scroll to position [0, 0]
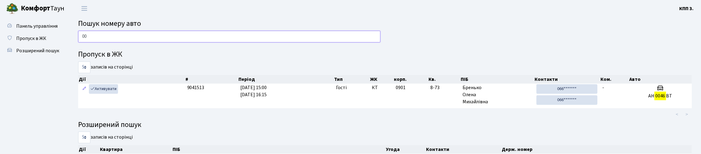
type input "0"
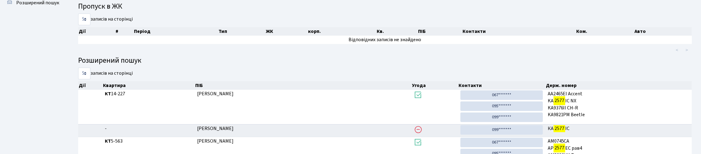
scroll to position [17, 0]
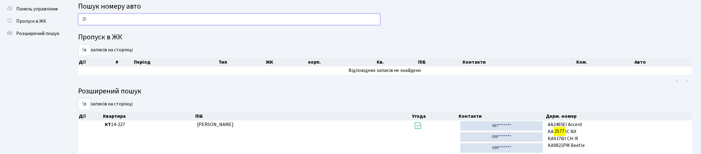
type input "2"
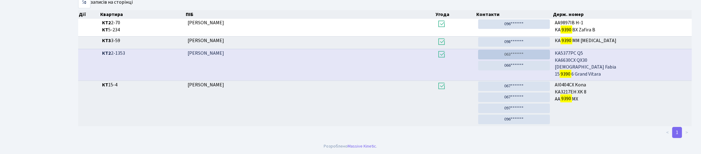
scroll to position [37, 0]
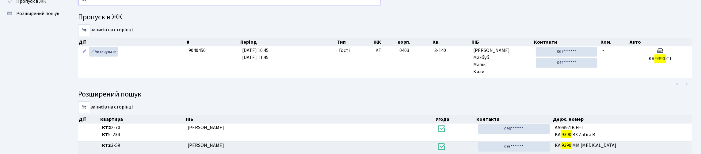
type input "9"
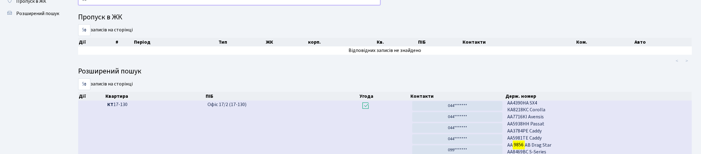
type input "9"
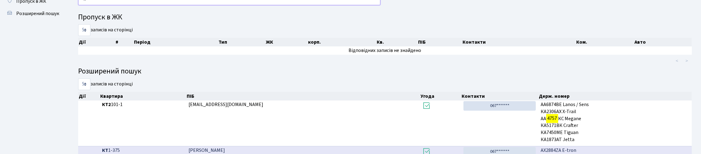
type input "4"
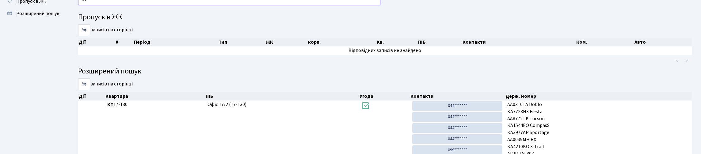
type input "9"
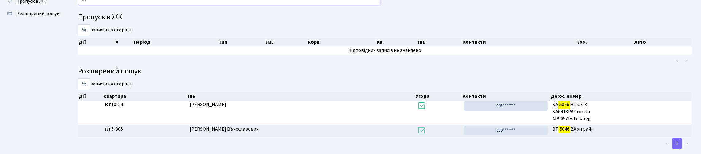
type input "5"
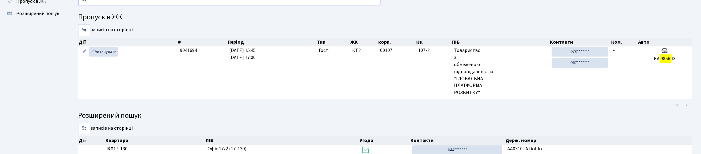
type input "9"
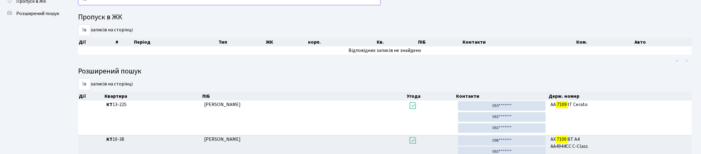
type input "7"
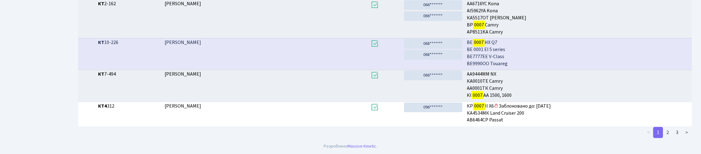
scroll to position [230, 0]
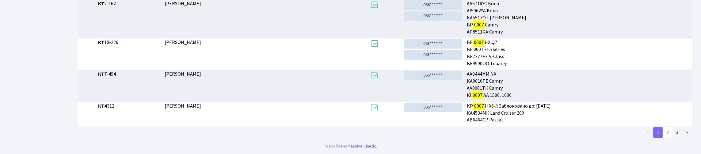
click at [663, 137] on link "2" at bounding box center [668, 132] width 10 height 11
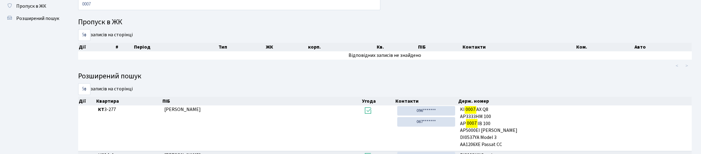
scroll to position [2, 0]
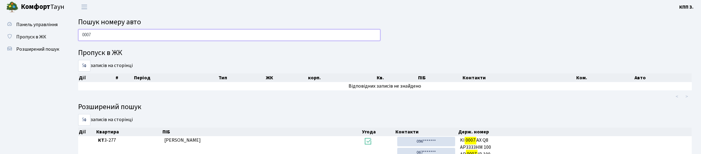
click at [148, 41] on input "0007" at bounding box center [229, 35] width 302 height 12
type input "0"
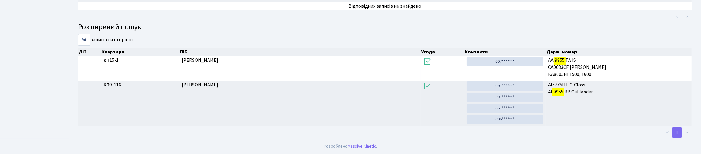
scroll to position [37, 0]
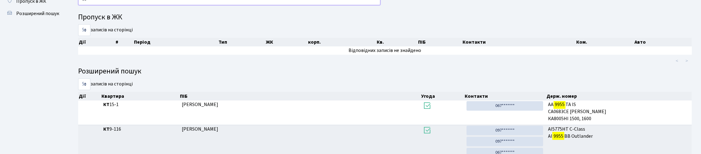
type input "9"
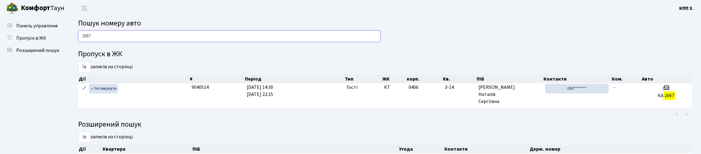
scroll to position [0, 0]
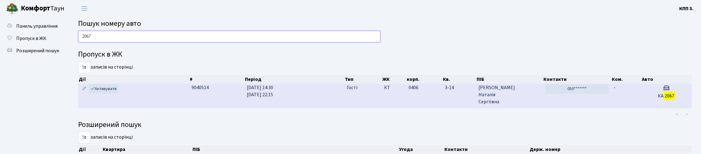
type input "2067"
click at [375, 108] on td "Гості" at bounding box center [362, 95] width 37 height 24
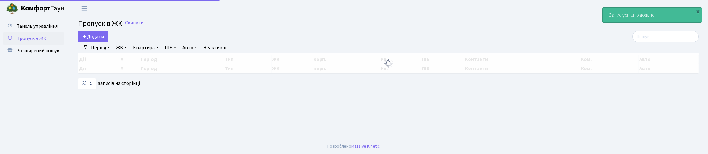
select select "25"
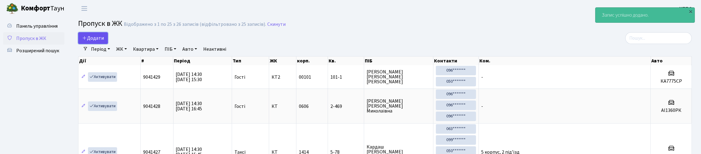
click at [95, 41] on span "Додати" at bounding box center [93, 38] width 22 height 7
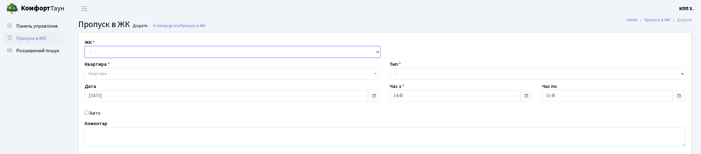
click at [119, 58] on select "- КТ, вул. Регенераторна, 4 КТ2, просп. [STREET_ADDRESS] [STREET_ADDRESS] [PERS…" at bounding box center [233, 52] width 296 height 12
select select "271"
click at [86, 53] on select "- КТ, вул. Регенераторна, 4 КТ2, просп. [STREET_ADDRESS] [STREET_ADDRESS] [PERS…" at bounding box center [233, 52] width 296 height 12
select select
click at [108, 77] on span "Квартира" at bounding box center [231, 73] width 284 height 6
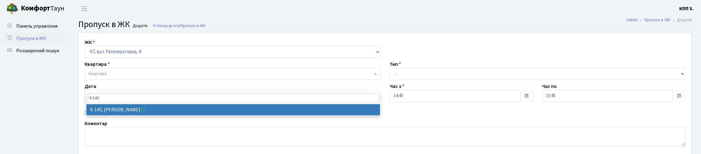
type input "9-143"
select select "6493"
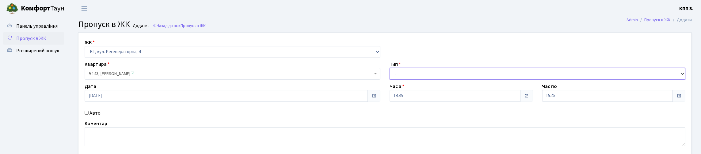
click at [422, 79] on select "- Доставка Таксі Гості Сервіс" at bounding box center [538, 74] width 296 height 12
select select "1"
click at [390, 79] on select "- Доставка Таксі Гості Сервіс" at bounding box center [538, 74] width 296 height 12
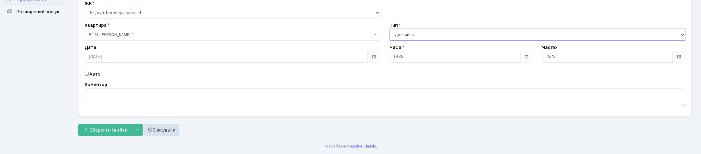
scroll to position [78, 0]
click at [118, 126] on span "Зберегти і вийти" at bounding box center [109, 129] width 38 height 7
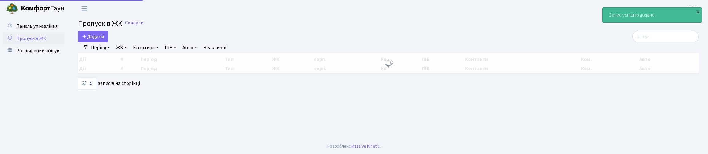
select select "25"
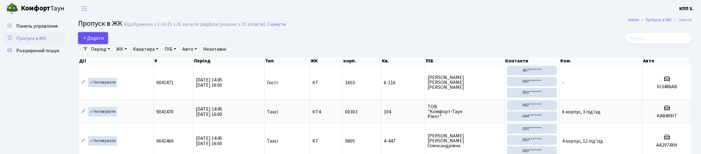
click at [86, 40] on icon at bounding box center [84, 37] width 5 height 5
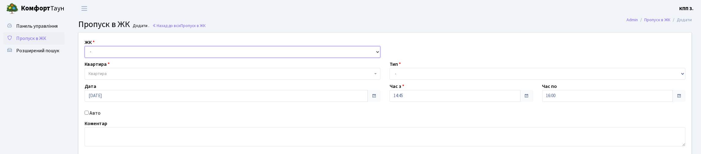
click at [109, 58] on select "- КТ, вул. Регенераторна, 4 КТ2, просп. Соборності, 17 КТ3, вул. Березнева, 16 …" at bounding box center [233, 52] width 296 height 12
select select "271"
click at [86, 53] on select "- КТ, вул. Регенераторна, 4 КТ2, просп. Соборності, 17 КТ3, вул. Березнева, 16 …" at bounding box center [233, 52] width 296 height 12
select select
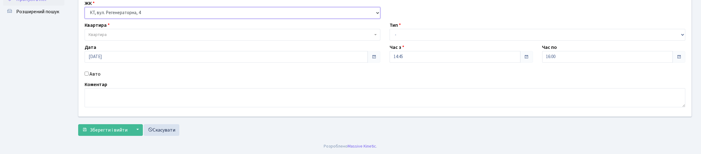
scroll to position [61, 0]
click at [87, 78] on div "Авто" at bounding box center [232, 73] width 305 height 7
click at [87, 75] on input "Авто" at bounding box center [87, 73] width 4 height 4
checkbox input "true"
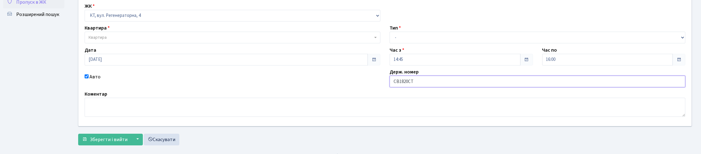
scroll to position [0, 0]
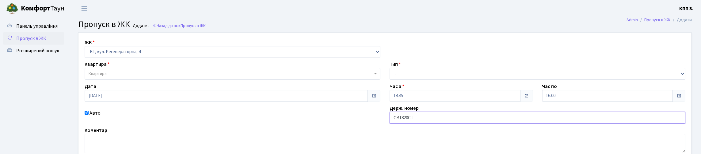
type input "СВ1820СТ"
click at [423, 79] on select "- Доставка Таксі Гості Сервіс" at bounding box center [538, 74] width 296 height 12
select select "2"
click at [390, 79] on select "- Доставка Таксі Гості Сервіс" at bounding box center [538, 74] width 296 height 12
click at [153, 79] on span "Квартира" at bounding box center [233, 74] width 296 height 12
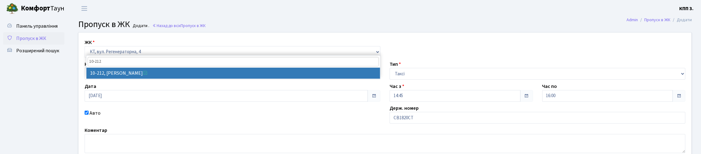
type input "10-212"
select select "6781"
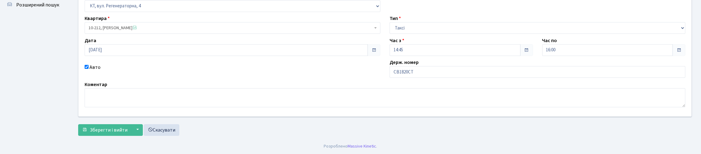
scroll to position [87, 0]
click at [124, 124] on button "Зберегти і вийти" at bounding box center [104, 130] width 53 height 12
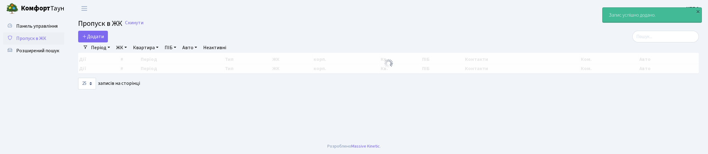
select select "25"
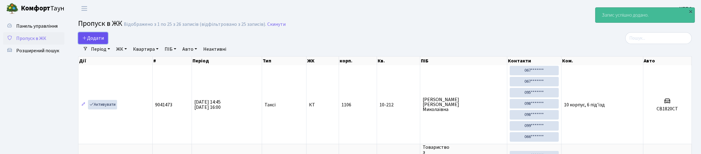
click at [100, 38] on link "Додати" at bounding box center [93, 38] width 30 height 12
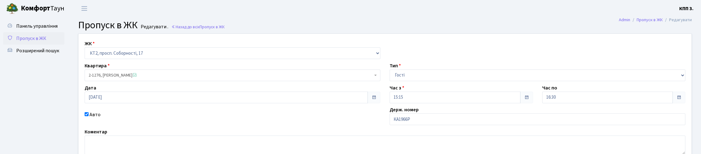
scroll to position [89, 0]
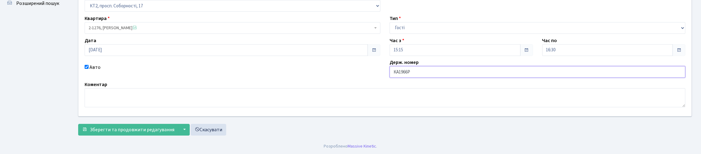
click at [487, 66] on input "КА1966Р" at bounding box center [538, 72] width 296 height 12
type input "КА1966РР"
click at [94, 129] on span "Зберегти та продовжити редагування" at bounding box center [132, 129] width 85 height 7
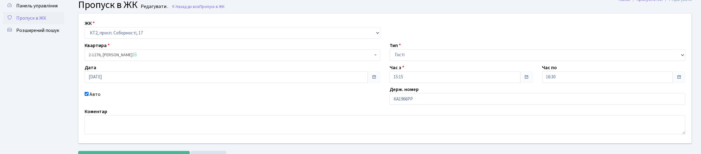
scroll to position [30, 0]
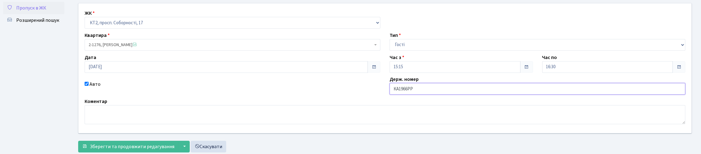
click at [435, 94] on input "КА1966РР" at bounding box center [538, 89] width 296 height 12
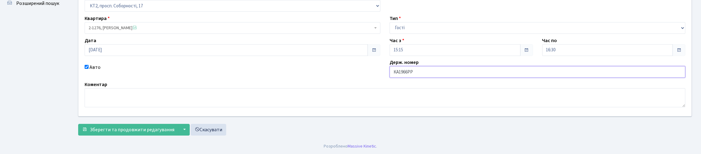
scroll to position [89, 0]
click at [178, 132] on button "Зберегти та продовжити редагування" at bounding box center [128, 130] width 100 height 12
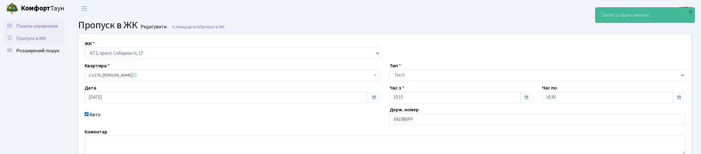
click at [38, 27] on span "Панель управління" at bounding box center [36, 26] width 41 height 7
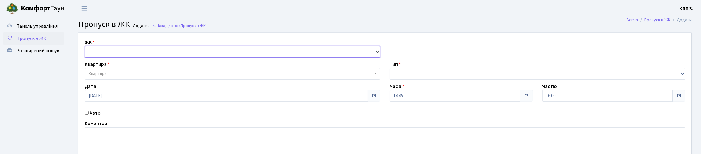
drag, startPoint x: 198, startPoint y: 60, endPoint x: 192, endPoint y: 67, distance: 9.5
click at [198, 58] on select "- КТ, вул. Регенераторна, 4 КТ2, просп. [STREET_ADDRESS] [STREET_ADDRESS] [PERS…" at bounding box center [233, 52] width 296 height 12
select select "271"
click at [86, 53] on select "- КТ, вул. Регенераторна, 4 КТ2, просп. [STREET_ADDRESS] [STREET_ADDRESS] [PERS…" at bounding box center [233, 52] width 296 height 12
select select
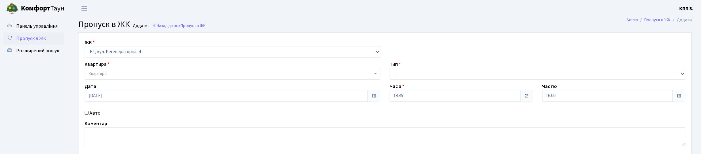
click at [164, 77] on span "Квартира" at bounding box center [231, 73] width 284 height 6
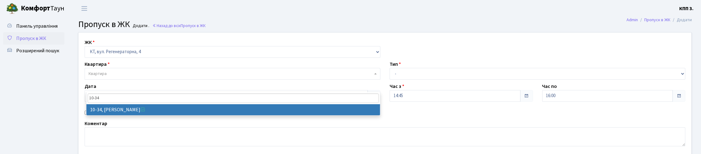
type input "10-34"
select select "6603"
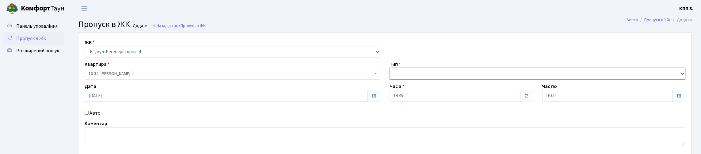
click at [401, 79] on select "- Доставка Таксі Гості Сервіс" at bounding box center [538, 74] width 296 height 12
select select "3"
click at [390, 79] on select "- Доставка Таксі Гості Сервіс" at bounding box center [538, 74] width 296 height 12
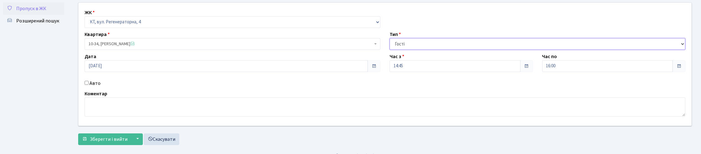
scroll to position [78, 0]
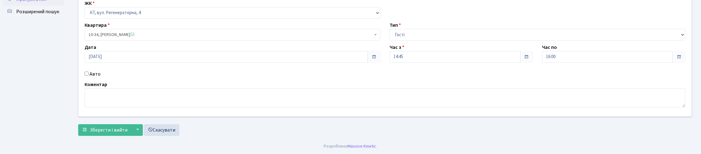
click at [89, 63] on div "ЖК - КТ, вул. Регенераторна, 4 КТ2, просп. Соборності, 17 КТ3, вул. Березнева, …" at bounding box center [385, 55] width 622 height 123
click at [91, 70] on div "Авто" at bounding box center [232, 73] width 305 height 7
click at [95, 70] on label "Авто" at bounding box center [95, 73] width 11 height 7
click at [89, 71] on input "Авто" at bounding box center [87, 73] width 4 height 4
checkbox input "true"
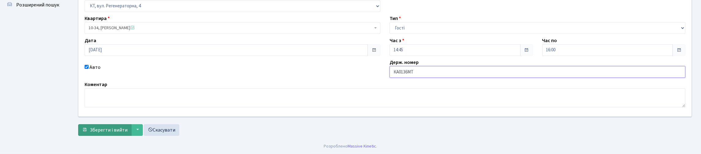
type input "КА0136МТ"
drag, startPoint x: 115, startPoint y: 137, endPoint x: 118, endPoint y: 139, distance: 3.5
click at [118, 133] on span "Зберегти і вийти" at bounding box center [109, 129] width 38 height 7
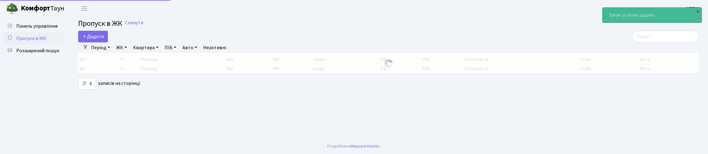
select select "25"
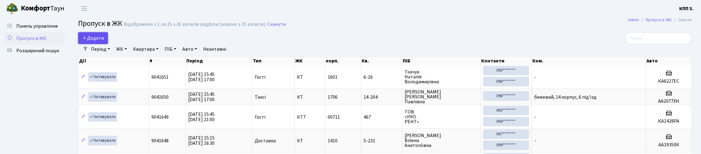
click at [85, 40] on icon at bounding box center [84, 37] width 5 height 5
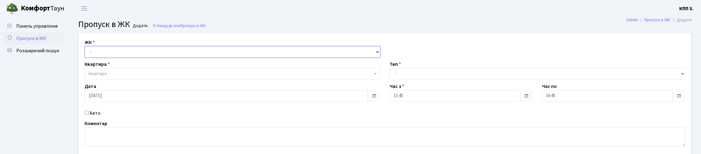
drag, startPoint x: 0, startPoint y: 0, endPoint x: 88, endPoint y: 58, distance: 105.2
click at [88, 58] on select "- КТ, вул. Регенераторна, 4 КТ2, просп. [STREET_ADDRESS] [STREET_ADDRESS] [PERS…" at bounding box center [233, 52] width 296 height 12
select select "271"
click at [86, 53] on select "- КТ, вул. Регенераторна, 4 КТ2, просп. [STREET_ADDRESS] [STREET_ADDRESS] [PERS…" at bounding box center [233, 52] width 296 height 12
select select
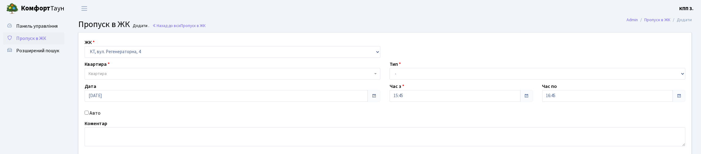
click at [112, 77] on span "Квартира" at bounding box center [231, 73] width 284 height 6
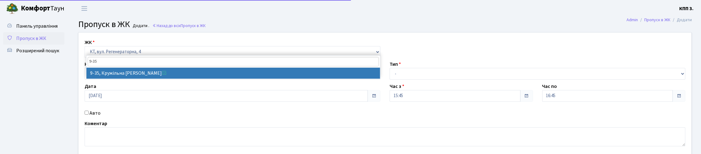
type input "9-35"
select select "6560"
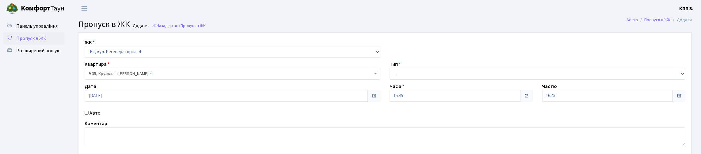
click at [98, 116] on label "Авто" at bounding box center [95, 112] width 11 height 7
click at [89, 114] on input "Авто" at bounding box center [87, 112] width 4 height 4
checkbox input "true"
type input "КА0444ЕМ"
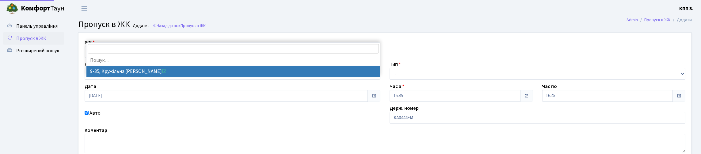
click at [120, 79] on span "9-35, Кружільна Юліана Леонідівна" at bounding box center [233, 74] width 296 height 12
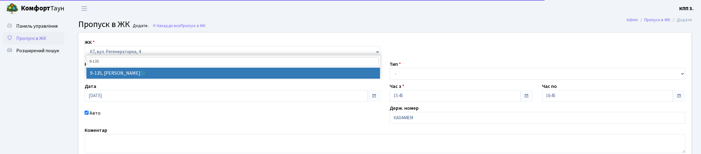
type input "9-135"
select select "6485"
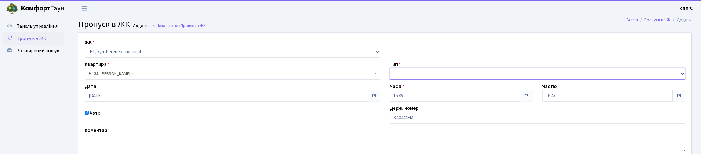
click at [412, 79] on select "- Доставка Таксі Гості Сервіс" at bounding box center [538, 74] width 296 height 12
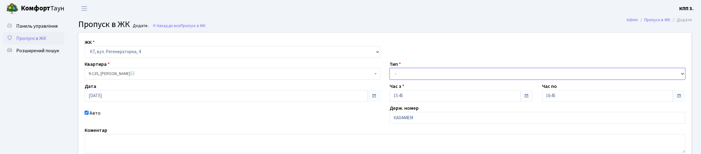
select select "3"
click at [390, 79] on select "- Доставка Таксі Гості Сервіс" at bounding box center [538, 74] width 296 height 12
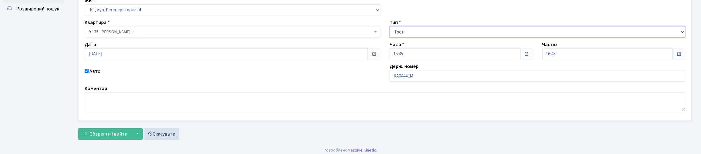
scroll to position [87, 0]
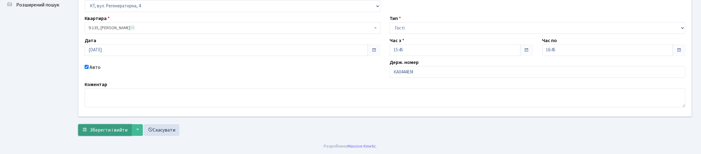
click at [111, 127] on span "Зберегти і вийти" at bounding box center [109, 129] width 38 height 7
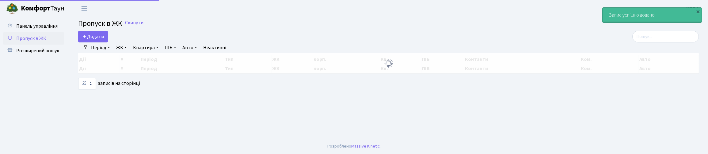
select select "25"
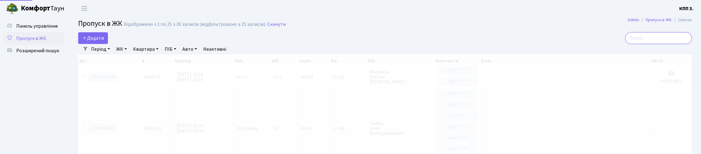
click at [629, 44] on input "search" at bounding box center [658, 38] width 67 height 12
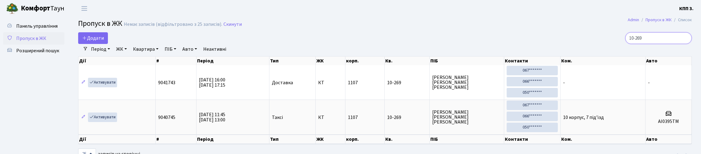
type input "10-269"
click at [87, 36] on link "Додати" at bounding box center [93, 38] width 30 height 12
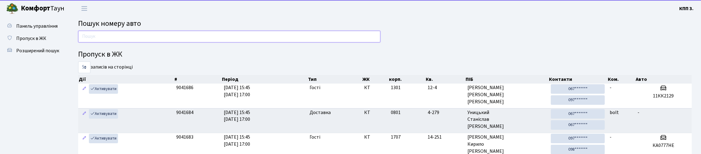
drag, startPoint x: 106, startPoint y: 40, endPoint x: 101, endPoint y: 42, distance: 5.8
click at [105, 42] on input "text" at bounding box center [229, 37] width 302 height 12
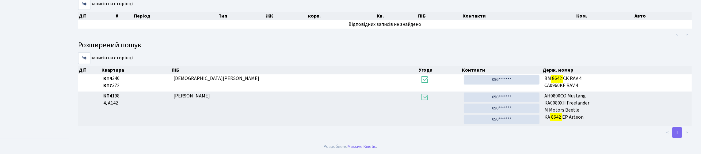
scroll to position [37, 0]
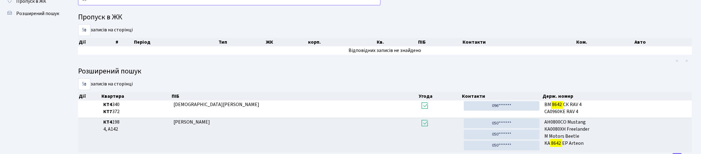
type input "8"
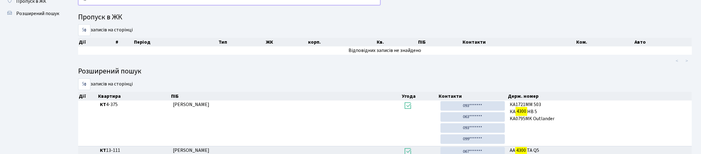
type input "4"
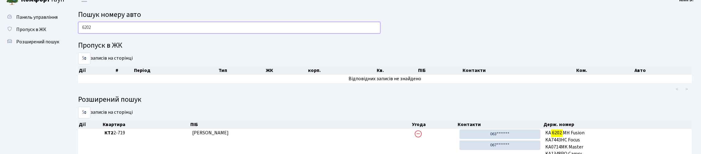
scroll to position [0, 0]
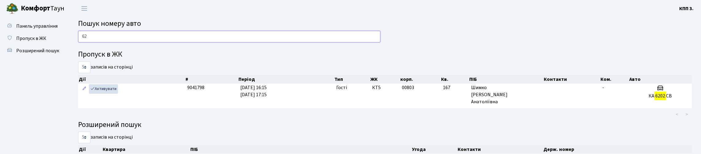
type input "6"
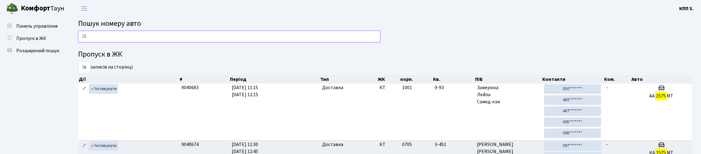
type input "1"
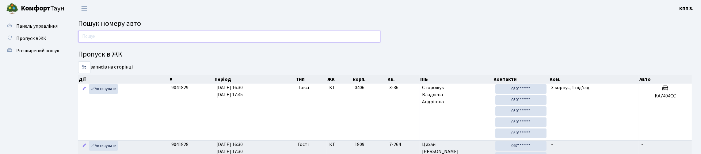
drag, startPoint x: 97, startPoint y: 43, endPoint x: 101, endPoint y: 42, distance: 4.5
click at [101, 42] on input "text" at bounding box center [229, 37] width 302 height 12
click at [135, 42] on input "text" at bounding box center [229, 37] width 302 height 12
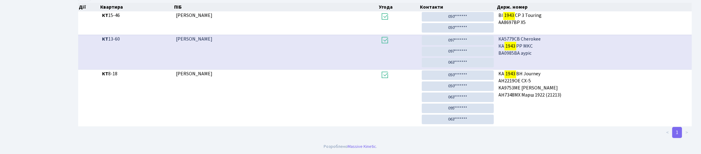
scroll to position [37, 0]
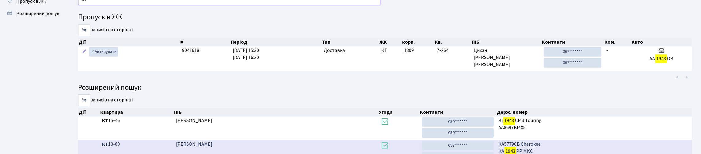
type input "1"
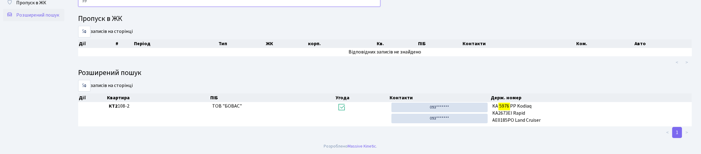
type input "5"
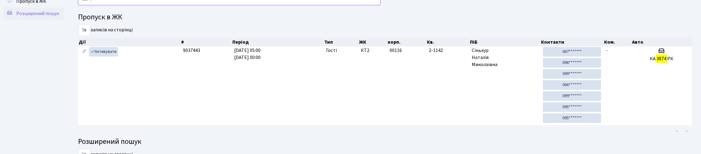
type input "3874"
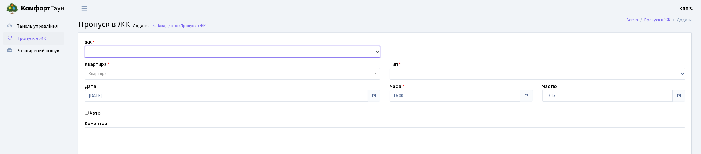
drag, startPoint x: 0, startPoint y: 0, endPoint x: 95, endPoint y: 59, distance: 112.4
click at [95, 58] on select "- КТ, вул. Регенераторна, 4 КТ2, просп. [STREET_ADDRESS] [STREET_ADDRESS] [PERS…" at bounding box center [233, 52] width 296 height 12
select select "271"
click at [86, 53] on select "- КТ, вул. Регенераторна, 4 КТ2, просп. [STREET_ADDRESS] [STREET_ADDRESS] [PERS…" at bounding box center [233, 52] width 296 height 12
select select
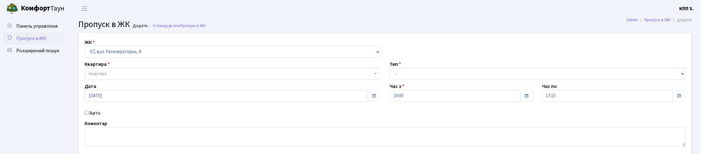
drag, startPoint x: 96, startPoint y: 66, endPoint x: 100, endPoint y: 83, distance: 16.9
click at [100, 77] on span "Квартира" at bounding box center [98, 73] width 18 height 6
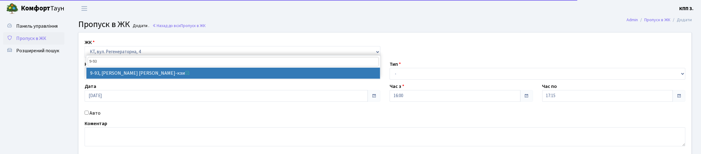
type input "9-93"
select select "6443"
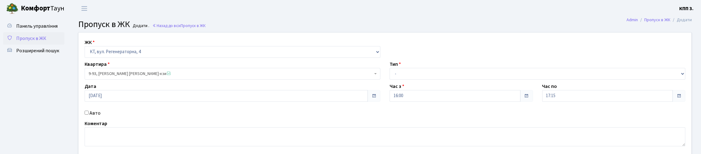
click at [98, 116] on label "Авто" at bounding box center [95, 112] width 11 height 7
click at [89, 114] on input "Авто" at bounding box center [87, 112] width 4 height 4
checkbox input "true"
type input "КА1208НЕ"
click at [423, 79] on select "- Доставка Таксі Гості Сервіс" at bounding box center [538, 74] width 296 height 12
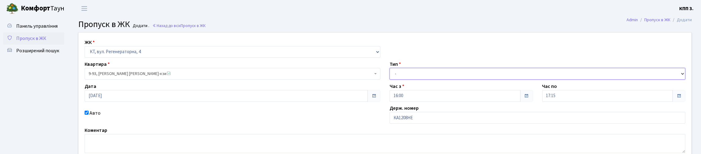
select select "1"
click at [390, 79] on select "- Доставка Таксі Гості Сервіс" at bounding box center [538, 74] width 296 height 12
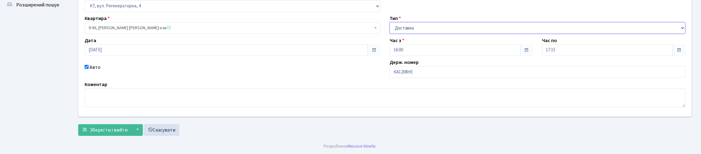
scroll to position [87, 0]
click at [128, 130] on span "Зберегти і вийти" at bounding box center [109, 129] width 38 height 7
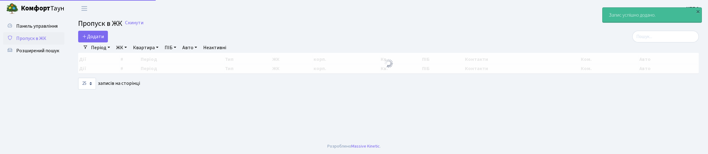
select select "25"
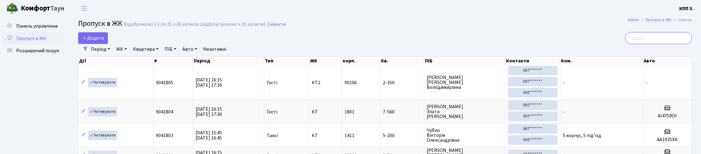
click at [645, 40] on input "search" at bounding box center [658, 38] width 67 height 12
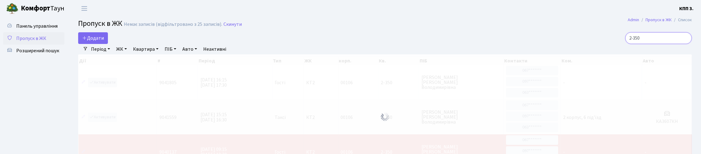
scroll to position [30, 0]
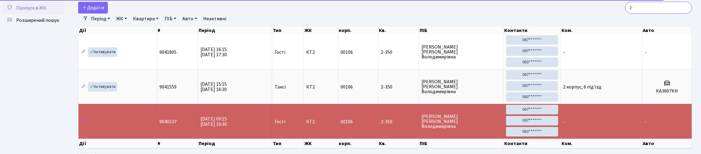
type input "2"
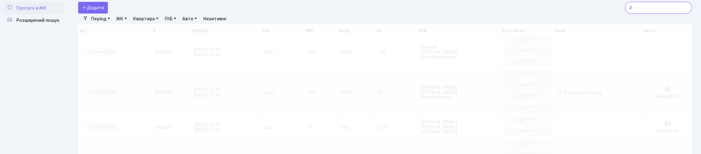
type input "2"
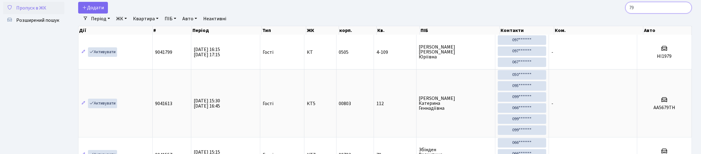
type input "7"
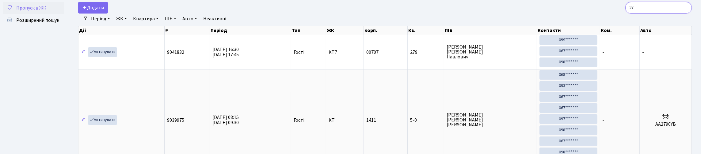
type input "2"
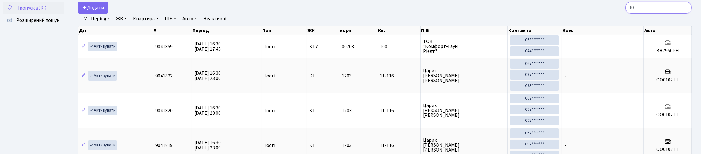
type input "1"
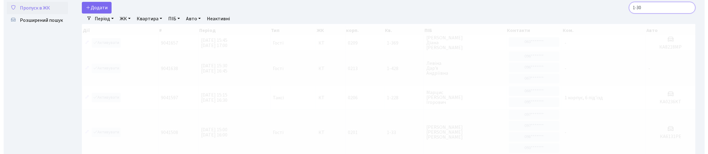
scroll to position [0, 0]
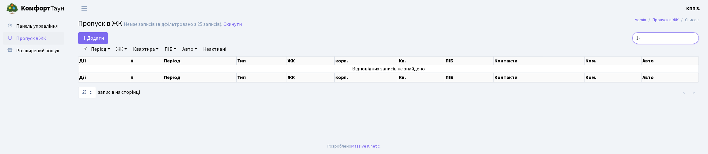
type input "1"
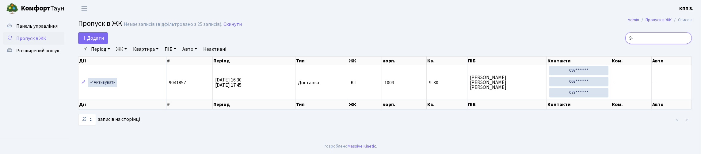
type input "9"
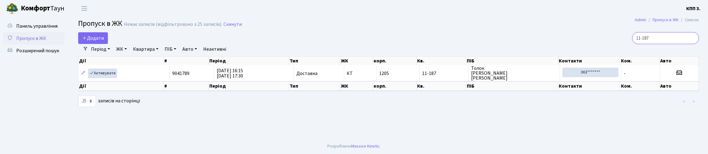
type input "11-187"
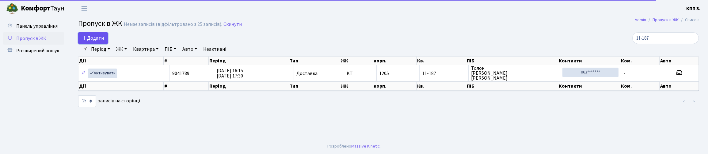
click at [100, 41] on span "Додати" at bounding box center [93, 38] width 22 height 7
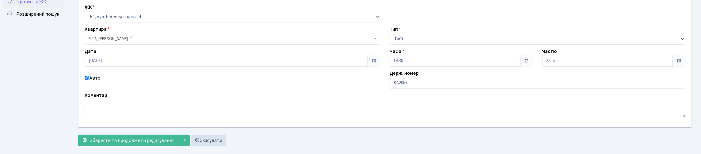
scroll to position [61, 0]
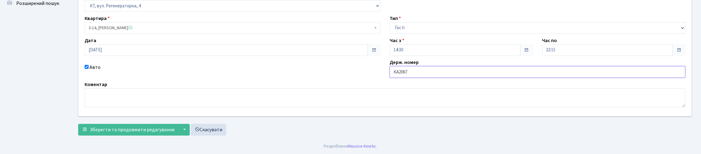
click at [457, 78] on input "КА2067" at bounding box center [538, 72] width 296 height 12
type input "КА2067ІІ"
click at [156, 127] on span "Зберегти та продовжити редагування" at bounding box center [132, 129] width 85 height 7
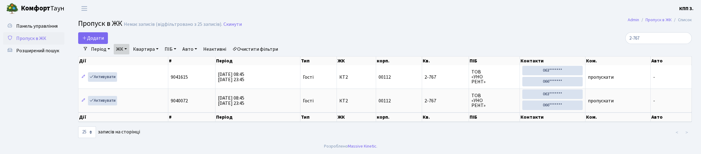
select select "25"
type input "2"
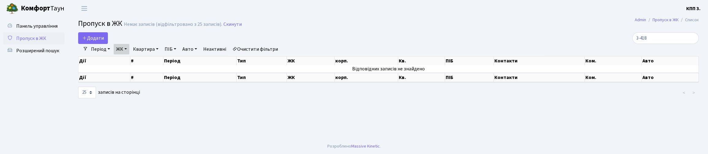
type input "3-418"
click at [129, 54] on link "ЖК" at bounding box center [122, 49] width 16 height 10
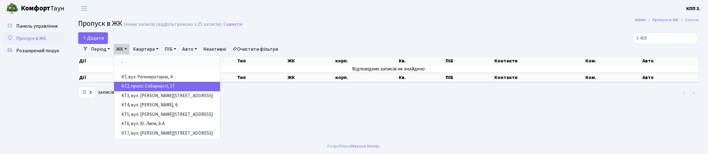
click at [157, 67] on link "-" at bounding box center [167, 63] width 106 height 10
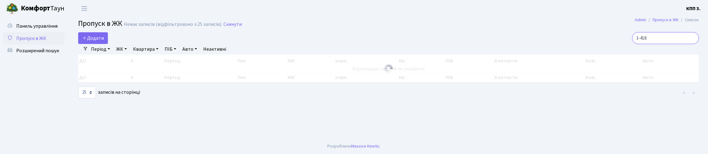
click at [670, 40] on input "3-418" at bounding box center [665, 38] width 67 height 12
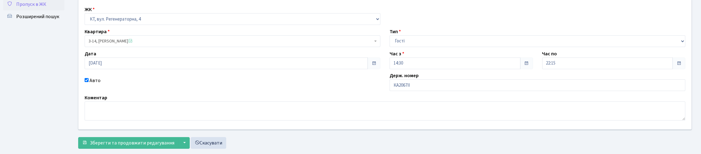
scroll to position [89, 0]
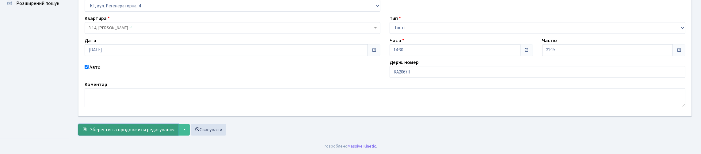
click at [128, 124] on button "Зберегти та продовжити редагування" at bounding box center [128, 130] width 100 height 12
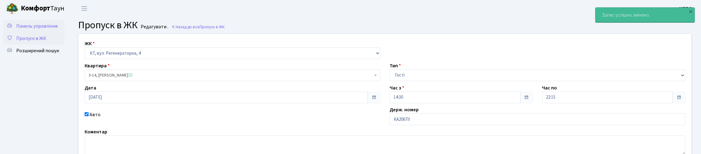
click at [45, 27] on link "Панель управління" at bounding box center [33, 26] width 61 height 12
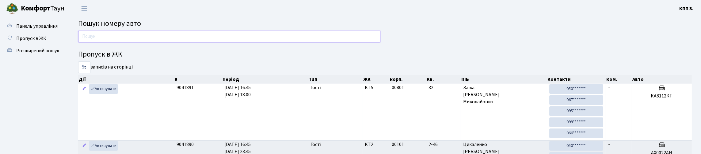
click at [120, 42] on input "text" at bounding box center [229, 37] width 302 height 12
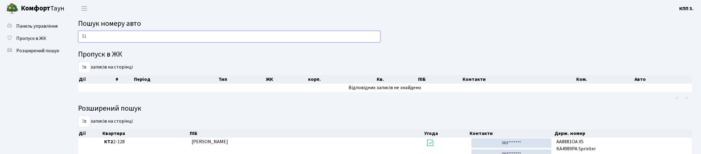
type input "5"
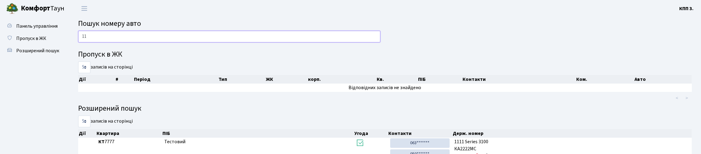
type input "1"
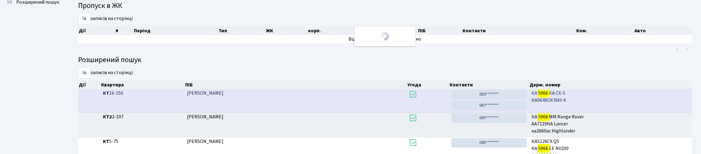
scroll to position [26, 0]
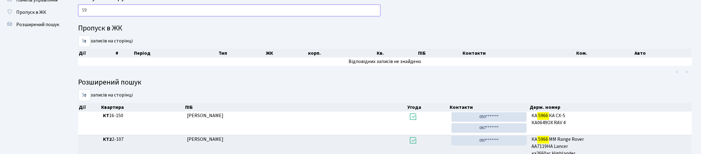
type input "5"
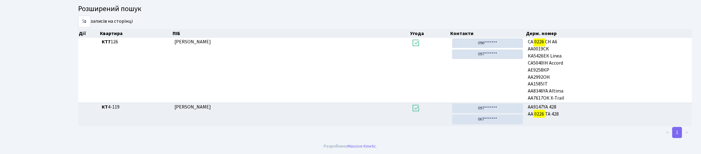
scroll to position [37, 0]
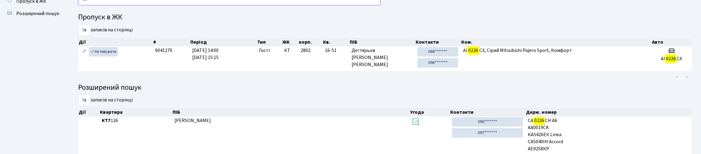
type input "0"
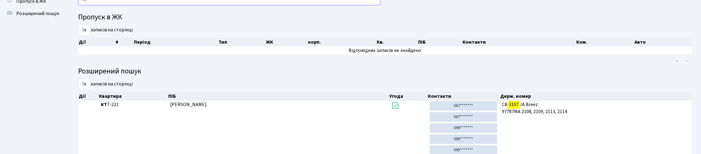
type input "3"
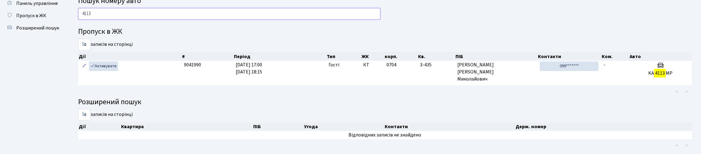
scroll to position [0, 0]
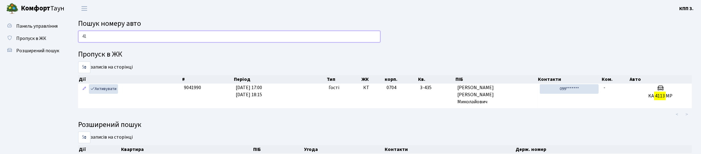
type input "4"
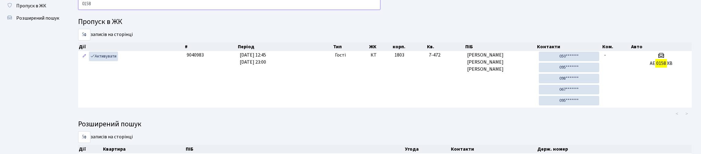
scroll to position [29, 0]
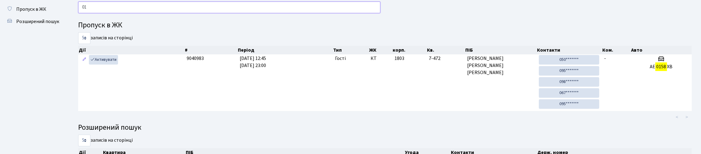
type input "0"
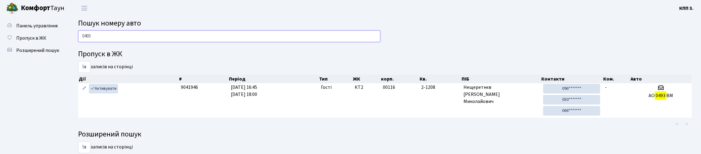
scroll to position [0, 0]
type input "0"
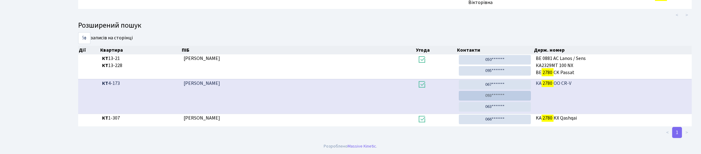
scroll to position [37, 0]
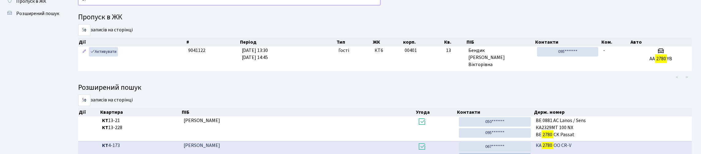
type input "2"
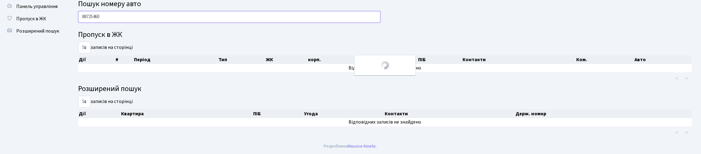
scroll to position [0, 0]
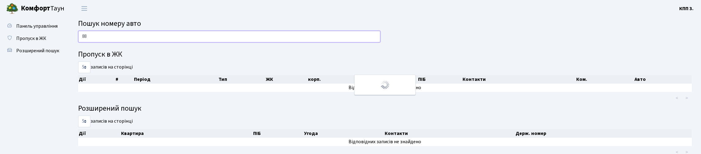
type input "8"
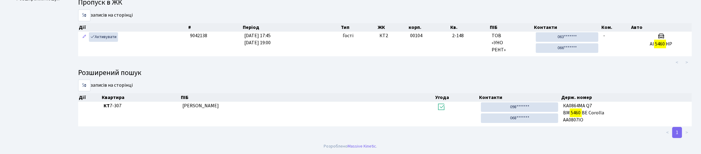
scroll to position [37, 0]
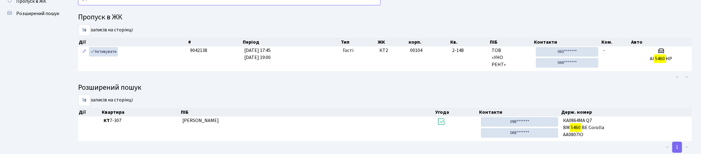
type input "5"
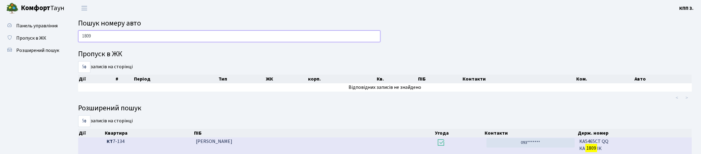
scroll to position [0, 0]
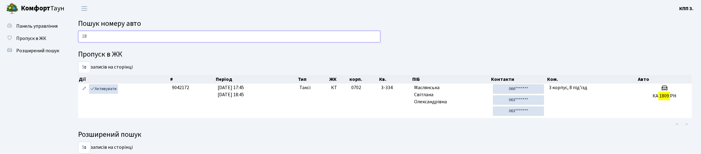
type input "1"
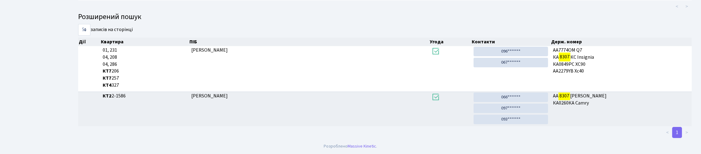
scroll to position [37, 0]
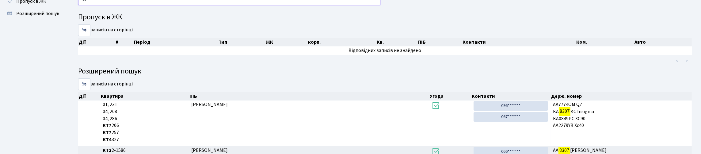
type input "8"
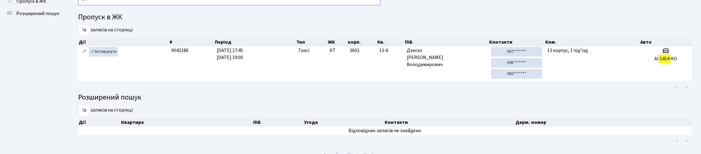
type input "1"
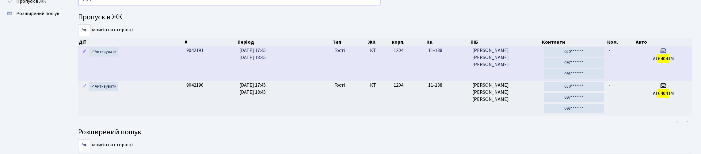
type input "6404"
click at [333, 81] on td "Гості" at bounding box center [350, 63] width 36 height 34
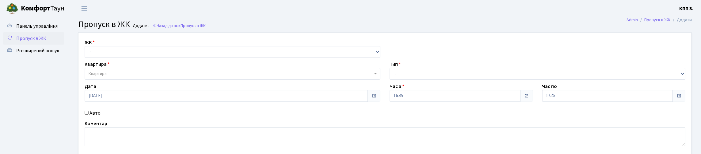
select select "271"
click at [86, 53] on select "- КТ, вул. Регенераторна, 4 КТ2, просп. Соборності, 17 КТ3, вул. Березнева, 16 …" at bounding box center [233, 52] width 296 height 12
select select
click at [122, 77] on span "Квартира" at bounding box center [231, 73] width 284 height 6
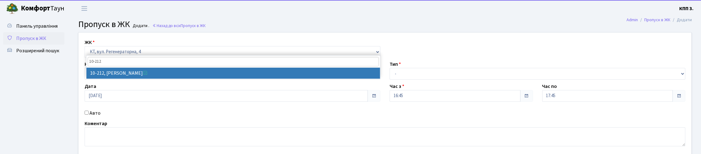
type input "10-212"
drag, startPoint x: 120, startPoint y: 72, endPoint x: 107, endPoint y: 95, distance: 26.0
select select "6781"
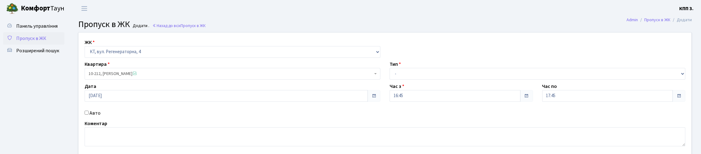
drag, startPoint x: 94, startPoint y: 137, endPoint x: 100, endPoint y: 138, distance: 5.2
click at [97, 116] on label "Авто" at bounding box center [95, 112] width 11 height 7
click at [94, 116] on label "Авто" at bounding box center [95, 112] width 11 height 7
click at [89, 114] on input "Авто" at bounding box center [87, 112] width 4 height 4
checkbox input "true"
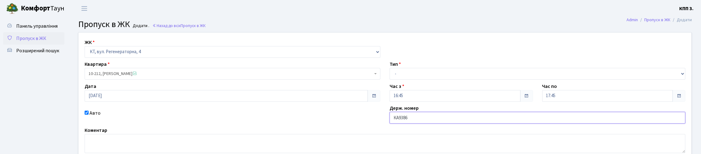
type input "КА9386ВС"
click at [439, 79] on select "- Доставка Таксі Гості Сервіс" at bounding box center [538, 74] width 296 height 12
select select "2"
click at [390, 79] on select "- Доставка Таксі Гості Сервіс" at bounding box center [538, 74] width 296 height 12
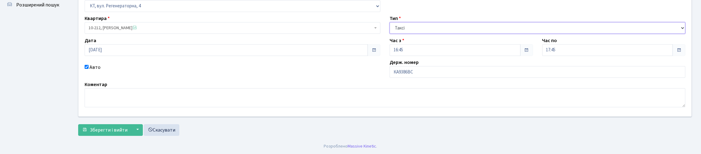
scroll to position [87, 0]
click at [110, 126] on span "Зберегти і вийти" at bounding box center [109, 129] width 38 height 7
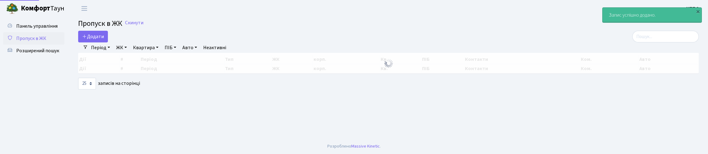
select select "25"
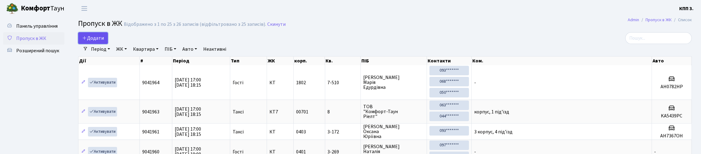
click at [104, 41] on span "Додати" at bounding box center [93, 38] width 22 height 7
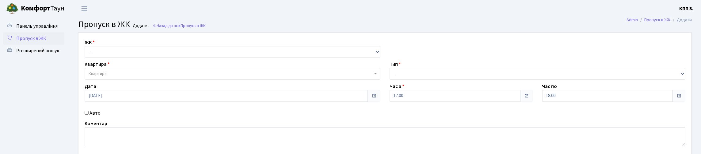
select select "271"
click at [86, 53] on select "- КТ, вул. Регенераторна, 4 КТ2, просп. [STREET_ADDRESS] [STREET_ADDRESS] [PERS…" at bounding box center [233, 52] width 296 height 12
select select
click at [118, 79] on span "Квартира" at bounding box center [233, 74] width 296 height 12
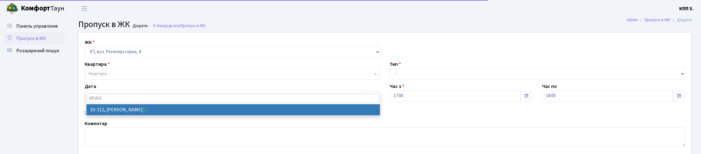
type input "10-212"
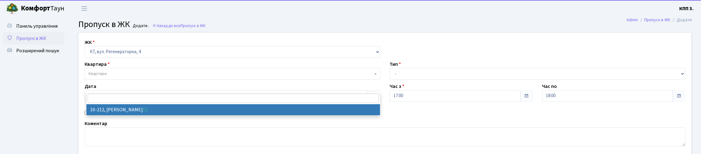
select select "6781"
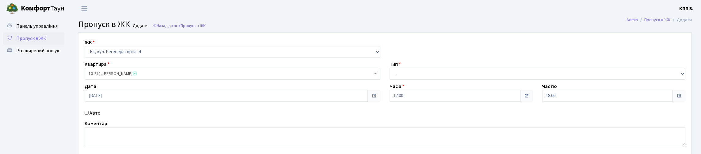
click at [98, 116] on label "Авто" at bounding box center [95, 112] width 11 height 7
click at [89, 114] on input "Авто" at bounding box center [87, 112] width 4 height 4
checkbox input "true"
type input "КА36111Н"
click at [398, 79] on select "- Доставка Таксі Гості Сервіс" at bounding box center [538, 74] width 296 height 12
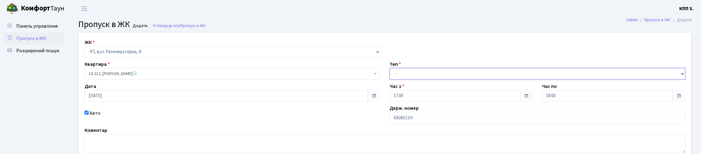
select select "2"
click at [390, 79] on select "- Доставка Таксі Гості Сервіс" at bounding box center [538, 74] width 296 height 12
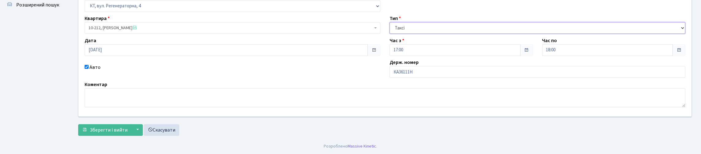
scroll to position [87, 0]
drag, startPoint x: 115, startPoint y: 125, endPoint x: 107, endPoint y: 101, distance: 24.9
click at [113, 126] on span "Зберегти і вийти" at bounding box center [109, 129] width 38 height 7
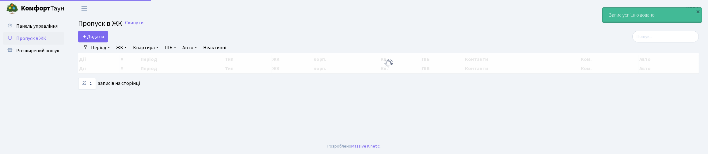
select select "25"
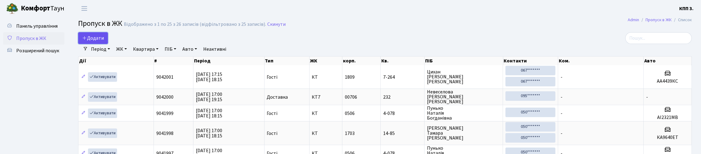
click at [104, 41] on span "Додати" at bounding box center [93, 38] width 22 height 7
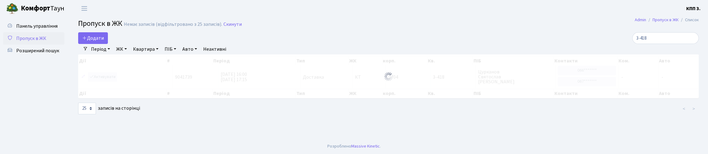
select select "25"
type input "3"
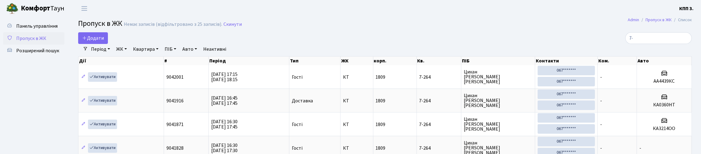
type input "7"
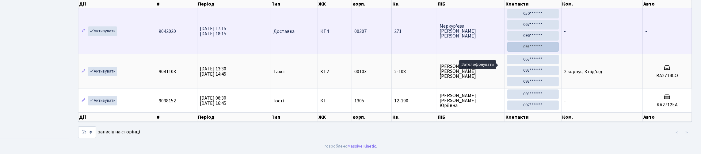
scroll to position [61, 0]
type input "271"
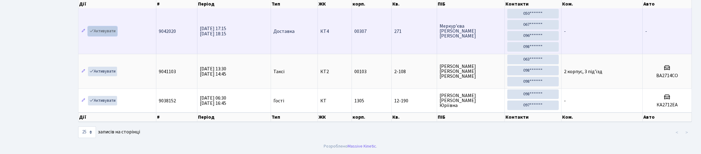
click at [117, 36] on link "Активувати" at bounding box center [102, 31] width 29 height 10
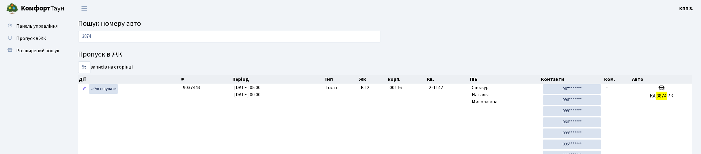
scroll to position [37, 0]
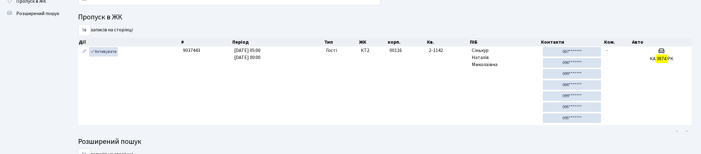
type input "3"
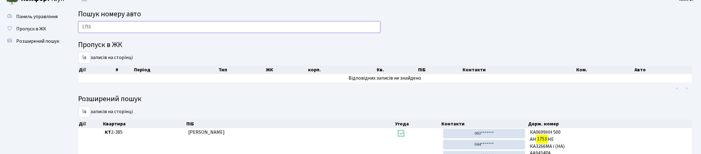
scroll to position [4, 0]
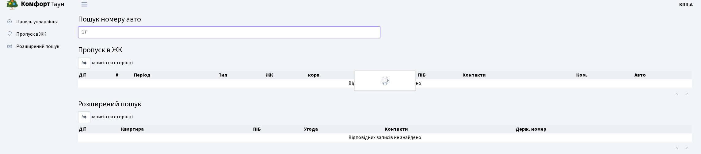
type input "1"
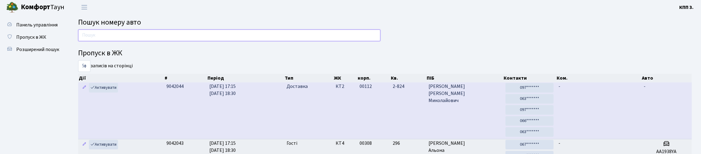
scroll to position [0, 0]
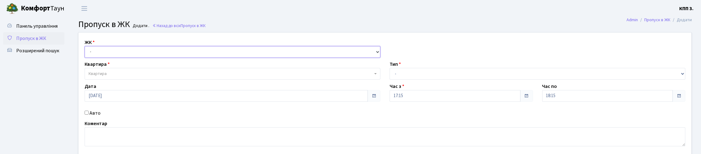
click at [194, 58] on select "- КТ, вул. Регенераторна, 4 КТ2, просп. Соборності, 17 КТ3, вул. Березнева, 16 …" at bounding box center [233, 52] width 296 height 12
select select "271"
click at [86, 53] on select "- КТ, вул. Регенераторна, 4 КТ2, просп. Соборності, 17 КТ3, вул. Березнева, 16 …" at bounding box center [233, 52] width 296 height 12
select select
click at [171, 77] on span "Квартира" at bounding box center [231, 73] width 284 height 6
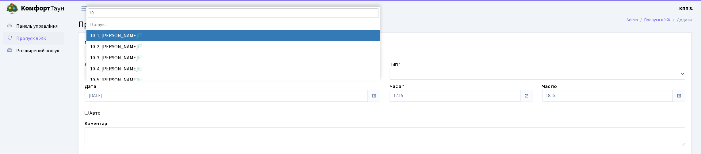
type input "1"
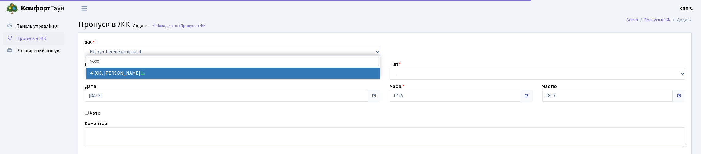
type input "4-090"
select select "1174"
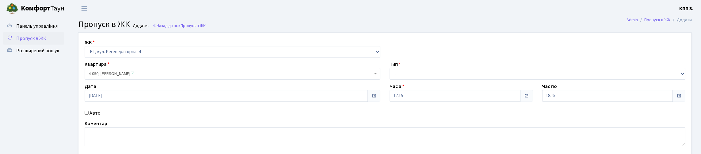
click at [416, 95] on div "ЖК - КТ, вул. Регенераторна, 4 КТ2, просп. Соборності, 17 КТ3, вул. Березнева, …" at bounding box center [385, 93] width 622 height 123
click at [410, 79] on select "- Доставка Таксі Гості Сервіс" at bounding box center [538, 74] width 296 height 12
select select "3"
click at [390, 79] on select "- Доставка Таксі Гості Сервіс" at bounding box center [538, 74] width 296 height 12
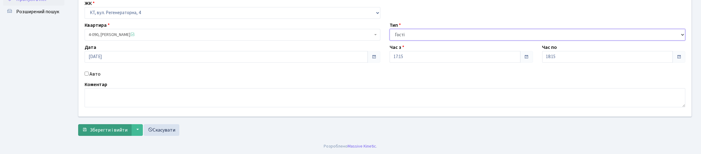
scroll to position [78, 0]
drag, startPoint x: 116, startPoint y: 127, endPoint x: 112, endPoint y: 126, distance: 4.0
click at [116, 126] on span "Зберегти і вийти" at bounding box center [109, 129] width 38 height 7
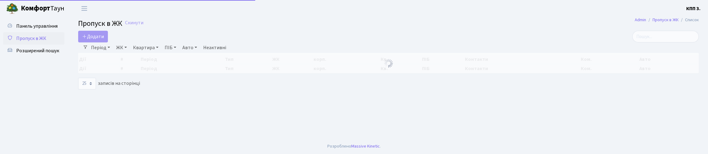
select select "25"
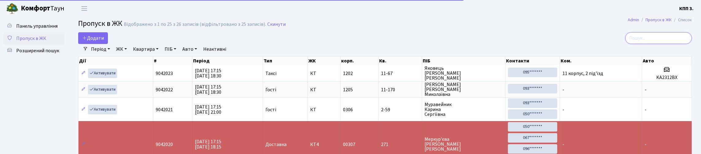
click at [659, 44] on input "search" at bounding box center [658, 38] width 67 height 12
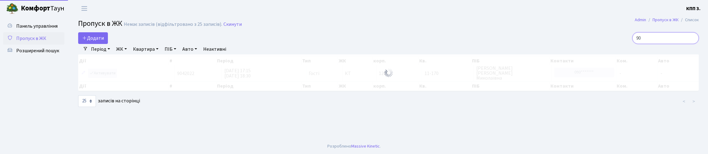
type input "9"
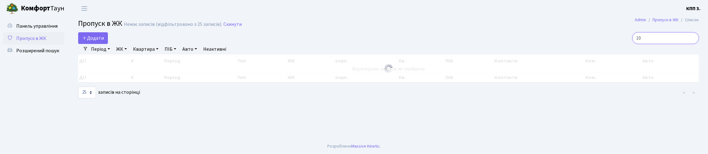
type input "1"
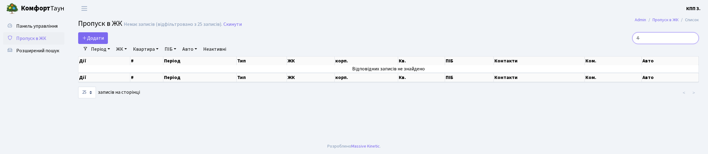
type input "4"
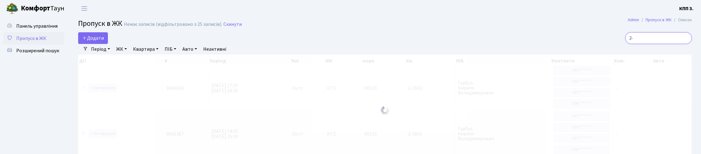
type input "2"
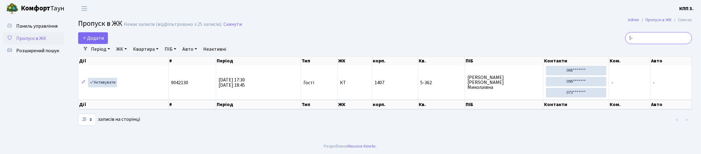
type input "5"
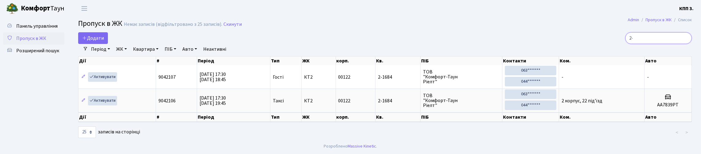
type input "2"
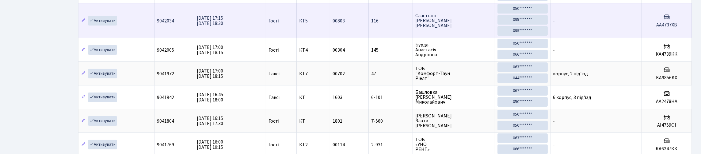
scroll to position [184, 0]
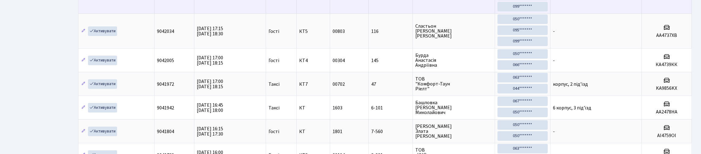
type input "47"
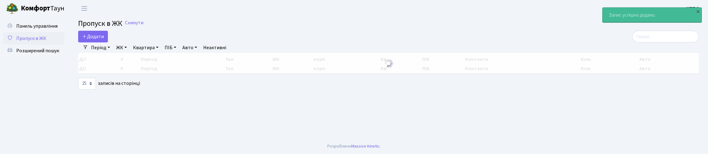
select select "25"
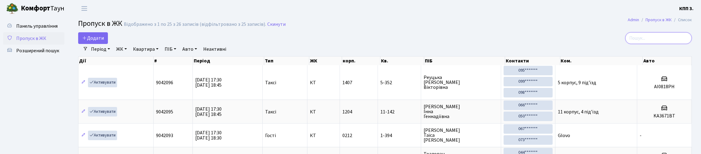
click at [653, 42] on input "search" at bounding box center [658, 38] width 67 height 12
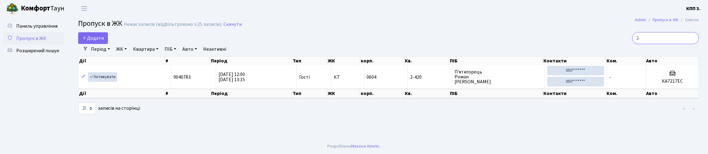
type input "2"
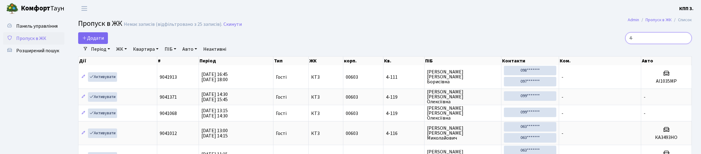
type input "4"
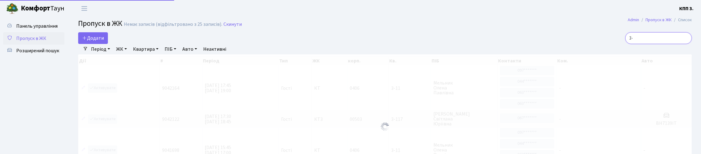
type input "3"
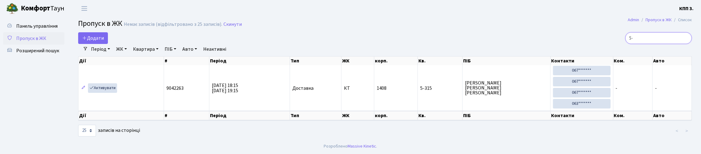
type input "5"
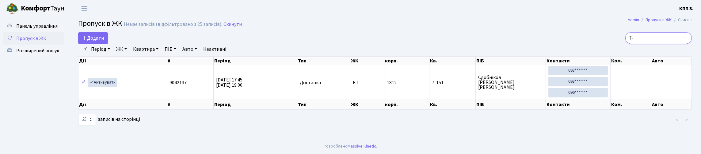
type input "7"
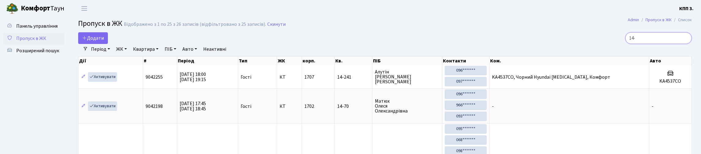
type input "14-"
click at [101, 44] on link "Додати" at bounding box center [93, 38] width 30 height 12
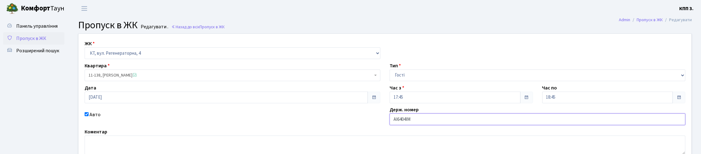
drag, startPoint x: 399, startPoint y: 146, endPoint x: 394, endPoint y: 145, distance: 4.9
click at [396, 125] on input "АІ6404ІМ" at bounding box center [538, 119] width 296 height 12
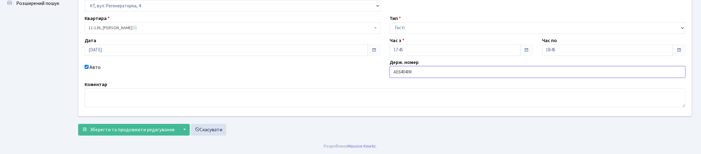
scroll to position [89, 0]
type input "АЕ6404ІМ"
click at [126, 128] on span "Зберегти та продовжити редагування" at bounding box center [132, 129] width 85 height 7
click at [120, 126] on span "Зберегти та продовжити редагування" at bounding box center [132, 129] width 85 height 7
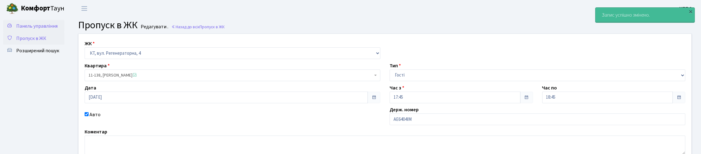
drag, startPoint x: 0, startPoint y: 0, endPoint x: 34, endPoint y: 32, distance: 46.8
click at [33, 29] on span "Панель управління" at bounding box center [36, 26] width 41 height 7
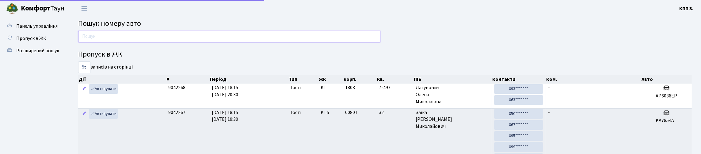
click at [130, 42] on input "text" at bounding box center [229, 37] width 302 height 12
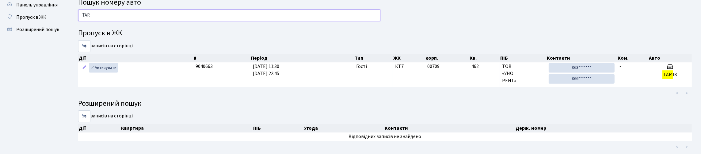
scroll to position [30, 0]
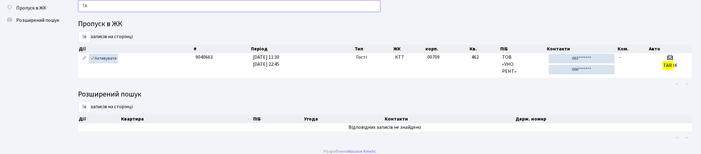
type input "T"
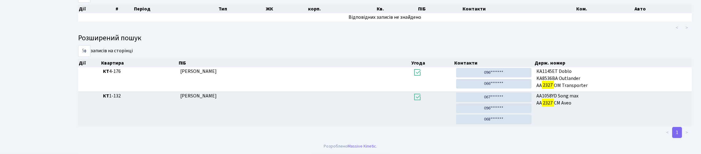
scroll to position [37, 0]
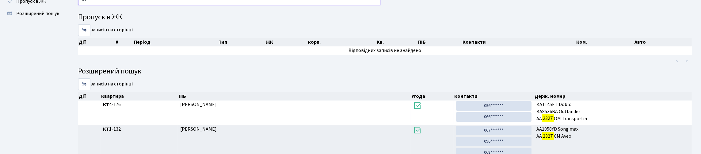
type input "2"
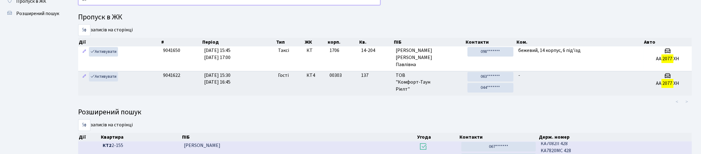
type input "2"
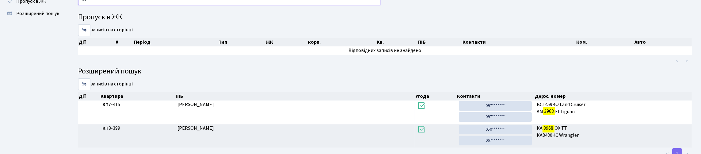
type input "3"
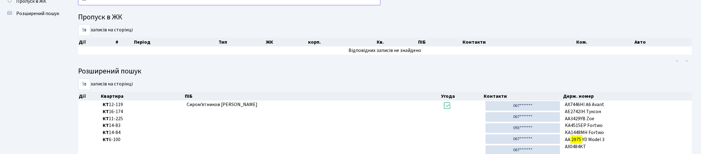
type input "2"
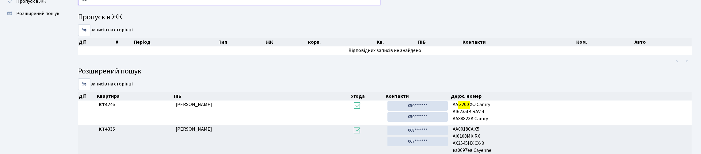
type input "3"
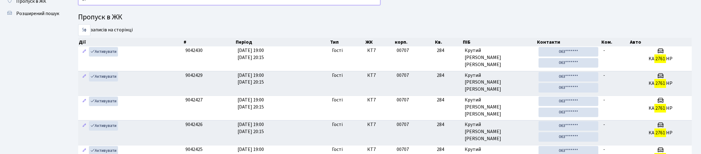
type input "2"
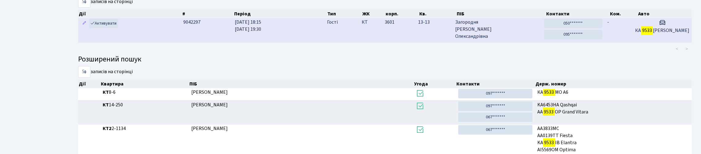
scroll to position [52, 0]
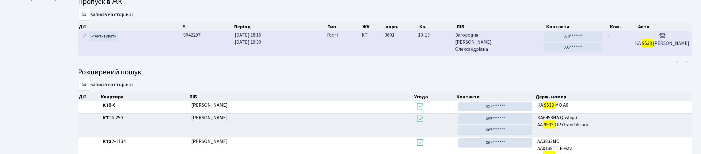
type input "9533"
click at [509, 53] on span "Загородня Ірина Олександрівна" at bounding box center [497, 42] width 84 height 21
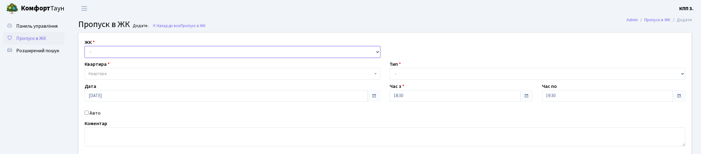
drag, startPoint x: 0, startPoint y: 0, endPoint x: 127, endPoint y: 61, distance: 140.7
click at [127, 58] on select "- КТ, вул. Регенераторна, 4 КТ2, просп. [STREET_ADDRESS] [STREET_ADDRESS] [PERS…" at bounding box center [233, 52] width 296 height 12
select select "271"
click at [86, 53] on select "- КТ, вул. Регенераторна, 4 КТ2, просп. Соборності, 17 КТ3, вул. Березнева, 16 …" at bounding box center [233, 52] width 296 height 12
select select
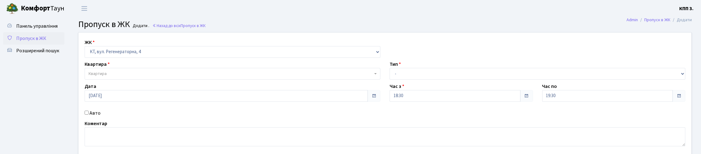
click at [133, 77] on span "Квартира" at bounding box center [231, 73] width 284 height 6
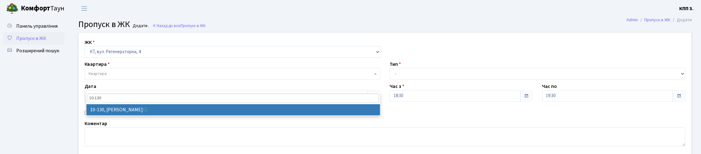
type input "10-130"
select select "6699"
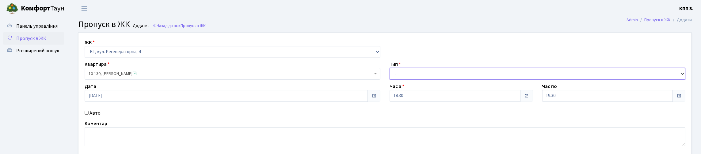
drag, startPoint x: 447, startPoint y: 90, endPoint x: 446, endPoint y: 99, distance: 8.9
click at [446, 99] on div "ЖК - КТ, вул. Регенераторна, 4 КТ2, просп. Соборності, 17 КТ3, вул. Березнева, …" at bounding box center [385, 93] width 622 height 123
click at [390, 79] on select "- Доставка Таксі Гості Сервіс" at bounding box center [538, 74] width 296 height 12
click at [410, 96] on div "ЖК - КТ, вул. Регенераторна, 4 КТ2, просп. Соборності, 17 КТ3, вул. Березнева, …" at bounding box center [385, 93] width 622 height 123
click at [409, 79] on select "- Доставка Таксі Гості Сервіс" at bounding box center [538, 74] width 296 height 12
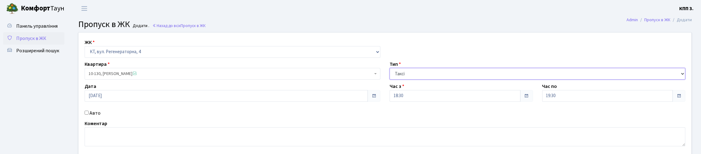
select select "3"
click at [390, 79] on select "- Доставка Таксі Гості Сервіс" at bounding box center [538, 74] width 296 height 12
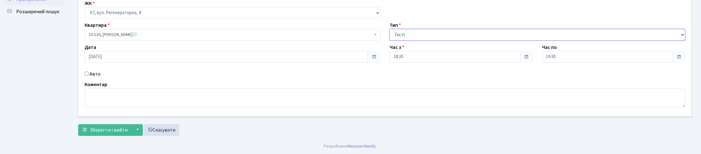
scroll to position [78, 0]
click at [128, 129] on span "Зберегти і вийти" at bounding box center [109, 129] width 38 height 7
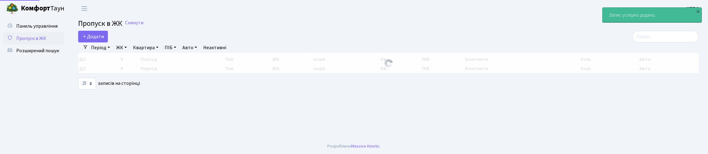
select select "25"
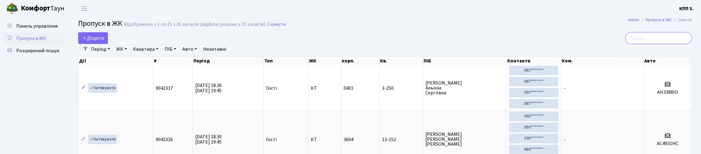
click at [632, 41] on input "search" at bounding box center [658, 38] width 67 height 12
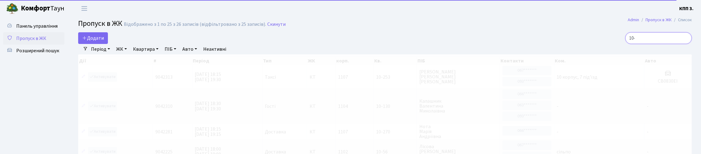
type input "10-"
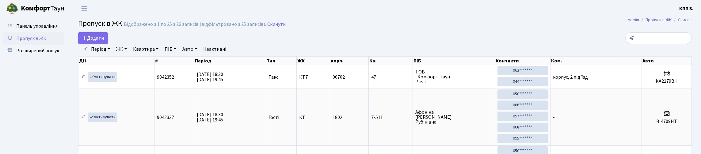
select select "25"
type input "4"
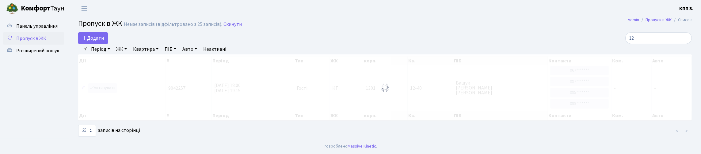
type input "1"
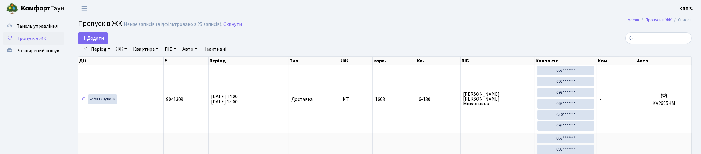
type input "6"
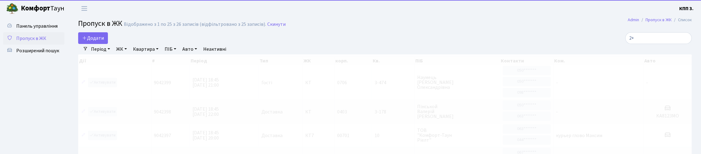
type input "2"
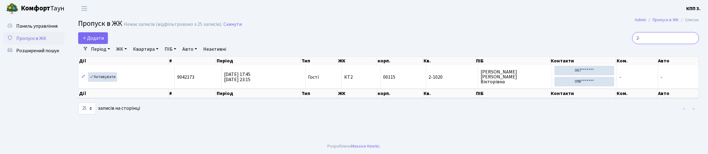
type input "2"
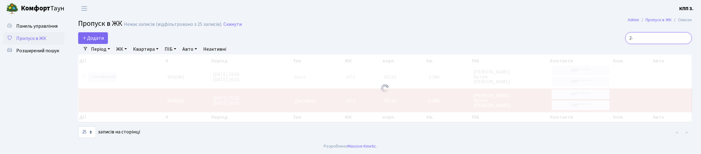
type input "2"
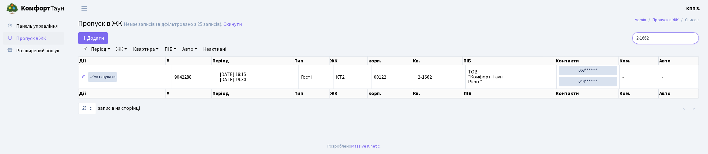
type input "2-1662"
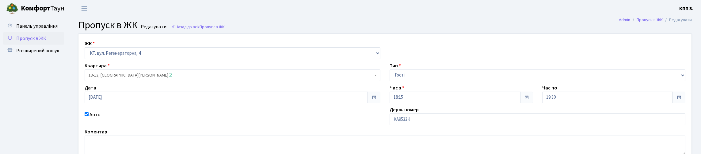
scroll to position [89, 0]
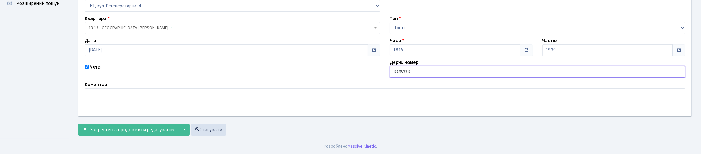
click at [448, 66] on input "КА9533К" at bounding box center [538, 72] width 296 height 12
type input "КА9533КР"
click at [161, 128] on span "Зберегти та продовжити редагування" at bounding box center [132, 129] width 85 height 7
click at [155, 130] on span "Зберегти та продовжити редагування" at bounding box center [132, 129] width 85 height 7
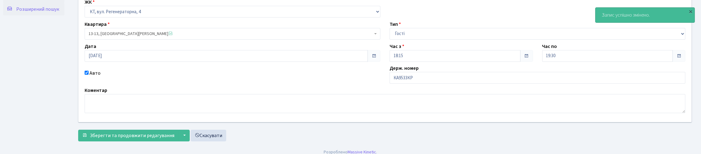
scroll to position [30, 0]
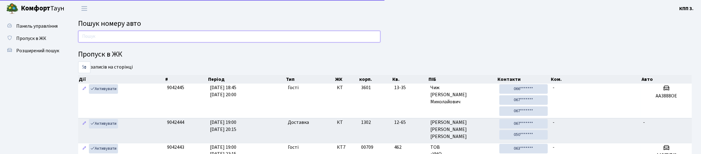
drag, startPoint x: 113, startPoint y: 42, endPoint x: 117, endPoint y: 40, distance: 3.6
click at [115, 42] on input "text" at bounding box center [229, 37] width 302 height 12
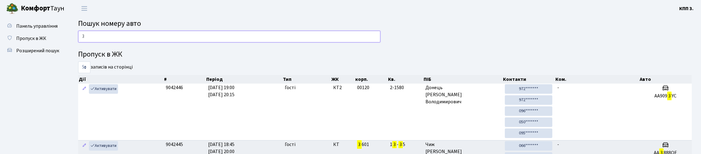
type input "3"
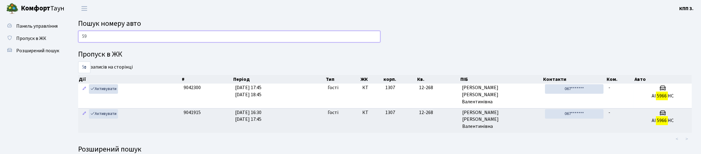
type input "5"
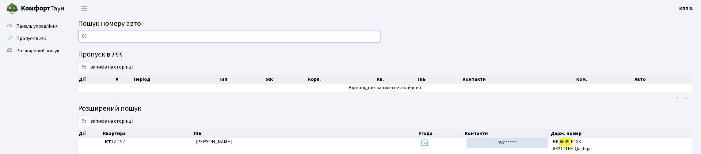
type input "6"
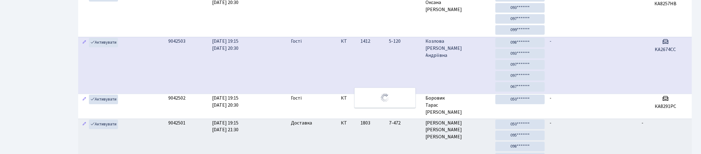
scroll to position [135, 0]
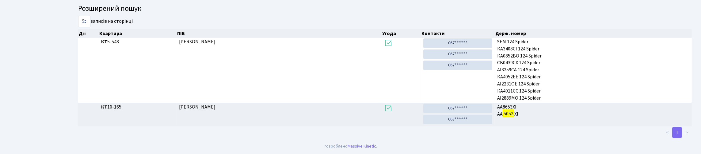
type input "5052"
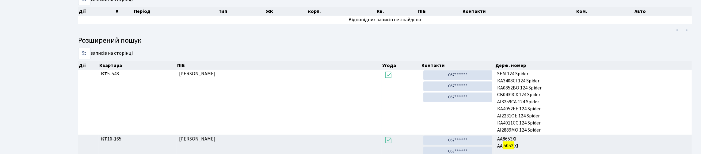
scroll to position [13, 0]
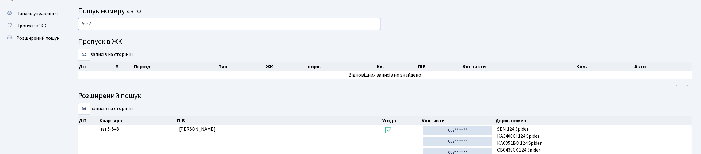
drag, startPoint x: 97, startPoint y: 24, endPoint x: 90, endPoint y: 33, distance: 11.3
click at [90, 30] on input "5052" at bounding box center [229, 24] width 302 height 12
click at [86, 30] on input "5052" at bounding box center [229, 24] width 302 height 12
drag, startPoint x: 97, startPoint y: 28, endPoint x: 82, endPoint y: 38, distance: 17.9
click at [82, 33] on div "5052" at bounding box center [229, 25] width 311 height 15
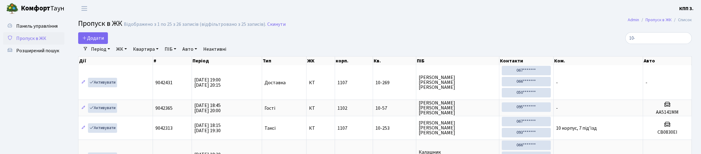
select select "25"
type input "1"
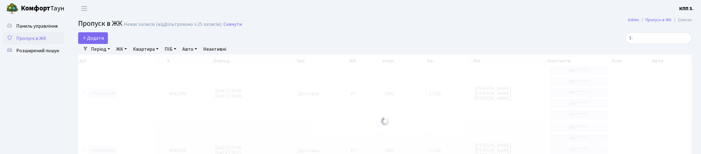
type input "5"
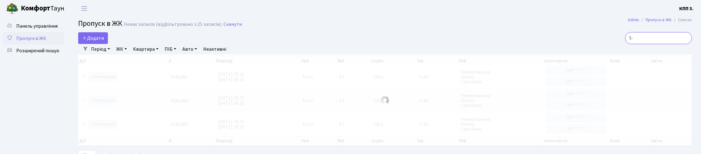
type input "5"
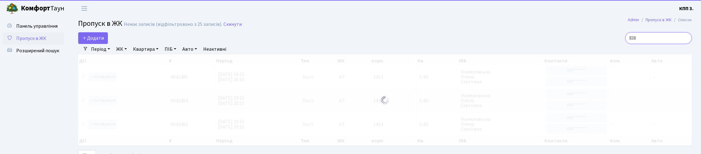
click at [626, 44] on input "838" at bounding box center [658, 38] width 67 height 12
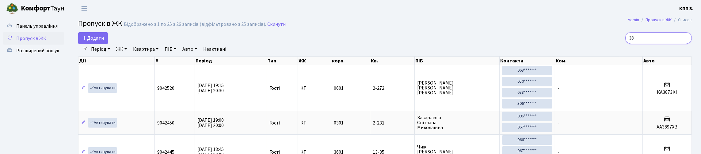
type input "3"
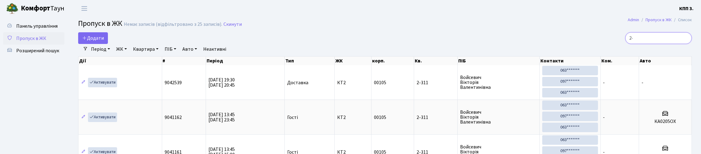
type input "2"
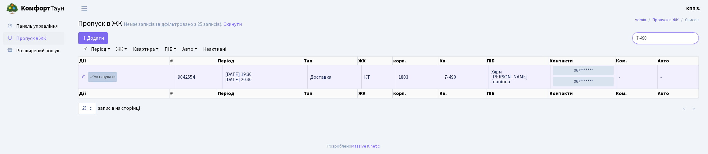
type input "7-490"
click at [117, 82] on link "Активувати" at bounding box center [102, 77] width 29 height 10
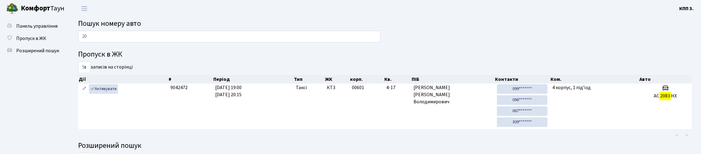
type input "2"
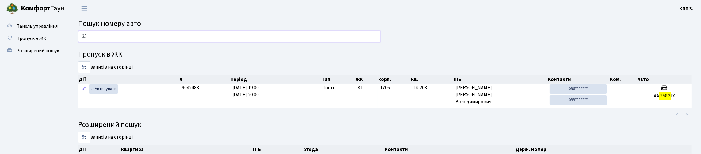
type input "3"
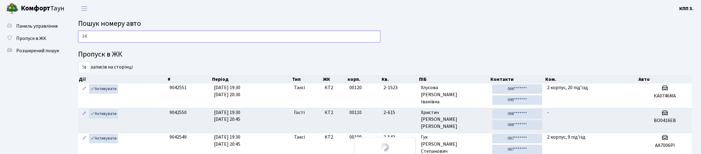
type input "3"
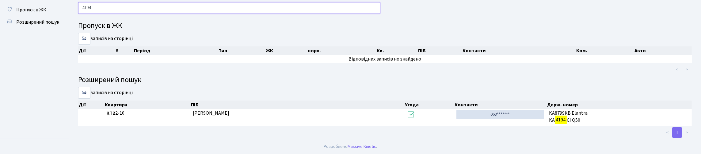
scroll to position [63, 0]
type input "4194"
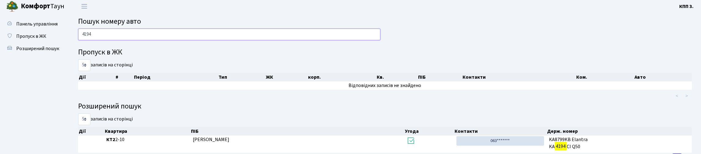
scroll to position [0, 0]
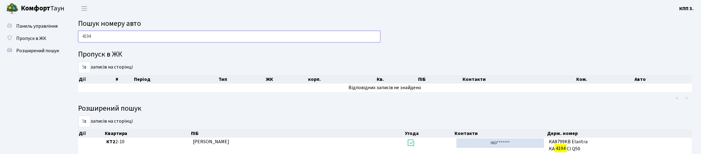
drag, startPoint x: 109, startPoint y: 44, endPoint x: 77, endPoint y: 51, distance: 33.5
click at [77, 45] on div "4194" at bounding box center [229, 38] width 311 height 15
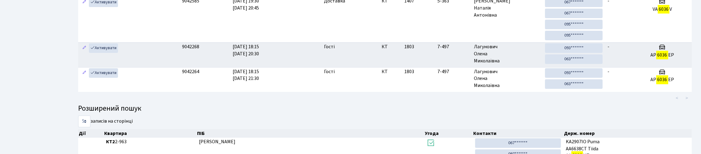
scroll to position [56, 0]
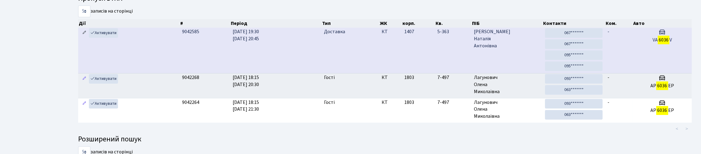
type input "6036"
click at [85, 35] on icon at bounding box center [84, 32] width 4 height 4
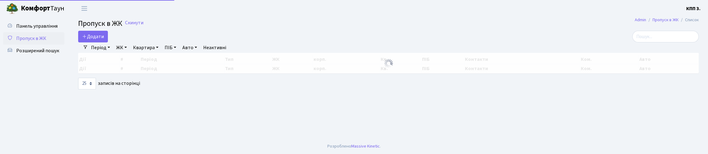
select select "25"
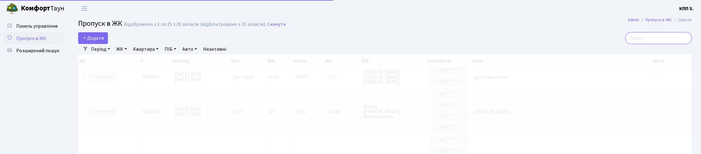
click at [641, 44] on input "search" at bounding box center [658, 38] width 67 height 12
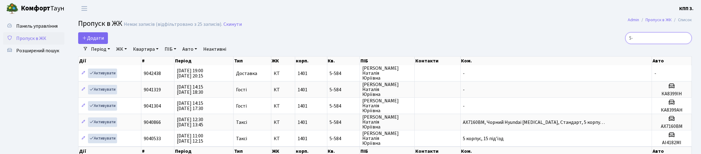
type input "5"
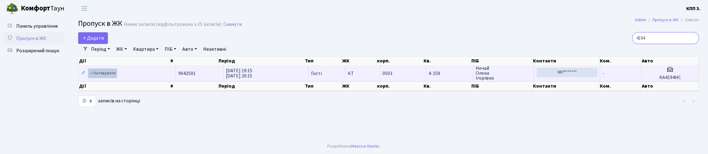
type input "4194"
click at [117, 78] on link "Активувати" at bounding box center [102, 73] width 29 height 10
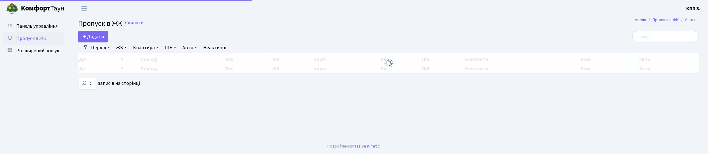
select select "25"
click at [646, 36] on input "search" at bounding box center [665, 37] width 67 height 12
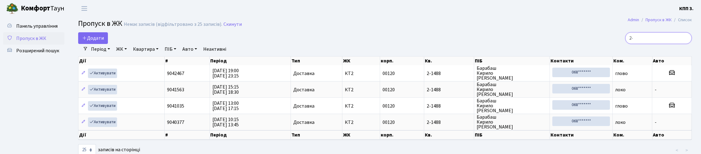
type input "2"
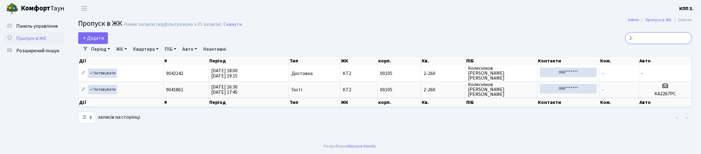
type input "2"
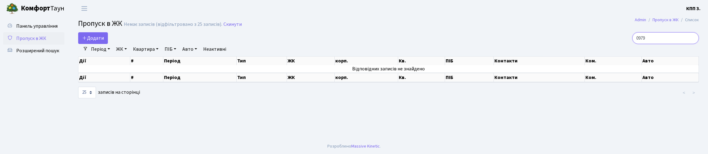
type input "0979"
drag, startPoint x: 648, startPoint y: 42, endPoint x: 622, endPoint y: 52, distance: 28.1
click at [622, 52] on div "Додати 0979 Фільтри Період 04.10.2025 - 04.10.2025 ЖК - КТ, вул. Регенераторна,…" at bounding box center [389, 65] width 630 height 67
type input "9"
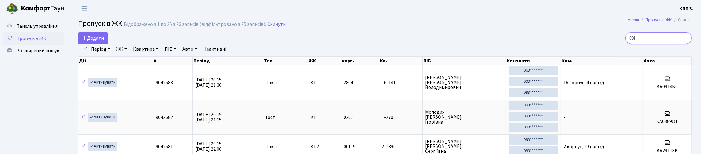
type input "0914"
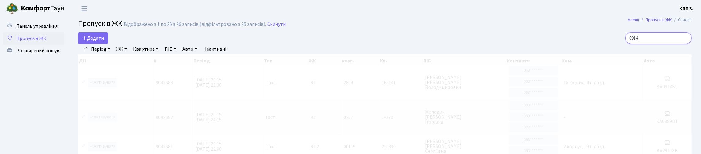
click at [685, 42] on input "0914" at bounding box center [658, 38] width 67 height 12
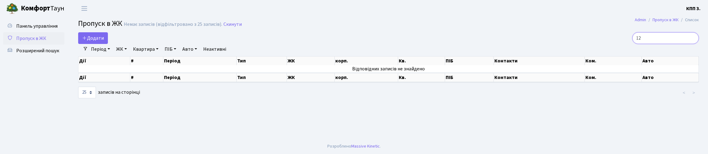
type input "1"
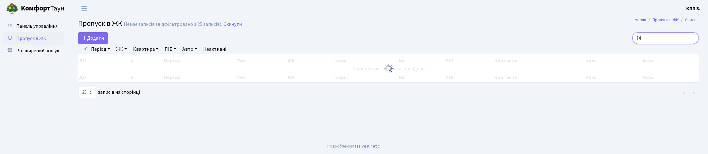
type input "7"
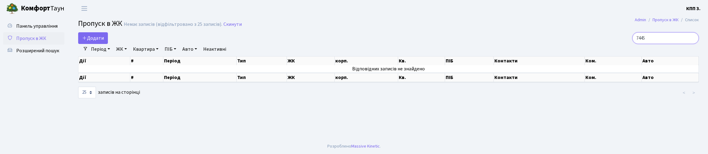
type input "7445"
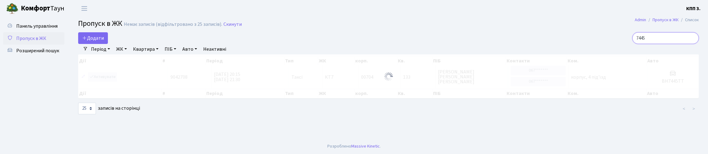
click at [691, 44] on input "7445" at bounding box center [665, 38] width 67 height 12
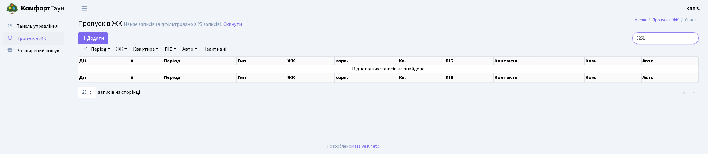
type input "3261"
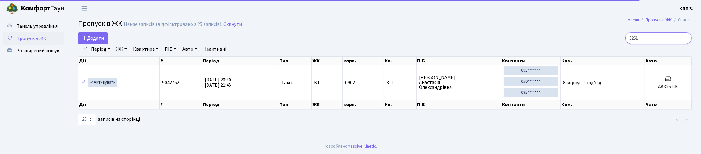
drag, startPoint x: 609, startPoint y: 53, endPoint x: 581, endPoint y: 64, distance: 30.4
click at [581, 64] on div "Додати 3261 Фільтри Період 04.10.2025 - 04.10.2025 ЖК - КТ, вул. Регенераторна,…" at bounding box center [385, 78] width 623 height 93
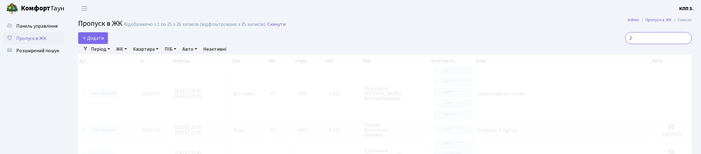
type input "2"
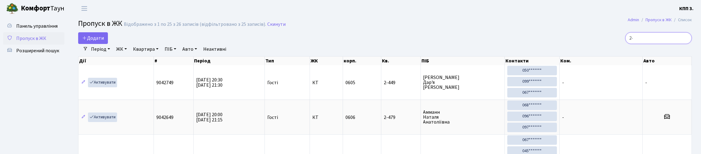
type input "2"
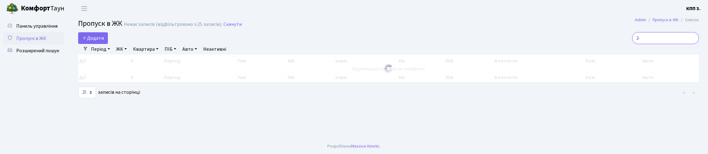
type input "2"
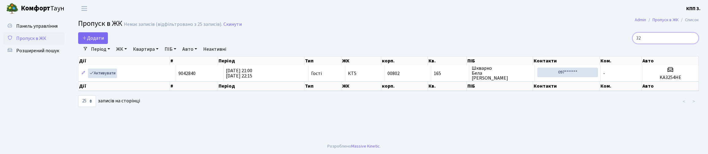
type input "3"
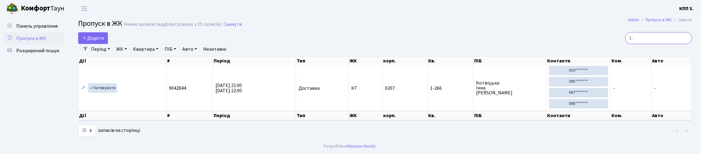
type input "1"
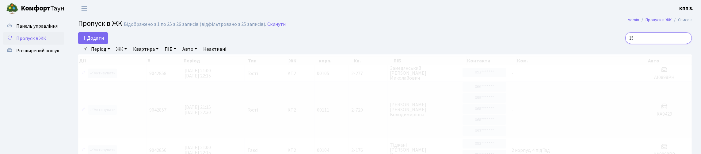
type input "1"
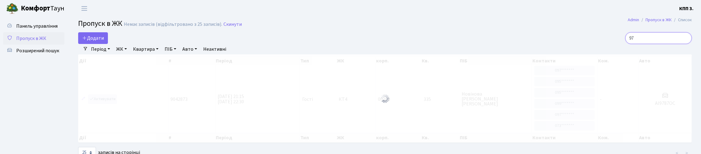
type input "9"
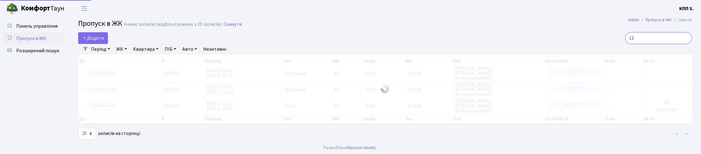
type input "1"
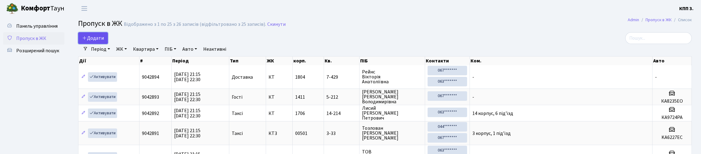
click at [89, 44] on link "Додати" at bounding box center [93, 38] width 30 height 12
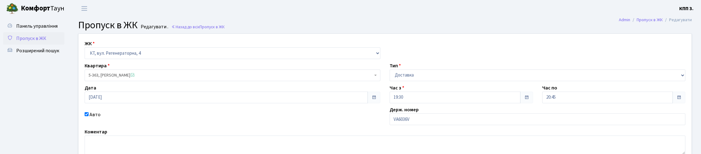
scroll to position [89, 0]
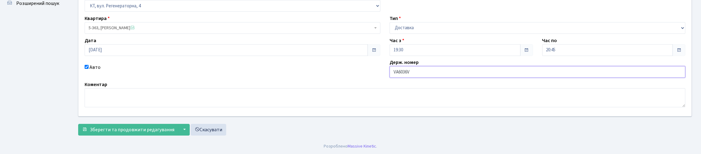
click at [400, 66] on input "VA6036V" at bounding box center [538, 72] width 296 height 12
drag, startPoint x: 439, startPoint y: 56, endPoint x: 442, endPoint y: 54, distance: 3.6
click at [439, 66] on input "ВА6036V" at bounding box center [538, 72] width 296 height 12
type input "ВА6036ВК"
click at [78, 124] on button "Зберегти та продовжити редагування" at bounding box center [128, 130] width 100 height 12
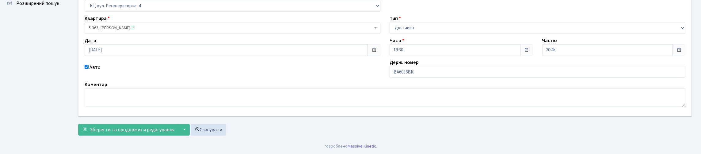
scroll to position [89, 0]
click at [134, 130] on span "Зберегти та продовжити редагування" at bounding box center [132, 129] width 85 height 7
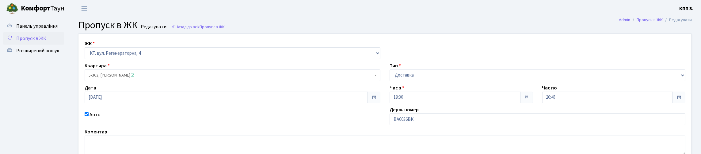
click at [40, 42] on span "Пропуск в ЖК" at bounding box center [31, 38] width 30 height 7
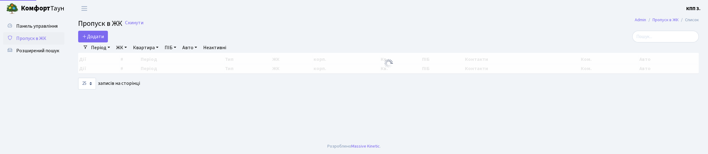
select select "25"
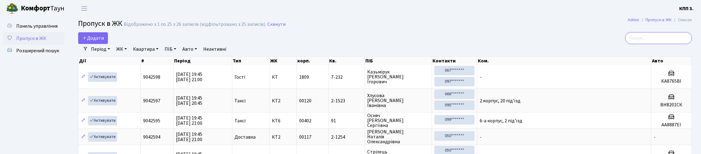
click at [642, 44] on input "search" at bounding box center [658, 38] width 67 height 12
click at [51, 28] on link "Панель управління" at bounding box center [33, 26] width 61 height 12
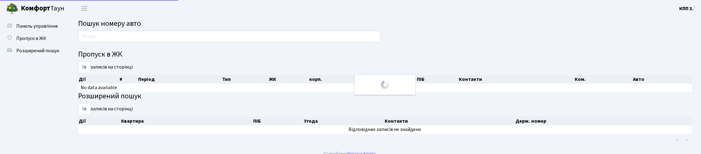
click at [132, 33] on main "Пошук номеру авто Пропуск в ЖК 5 10 25 50 записів на сторінці Дії # Період Тип …" at bounding box center [385, 81] width 632 height 129
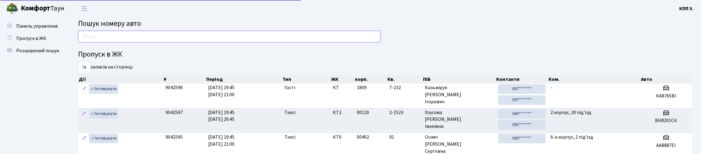
click at [135, 42] on input "text" at bounding box center [229, 37] width 302 height 12
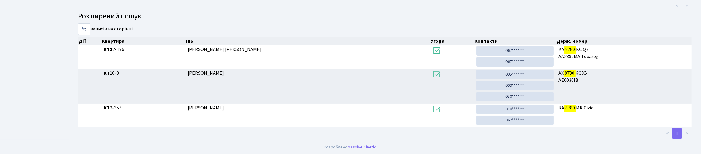
scroll to position [37, 0]
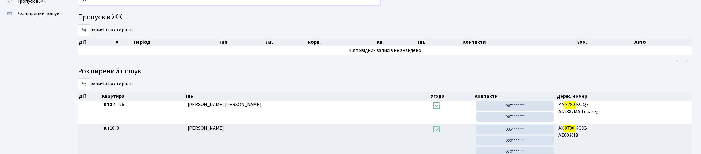
type input "8"
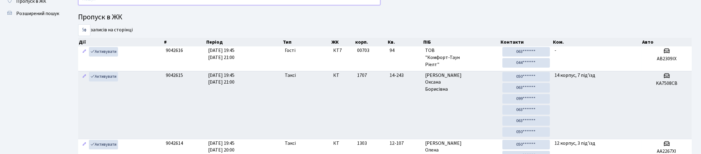
type input "6"
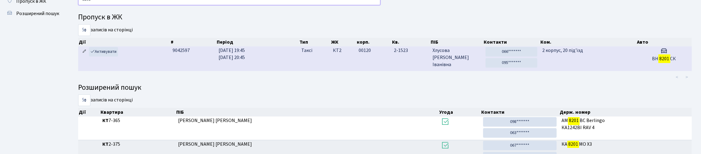
type input "8201"
click at [85, 53] on icon at bounding box center [84, 51] width 4 height 4
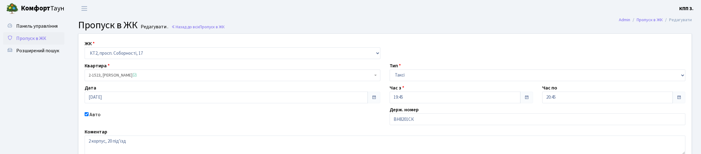
scroll to position [61, 0]
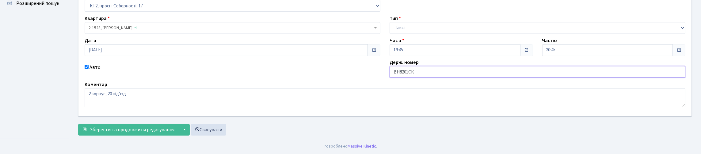
click at [401, 78] on input "ВН8201СК" at bounding box center [538, 72] width 296 height 12
type input "ВМ8201СК"
click at [78, 124] on button "Зберегти та продовжити редагування" at bounding box center [128, 130] width 100 height 12
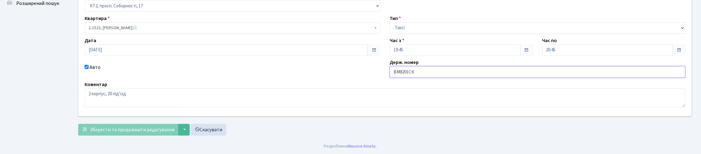
scroll to position [89, 0]
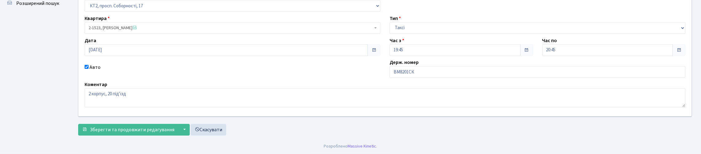
scroll to position [89, 0]
click at [190, 127] on button "▼" at bounding box center [184, 130] width 12 height 12
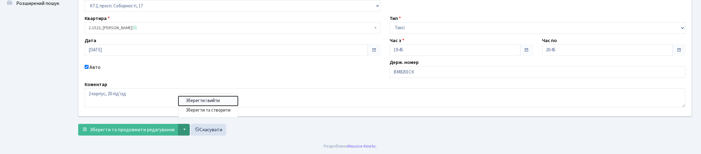
click at [238, 101] on button "Зберегти і вийти" at bounding box center [207, 101] width 59 height 10
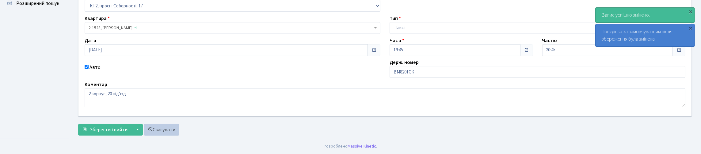
scroll to position [89, 0]
click at [123, 128] on span "Зберегти і вийти" at bounding box center [109, 129] width 38 height 7
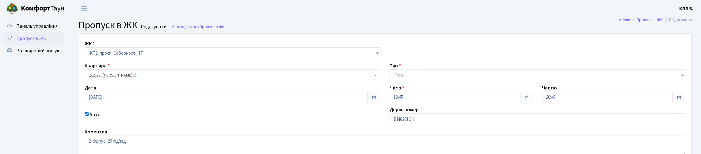
click at [28, 42] on span "Пропуск в ЖК" at bounding box center [31, 38] width 30 height 7
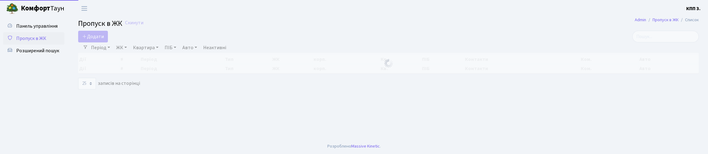
select select "25"
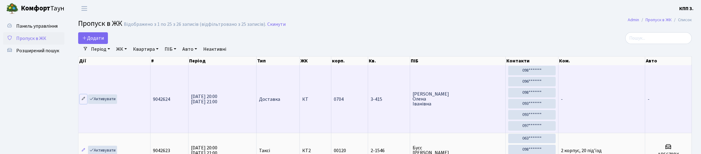
click at [82, 101] on icon at bounding box center [83, 98] width 4 height 4
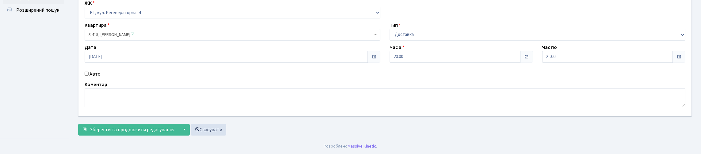
scroll to position [80, 0]
click at [190, 126] on button "▼" at bounding box center [184, 130] width 12 height 12
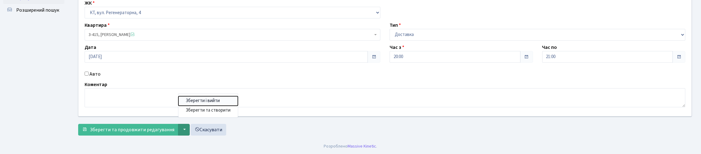
click at [233, 101] on button "Зберегти і вийти" at bounding box center [207, 101] width 59 height 10
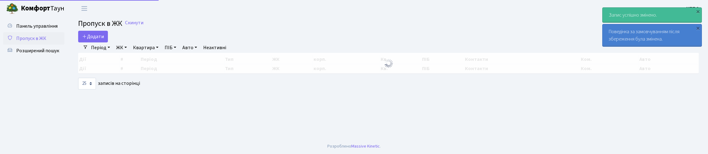
select select "25"
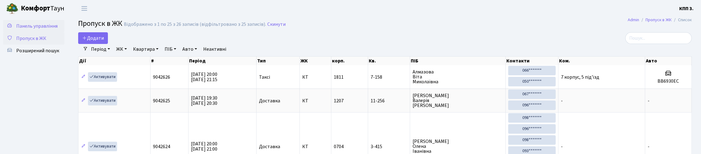
click at [28, 29] on span "Панель управління" at bounding box center [36, 26] width 41 height 7
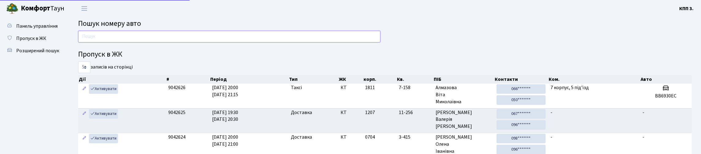
drag, startPoint x: 0, startPoint y: 0, endPoint x: 141, endPoint y: 42, distance: 146.7
click at [140, 42] on input "text" at bounding box center [229, 37] width 302 height 12
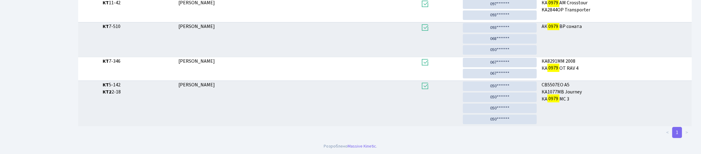
scroll to position [102, 0]
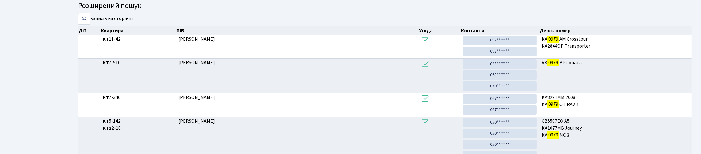
type input "0979"
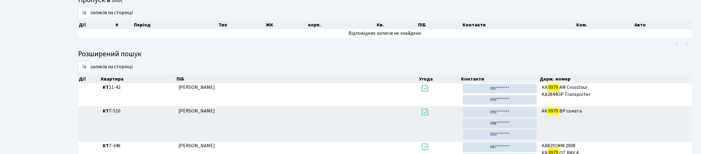
scroll to position [0, 0]
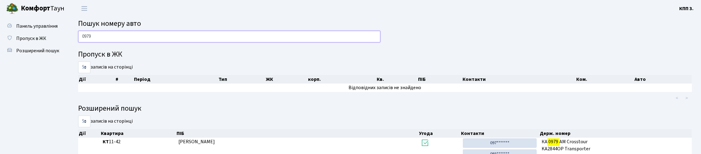
drag, startPoint x: 106, startPoint y: 42, endPoint x: 70, endPoint y: 53, distance: 36.9
click at [70, 53] on div "0979 Пропуск в ЖК 5 10 25 50 записів на сторінці Дії # Період Тип ЖК корп. Кв. …" at bounding box center [385, 154] width 632 height 246
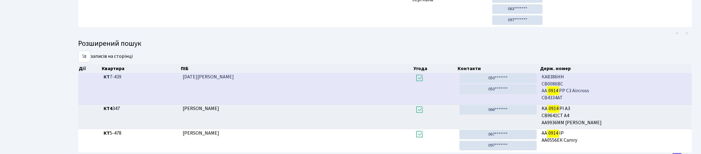
scroll to position [32, 0]
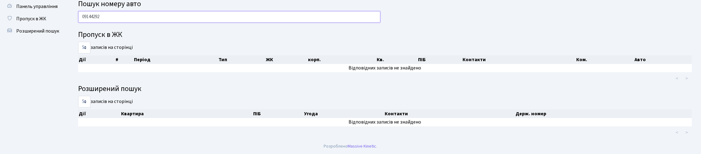
click at [93, 11] on input "09144292" at bounding box center [229, 17] width 302 height 12
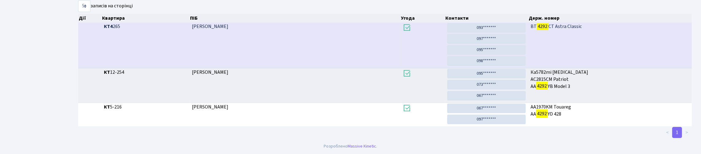
scroll to position [37, 0]
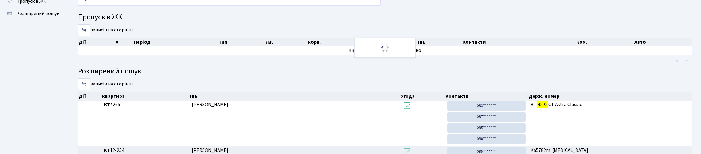
type input "4"
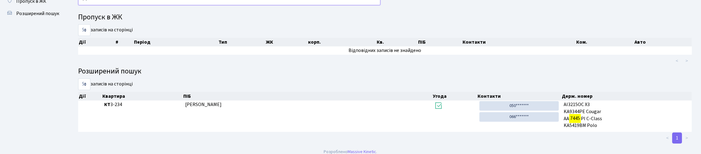
type input "7"
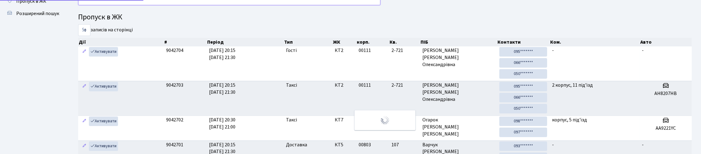
type input "7445"
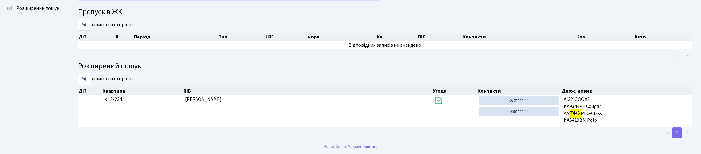
scroll to position [0, 0]
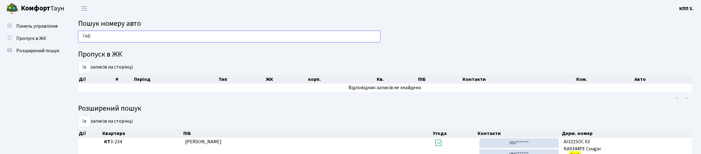
click at [82, 42] on input "7445" at bounding box center [229, 37] width 302 height 12
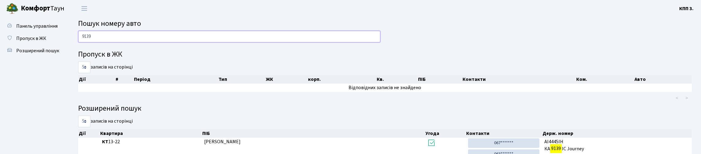
drag, startPoint x: 102, startPoint y: 44, endPoint x: 87, endPoint y: 47, distance: 15.0
click at [87, 42] on input "9139" at bounding box center [229, 37] width 302 height 12
type input "9"
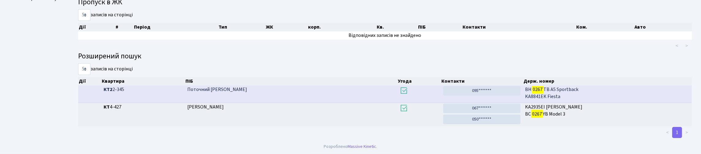
scroll to position [37, 0]
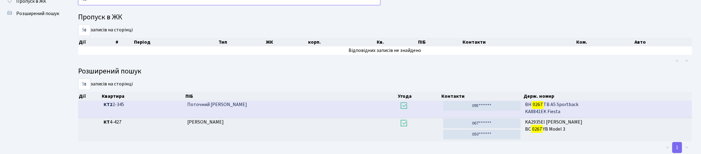
type input "0"
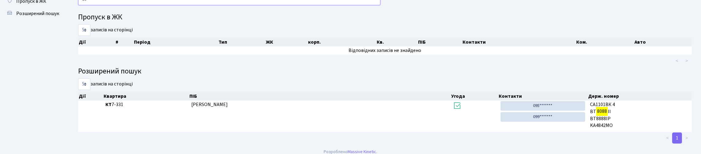
type input "8"
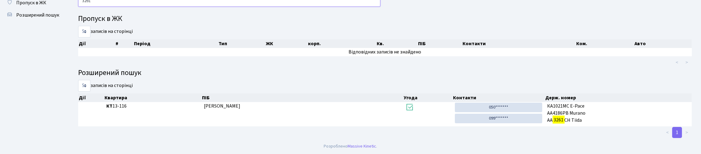
scroll to position [72, 0]
type input "3261"
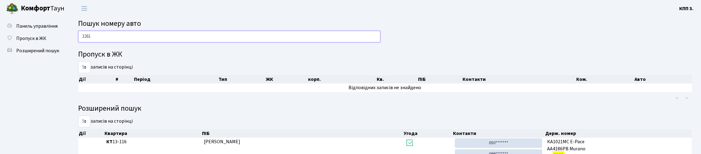
click at [80, 45] on div "3261" at bounding box center [229, 38] width 311 height 15
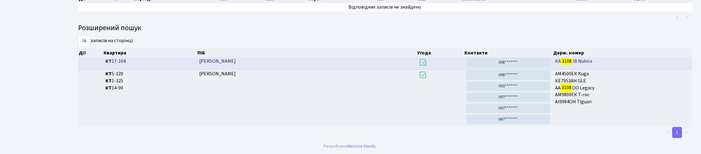
scroll to position [37, 0]
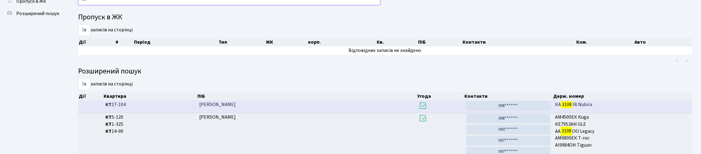
type input "3"
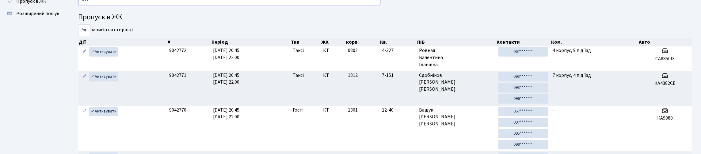
type input "2080"
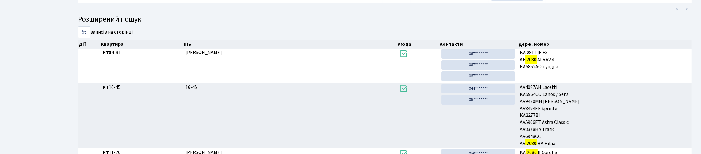
scroll to position [6, 0]
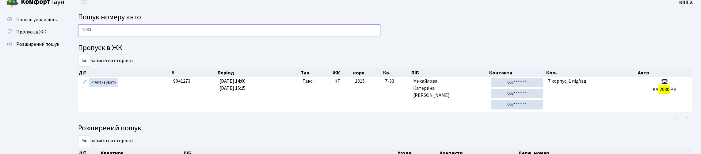
drag, startPoint x: 112, startPoint y: 35, endPoint x: 78, endPoint y: 45, distance: 35.6
click at [78, 39] on div "2080" at bounding box center [229, 31] width 311 height 15
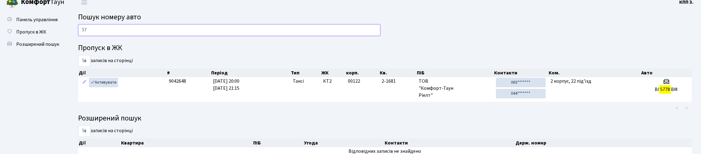
type input "5"
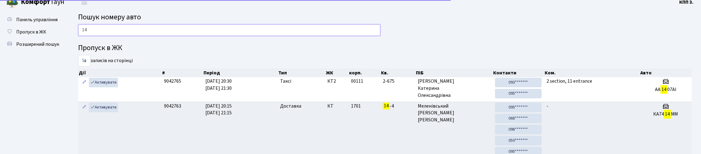
type input "1"
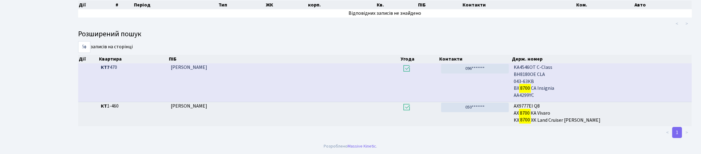
scroll to position [28, 0]
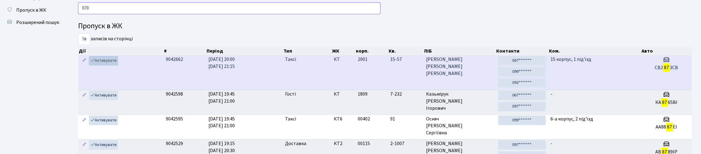
type input "8780"
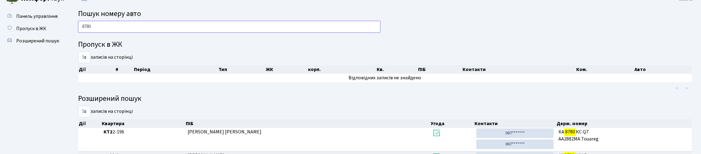
scroll to position [0, 0]
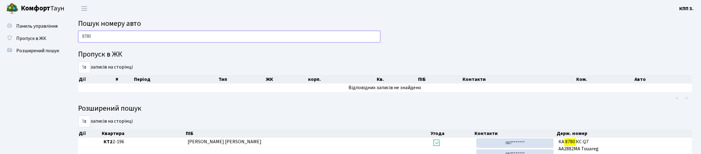
drag, startPoint x: 105, startPoint y: 45, endPoint x: 73, endPoint y: 51, distance: 32.7
click at [73, 51] on div "8780 Пропуск в ЖК 5 10 25 50 записів на сторінці Дії # Період Тип ЖК корп. Кв. …" at bounding box center [385, 131] width 632 height 200
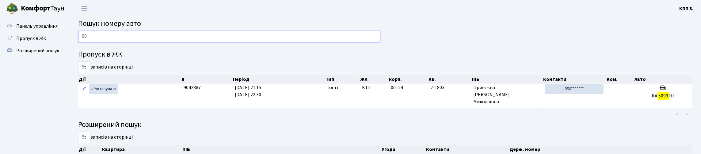
type input "5"
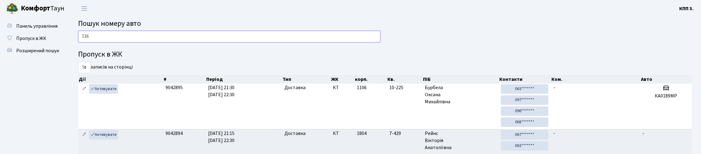
type input "5367"
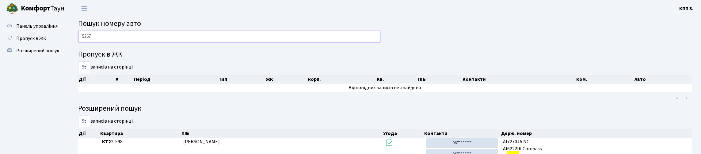
drag, startPoint x: 109, startPoint y: 41, endPoint x: 78, endPoint y: 52, distance: 32.6
click at [78, 45] on div "5367" at bounding box center [229, 38] width 311 height 15
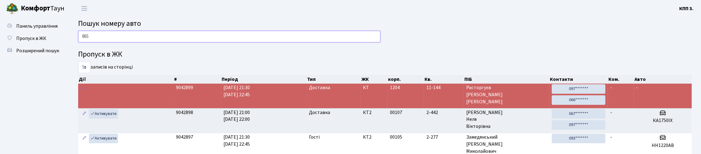
type input "8657"
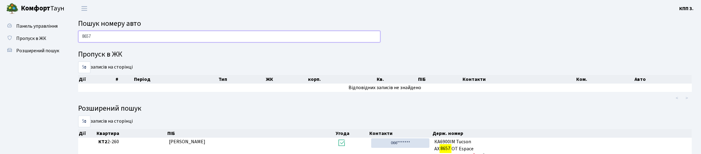
drag, startPoint x: 102, startPoint y: 36, endPoint x: 75, endPoint y: 43, distance: 28.1
click at [75, 43] on div "8657" at bounding box center [229, 38] width 311 height 15
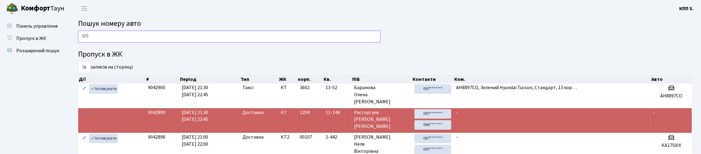
type input "9758"
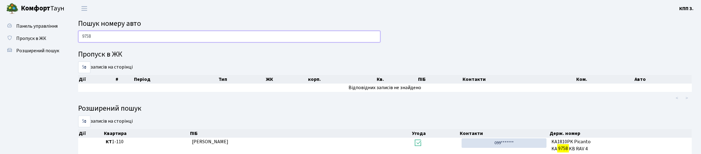
drag, startPoint x: 97, startPoint y: 41, endPoint x: 76, endPoint y: 46, distance: 21.4
click at [76, 45] on div "9758" at bounding box center [229, 38] width 311 height 15
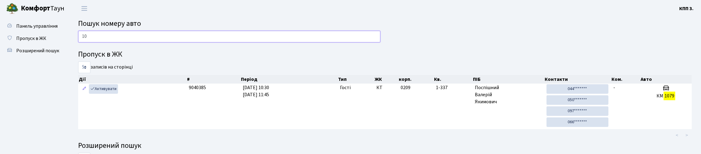
type input "1"
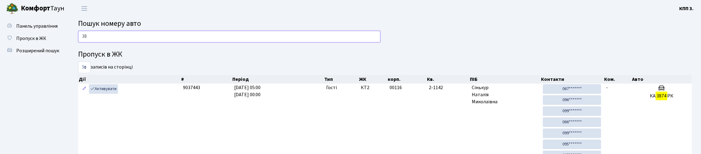
type input "3"
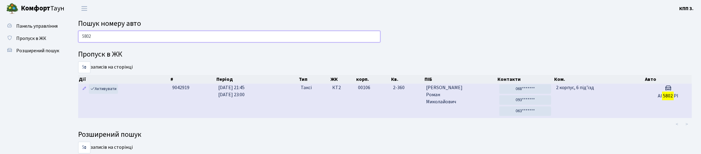
type input "5802"
click at [409, 91] on span "2-360" at bounding box center [407, 87] width 28 height 7
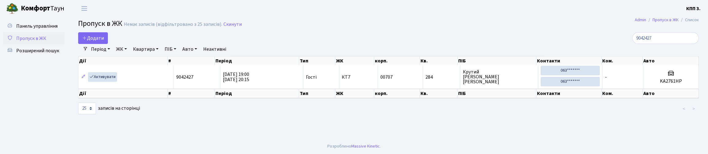
select select "25"
click at [621, 52] on div "Додати 9042427 Фільтри Період [DATE] - [DATE] ЖК - КТ, вул. Регенераторна, 4 КТ…" at bounding box center [389, 73] width 630 height 82
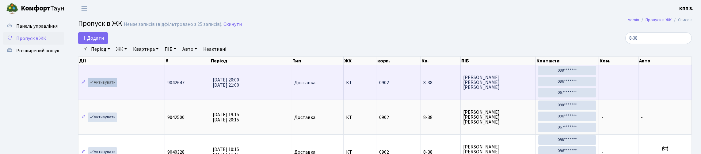
type input "8-38"
click at [112, 87] on link "Активувати" at bounding box center [102, 83] width 29 height 10
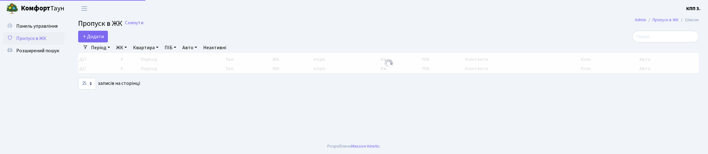
select select "25"
click at [674, 37] on input "search" at bounding box center [665, 37] width 67 height 12
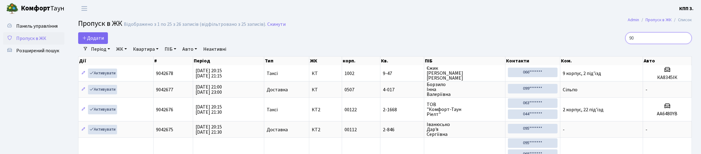
type input "9"
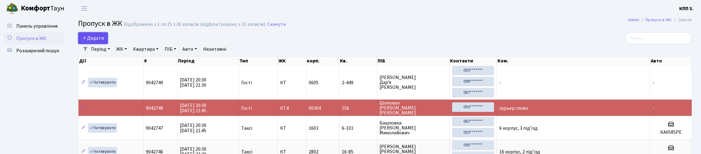
click at [99, 41] on span "Додати" at bounding box center [93, 38] width 22 height 7
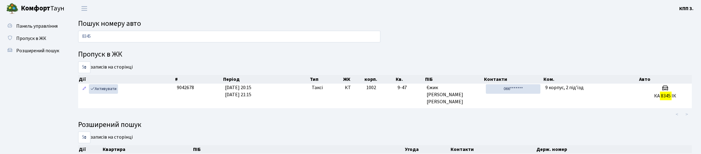
scroll to position [13, 0]
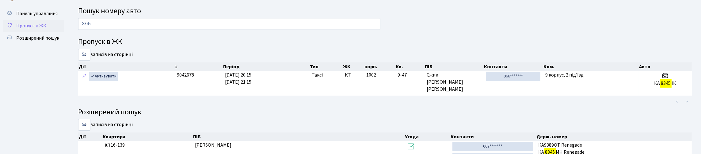
drag, startPoint x: 101, startPoint y: 30, endPoint x: 57, endPoint y: 42, distance: 46.3
click at [57, 42] on div "Панель управління Пропуск в ЖК Розширений пошук Пошук номеру авто 8345 Пропуск …" at bounding box center [350, 118] width 701 height 229
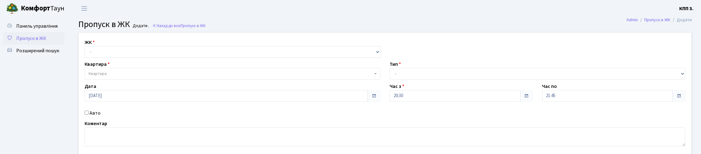
select select "271"
click at [86, 53] on select "- КТ, вул. Регенераторна, 4 КТ2, просп. Соборності, 17 КТ3, вул. Березнева, 16 …" at bounding box center [233, 52] width 296 height 12
select select
click at [144, 77] on span "Квартира" at bounding box center [231, 73] width 284 height 6
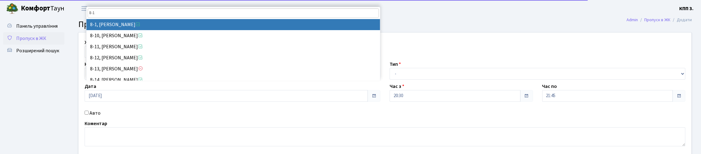
type input "8-1"
select select "6378"
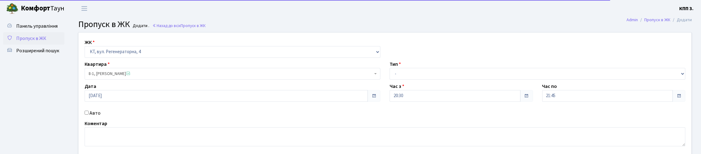
click at [101, 116] on label "Авто" at bounding box center [95, 112] width 11 height 7
click at [89, 114] on input "Авто" at bounding box center [87, 112] width 4 height 4
checkbox input "true"
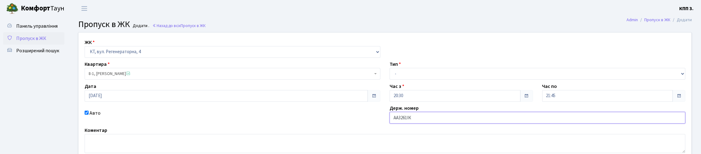
type input "АА3261ІК"
drag, startPoint x: 405, startPoint y: 84, endPoint x: 412, endPoint y: 93, distance: 11.0
click at [405, 79] on select "- Доставка Таксі Гості Сервіс" at bounding box center [538, 74] width 296 height 12
select select "2"
click at [390, 79] on select "- Доставка Таксі Гості Сервіс" at bounding box center [538, 74] width 296 height 12
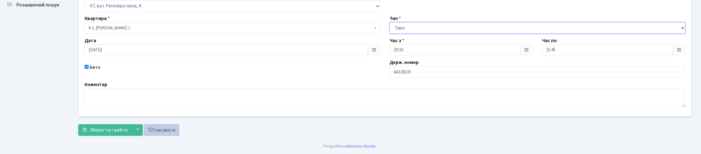
scroll to position [87, 0]
drag, startPoint x: 113, startPoint y: 124, endPoint x: 128, endPoint y: 121, distance: 14.8
click at [113, 126] on span "Зберегти і вийти" at bounding box center [109, 129] width 38 height 7
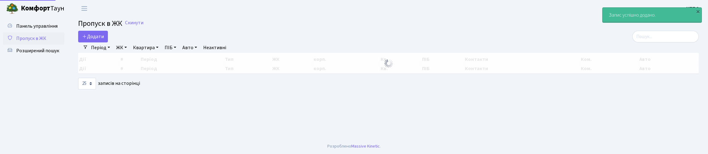
select select "25"
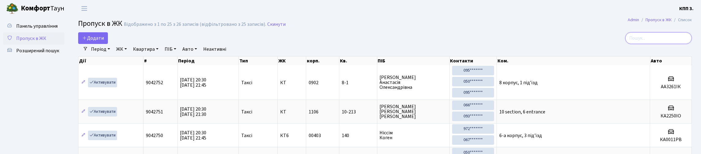
click at [647, 44] on input "search" at bounding box center [658, 38] width 67 height 12
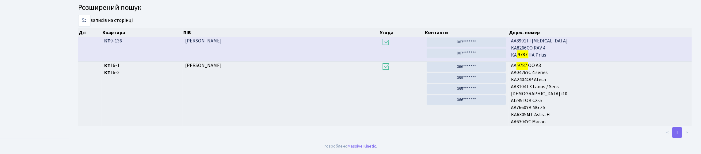
scroll to position [135, 0]
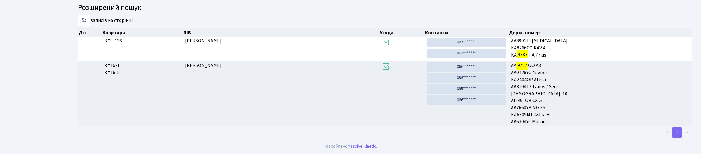
type input "9787"
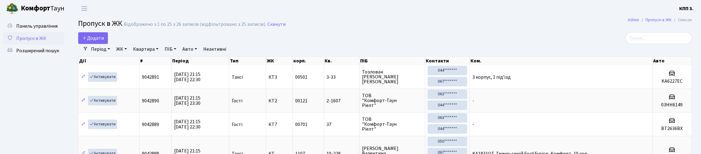
select select "25"
click at [44, 54] on span "Розширений пошук" at bounding box center [37, 50] width 43 height 7
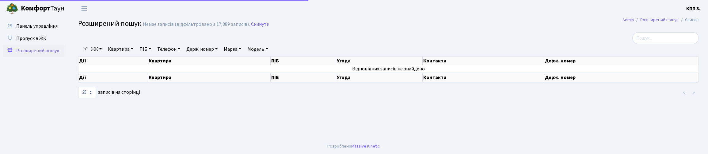
select select "25"
click at [136, 54] on link "Квартира" at bounding box center [120, 49] width 30 height 10
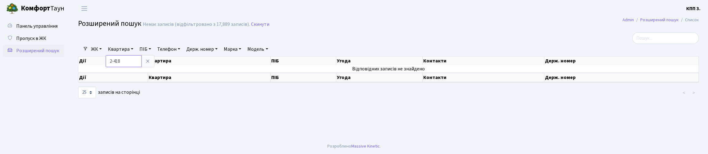
type input "2-418"
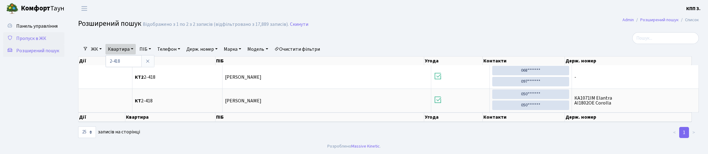
click at [46, 42] on span "Пропуск в ЖК" at bounding box center [31, 38] width 30 height 7
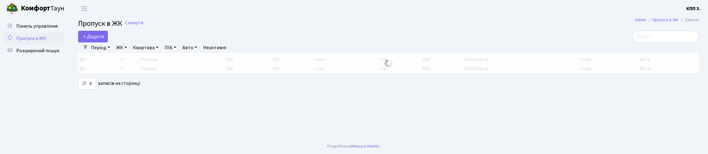
select select "25"
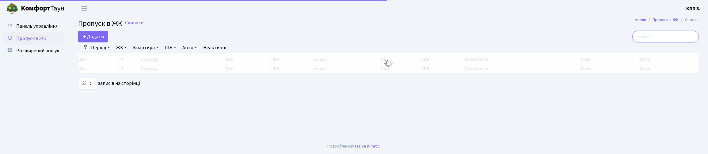
click at [654, 42] on input "search" at bounding box center [665, 37] width 67 height 12
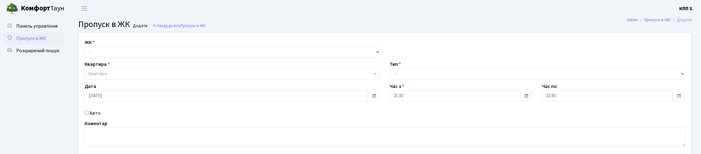
click at [124, 69] on div "ЖК - КТ, вул. Регенераторна, 4 КТ2, просп. [STREET_ADDRESS] [STREET_ADDRESS] [P…" at bounding box center [385, 93] width 622 height 123
drag, startPoint x: 135, startPoint y: 63, endPoint x: 136, endPoint y: 67, distance: 4.6
click at [135, 58] on select "- КТ, вул. Регенераторна, 4 КТ2, просп. [STREET_ADDRESS] [STREET_ADDRESS] [PERS…" at bounding box center [233, 52] width 296 height 12
select select "271"
click at [86, 53] on select "- КТ, вул. Регенераторна, 4 КТ2, просп. [STREET_ADDRESS] [STREET_ADDRESS] [PERS…" at bounding box center [233, 52] width 296 height 12
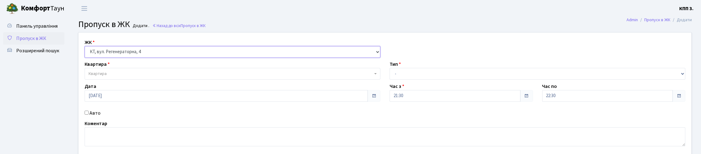
select select
click at [142, 77] on span "Квартира" at bounding box center [231, 73] width 284 height 6
type input "10-225"
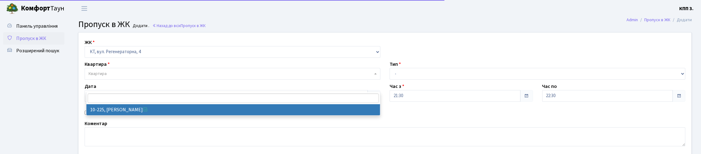
select select "6794"
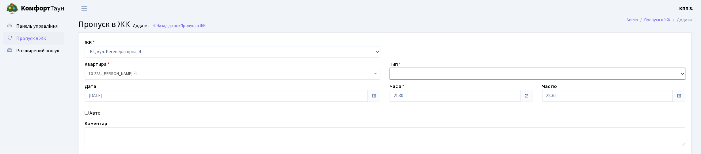
click at [421, 79] on select "- Доставка Таксі Гості Сервіс" at bounding box center [538, 74] width 296 height 12
select select "1"
click at [390, 79] on select "- Доставка Таксі Гості Сервіс" at bounding box center [538, 74] width 296 height 12
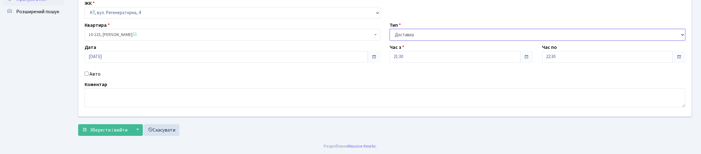
scroll to position [78, 0]
click at [98, 70] on label "Авто" at bounding box center [95, 73] width 11 height 7
click at [89, 71] on input "Авто" at bounding box center [87, 73] width 4 height 4
checkbox input "true"
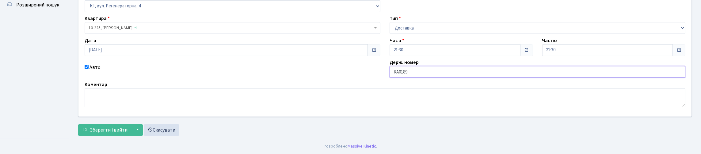
type input "КА0189МР"
click at [127, 131] on span "Зберегти і вийти" at bounding box center [109, 129] width 38 height 7
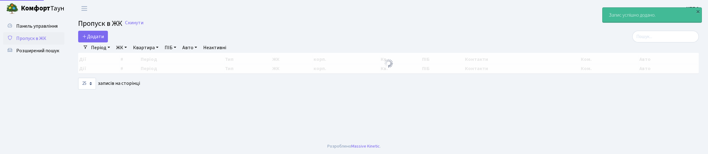
select select "25"
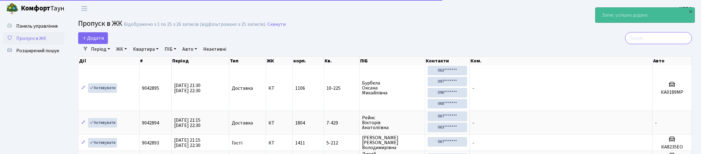
click at [680, 44] on input "search" at bounding box center [658, 38] width 67 height 12
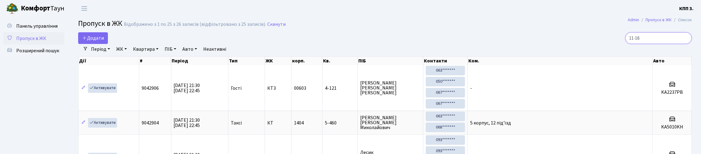
type input "11-161"
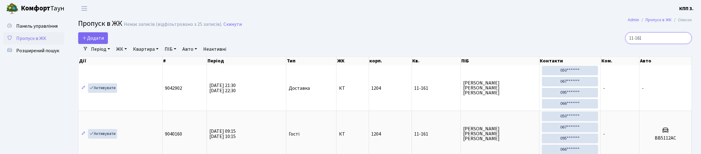
click at [685, 41] on input "11-161" at bounding box center [658, 38] width 67 height 12
click at [681, 43] on input "11-161" at bounding box center [658, 38] width 67 height 12
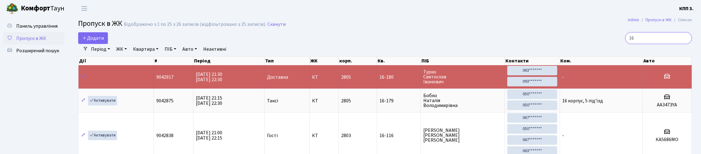
type input "1"
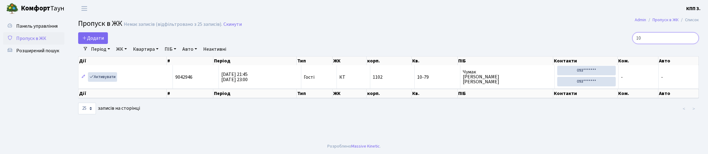
type input "1"
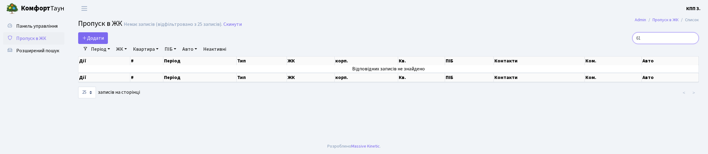
type input "6"
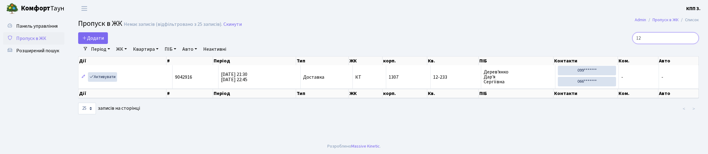
type input "1"
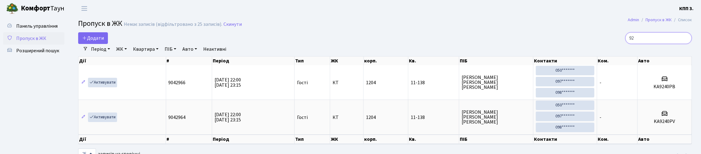
type input "9"
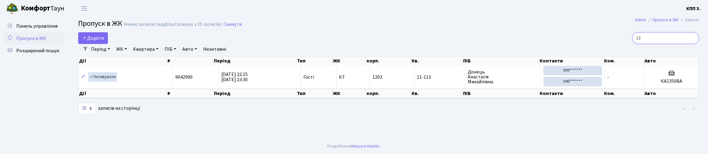
type input "1"
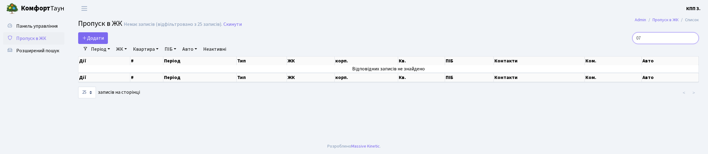
type input "0"
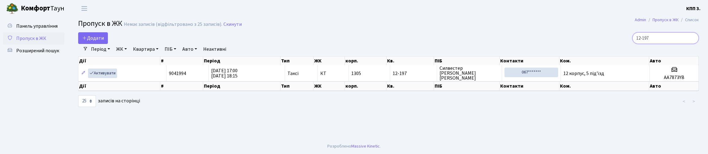
type input "12-197"
click at [30, 57] on link "Розширений пошук" at bounding box center [33, 50] width 61 height 12
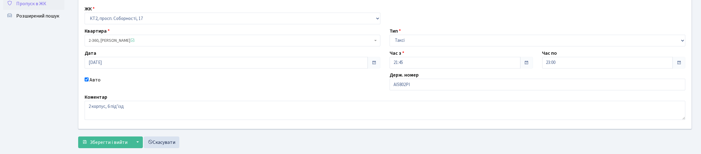
scroll to position [89, 0]
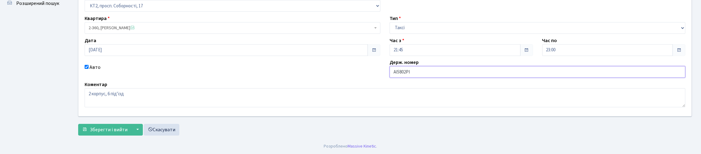
click at [427, 66] on input "АІ5802PI" at bounding box center [538, 72] width 296 height 12
type input "АІ5802PЕ"
click at [117, 126] on span "Зберегти і вийти" at bounding box center [109, 129] width 38 height 7
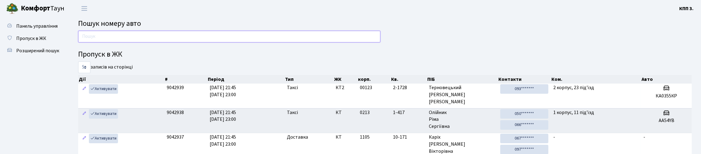
click at [172, 40] on input "text" at bounding box center [229, 37] width 302 height 12
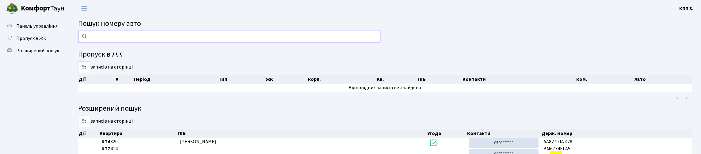
type input "6"
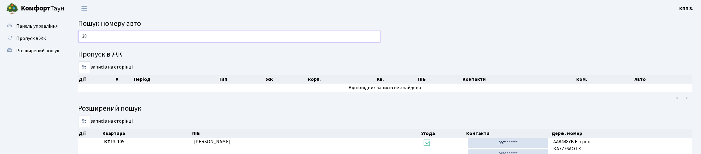
type input "3"
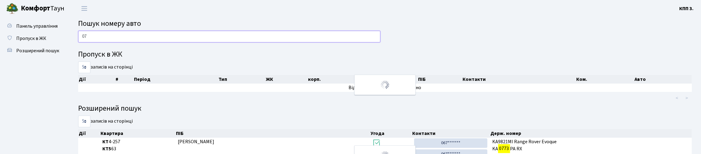
type input "0"
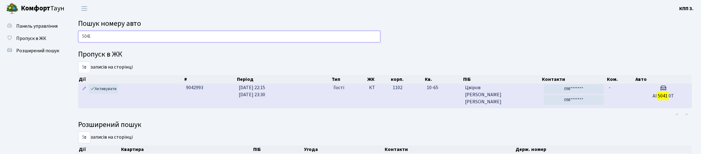
type input "5041"
click at [626, 108] on td "-" at bounding box center [620, 95] width 29 height 24
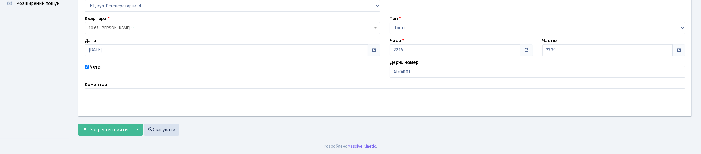
scroll to position [89, 0]
click at [432, 66] on input "AI50410T" at bounding box center [538, 72] width 296 height 12
type input "AI50410С"
click at [126, 128] on span "Зберегти і вийти" at bounding box center [109, 129] width 38 height 7
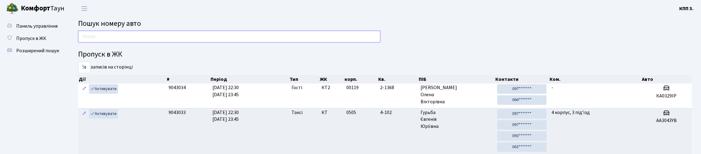
drag, startPoint x: 89, startPoint y: 36, endPoint x: 97, endPoint y: 32, distance: 8.5
click at [89, 35] on input "text" at bounding box center [229, 37] width 302 height 12
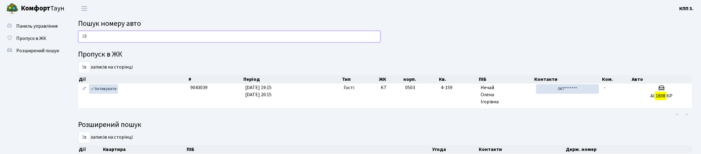
type input "1"
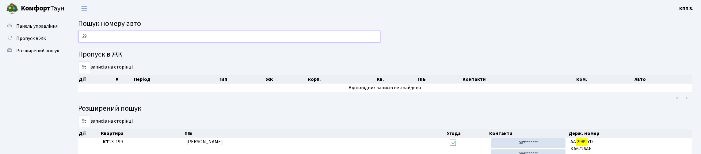
type input "2"
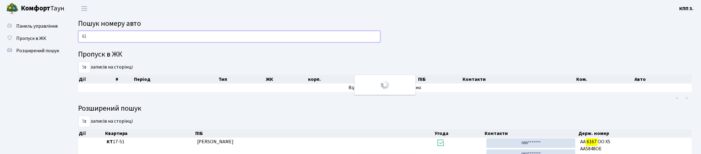
type input "6"
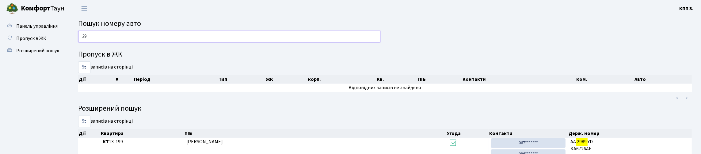
type input "2"
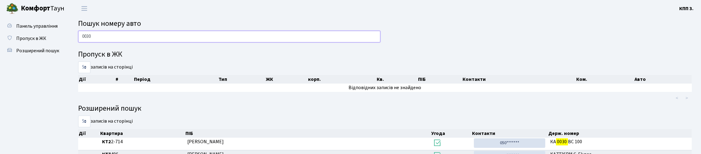
type input "0030"
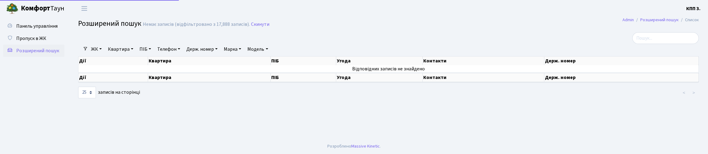
select select "25"
click at [131, 54] on link "Квартира" at bounding box center [120, 49] width 30 height 10
type input "11-62"
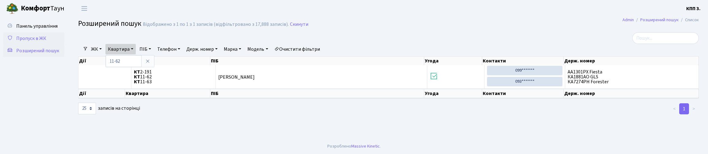
click at [44, 42] on span "Пропуск в ЖК" at bounding box center [31, 38] width 30 height 7
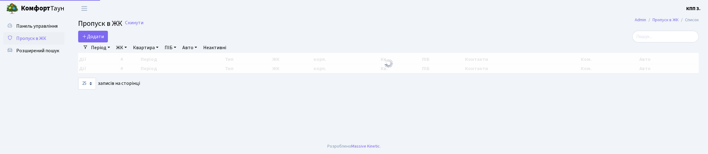
select select "25"
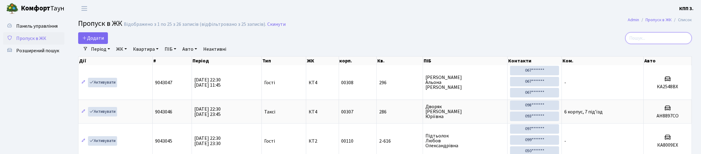
click at [665, 44] on input "search" at bounding box center [658, 38] width 67 height 12
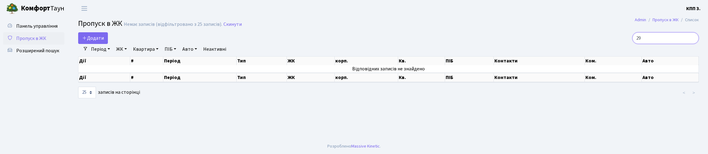
type input "2"
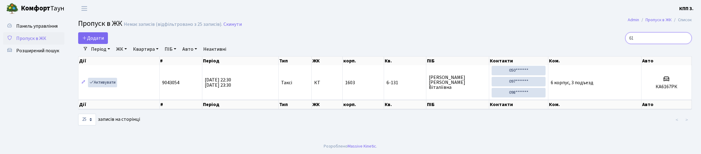
type input "6"
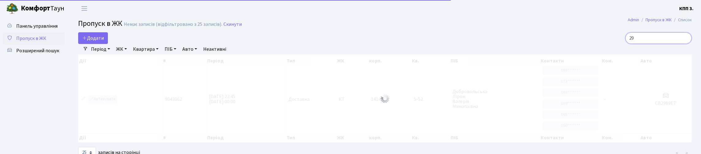
type input "2"
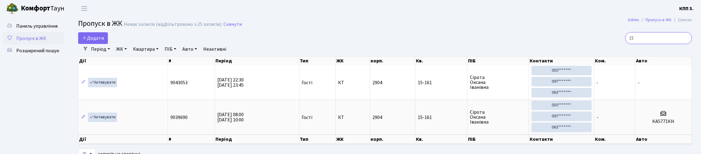
type input "1"
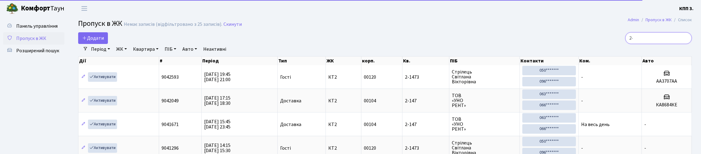
type input "2"
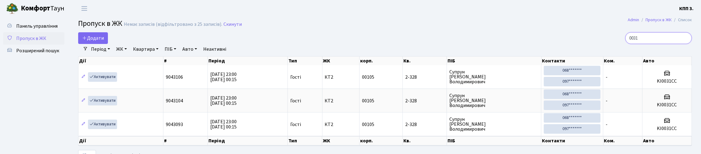
type input "0031"
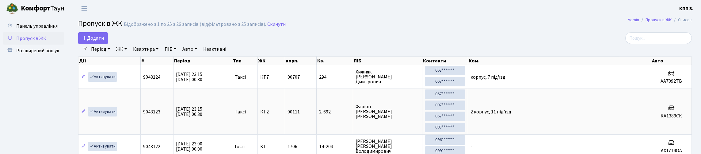
select select "25"
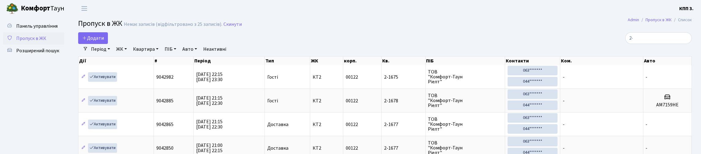
type input "2"
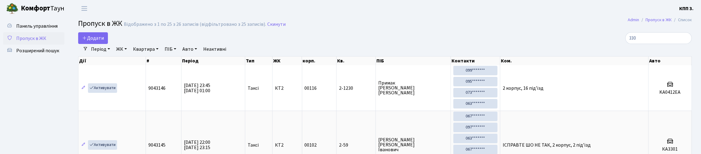
type input "3301"
